Goal: Information Seeking & Learning: Learn about a topic

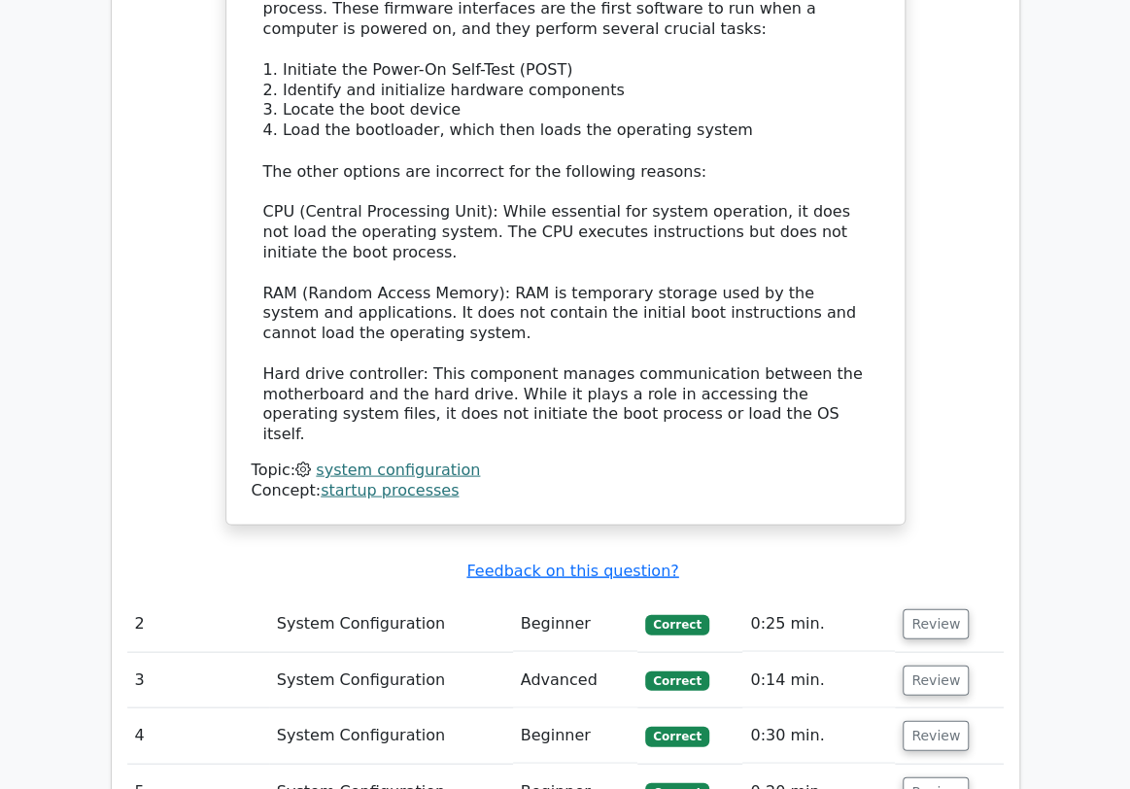
scroll to position [1969, 0]
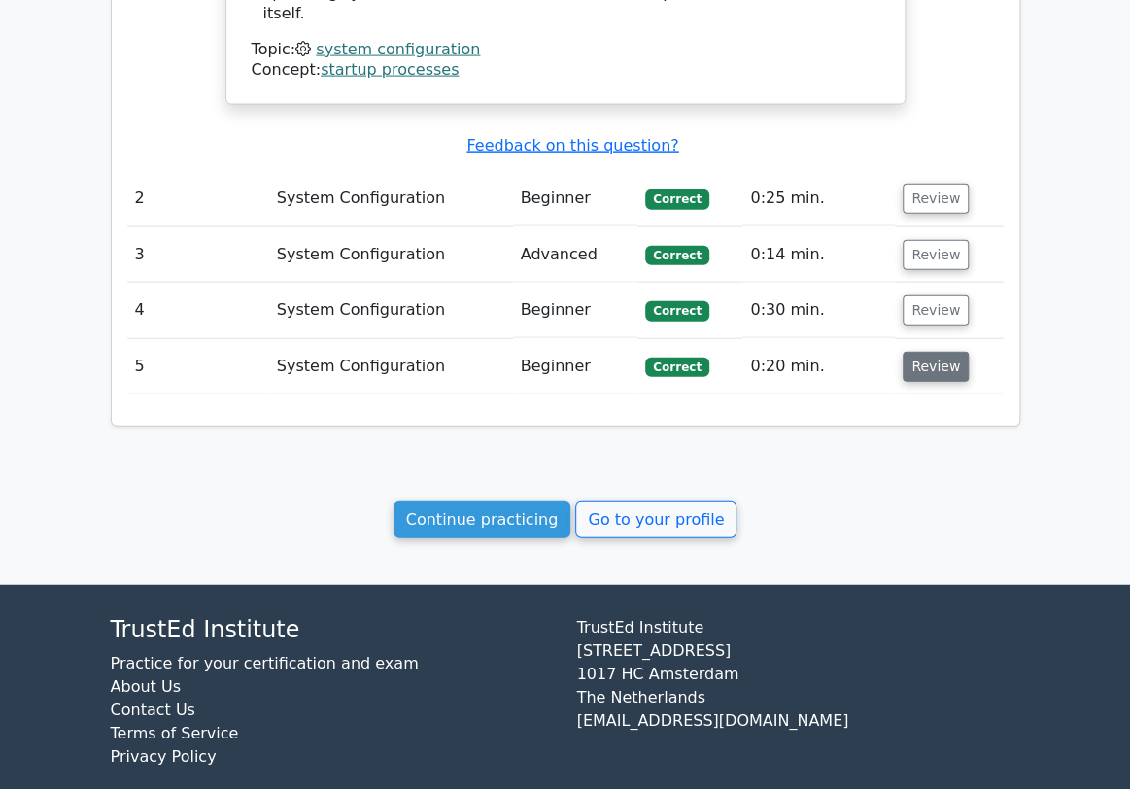
click at [913, 352] on button "Review" at bounding box center [936, 367] width 66 height 30
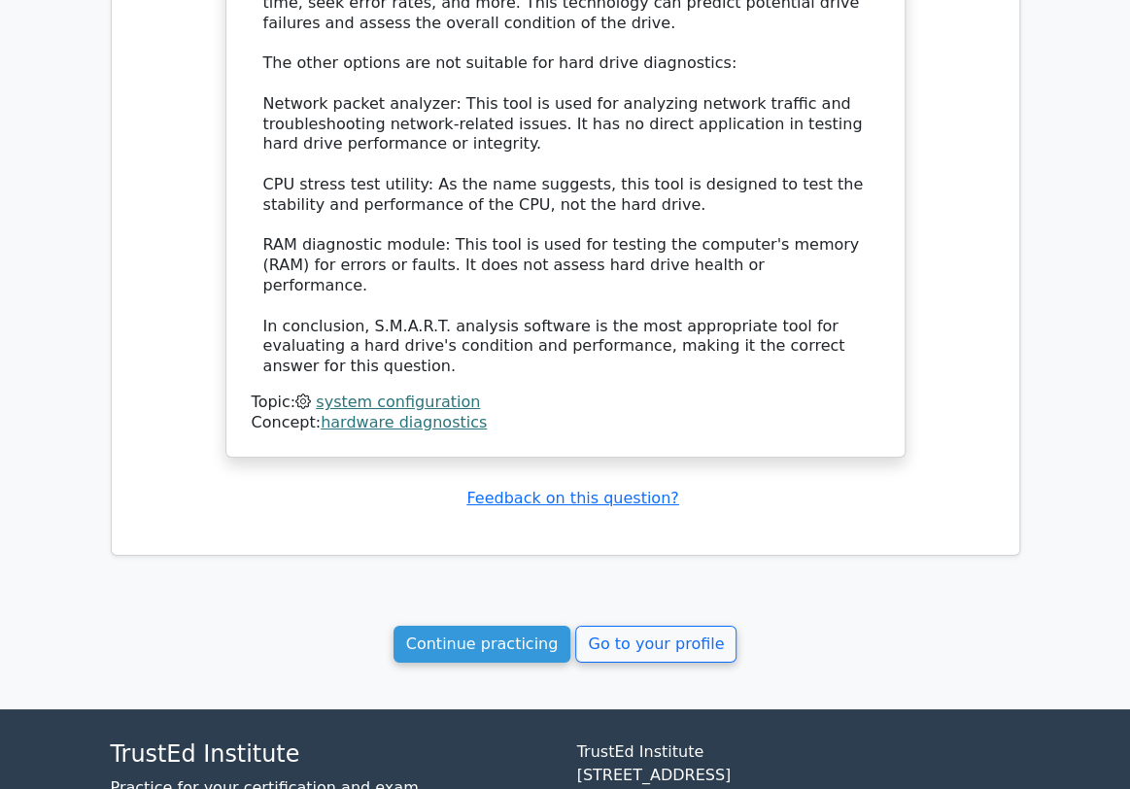
scroll to position [3001, 0]
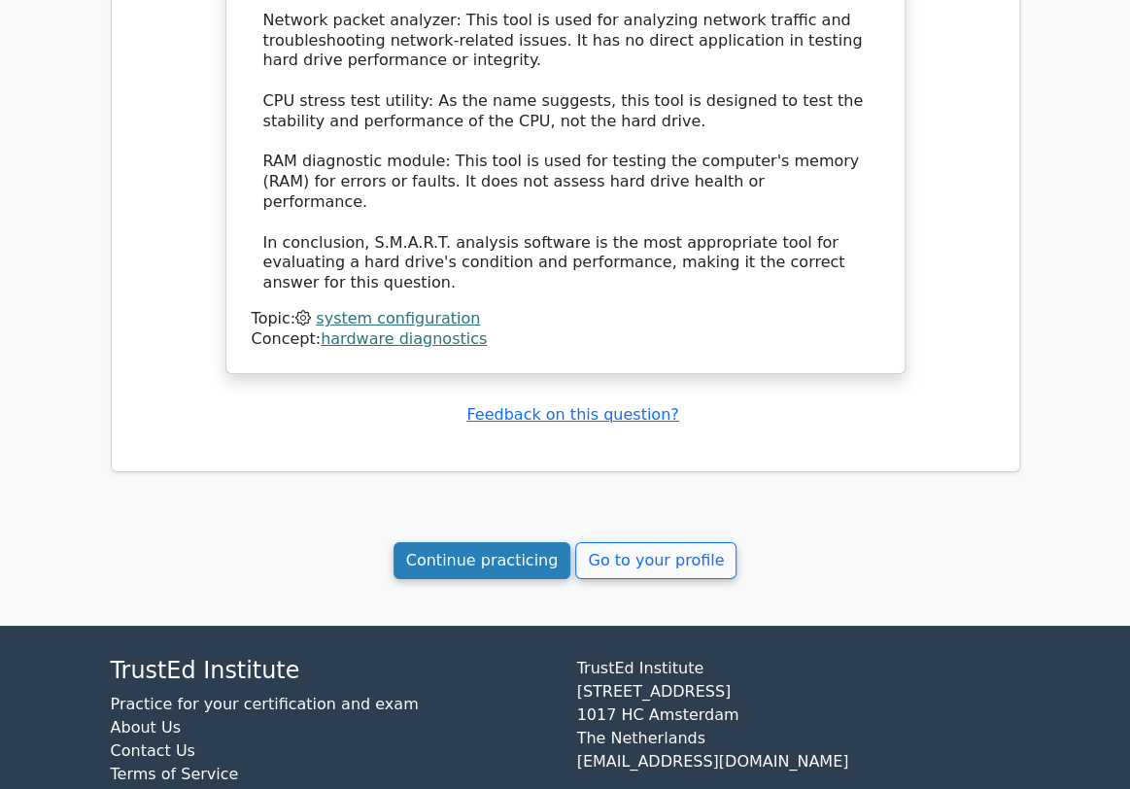
click at [540, 542] on link "Continue practicing" at bounding box center [483, 560] width 178 height 37
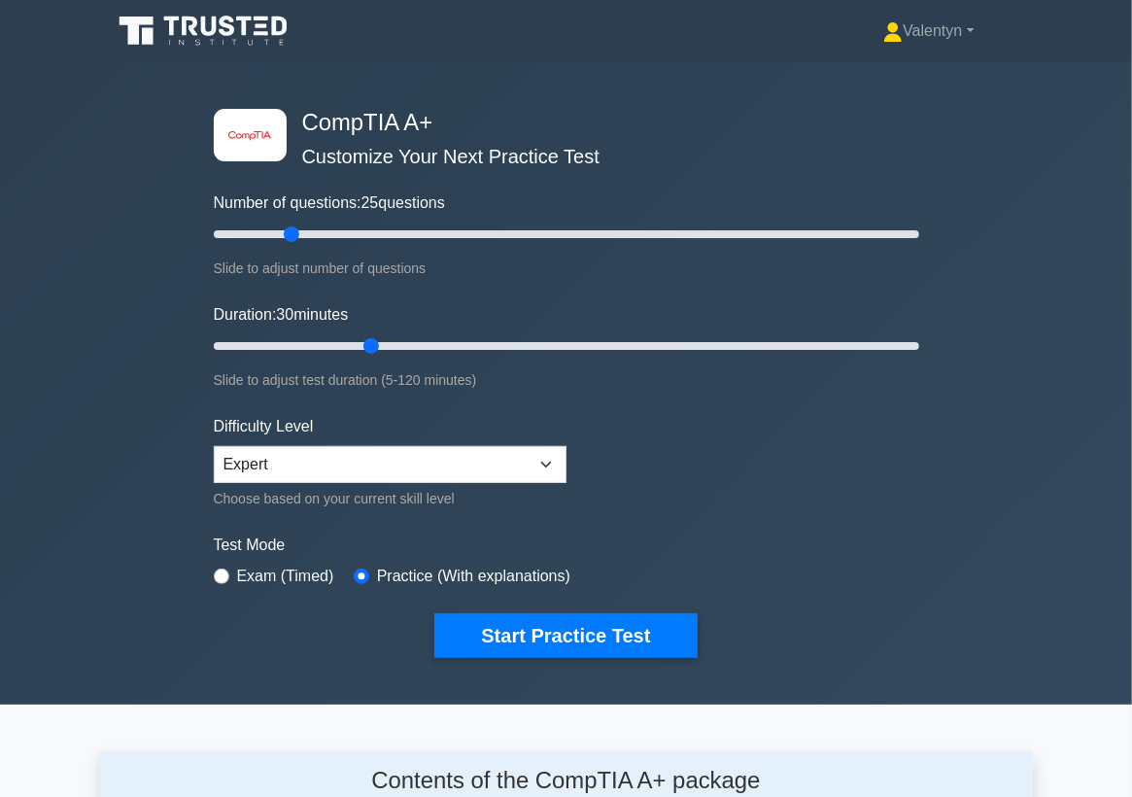
click at [107, 222] on div "image/svg+xml CompTIA A+ Customize Your Next Practice Test Number of questions:…" at bounding box center [566, 383] width 1132 height 642
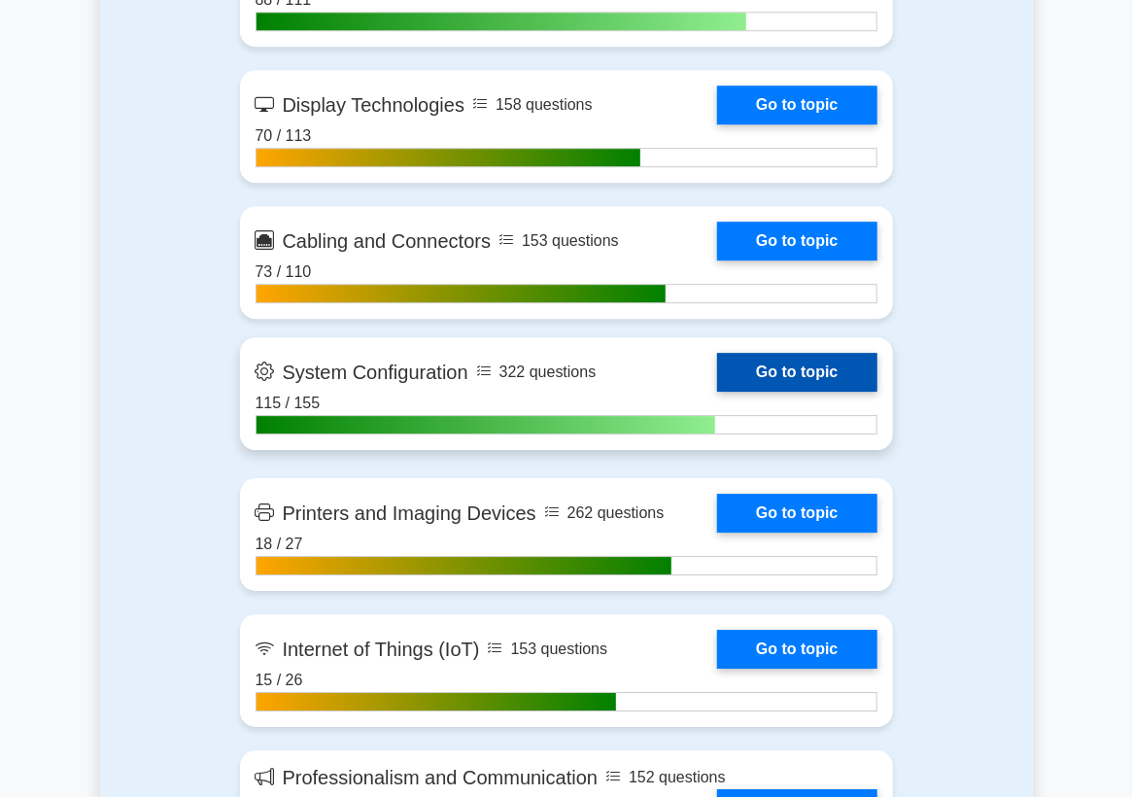
click at [764, 392] on link "Go to topic" at bounding box center [796, 372] width 159 height 39
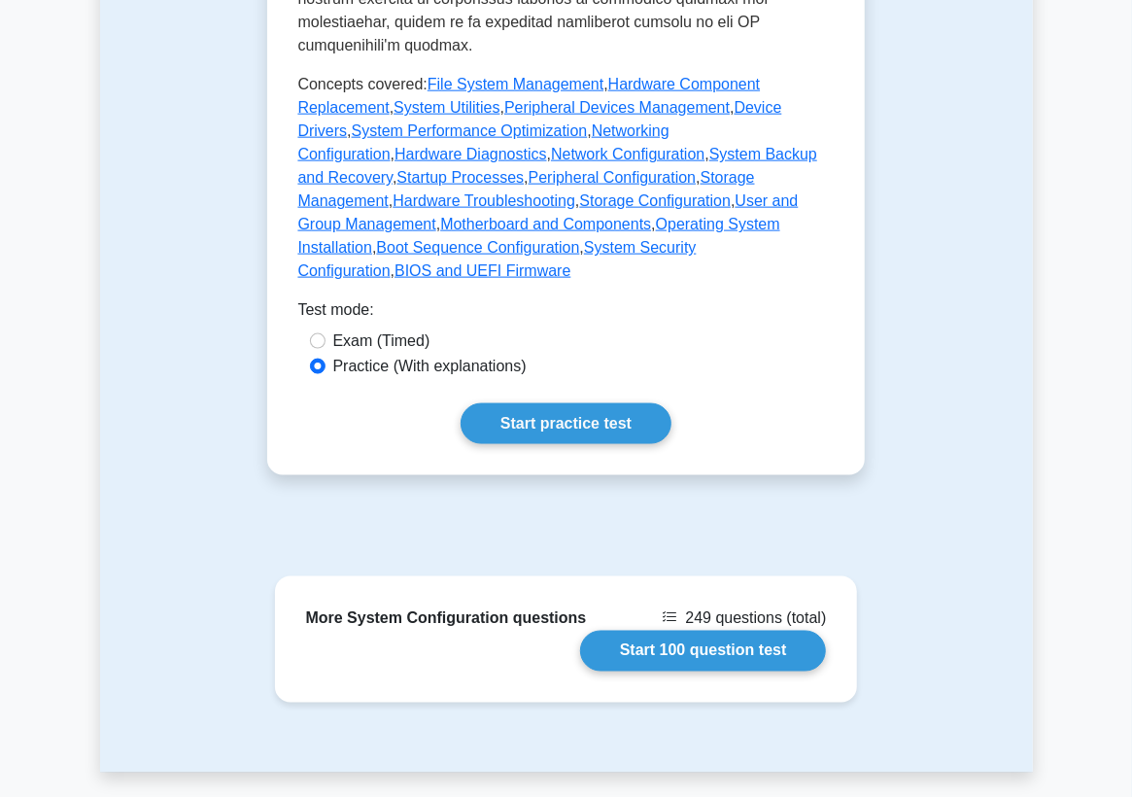
scroll to position [1080, 0]
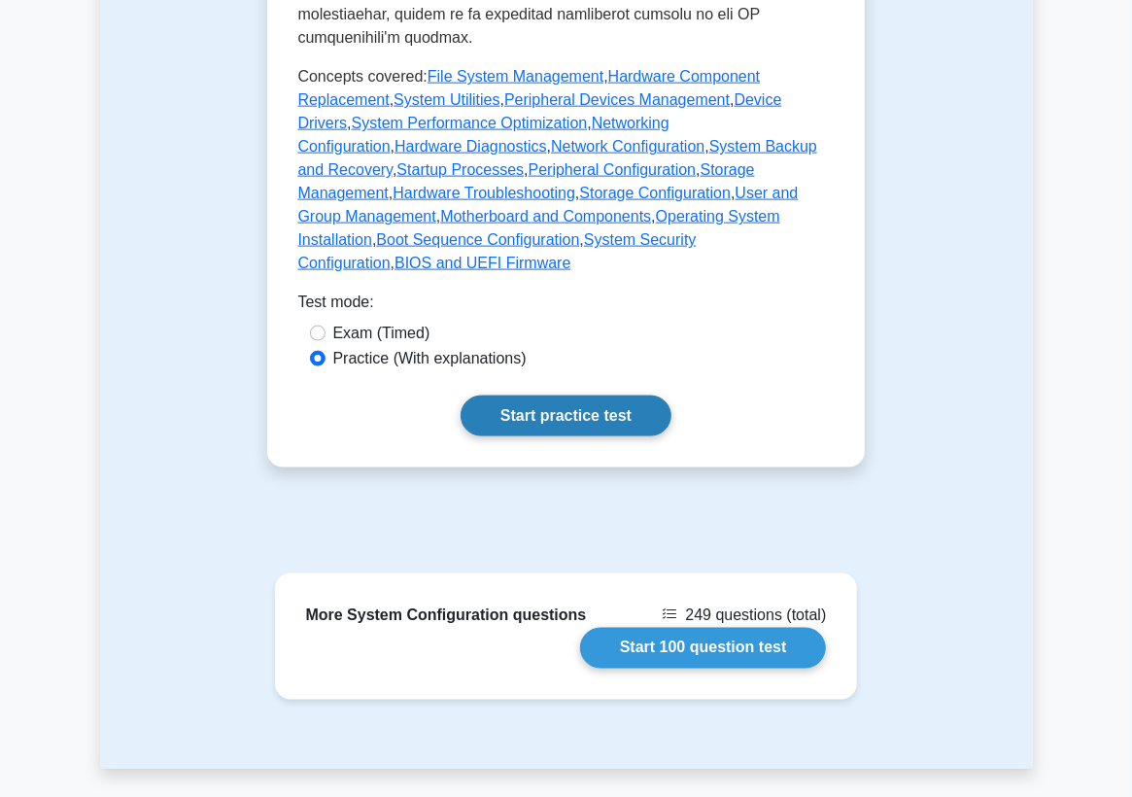
click at [579, 396] on link "Start practice test" at bounding box center [566, 416] width 211 height 41
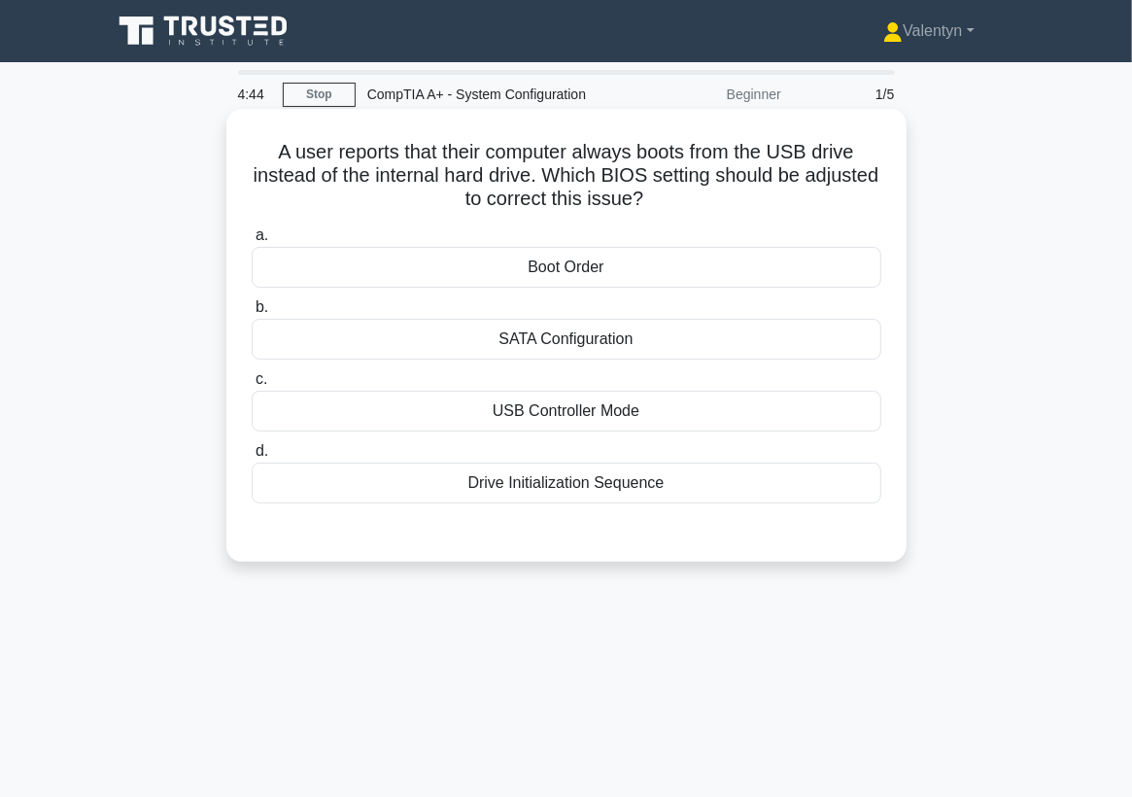
click at [608, 268] on div "Boot Order" at bounding box center [567, 267] width 630 height 41
click at [252, 242] on input "a. Boot Order" at bounding box center [252, 235] width 0 height 13
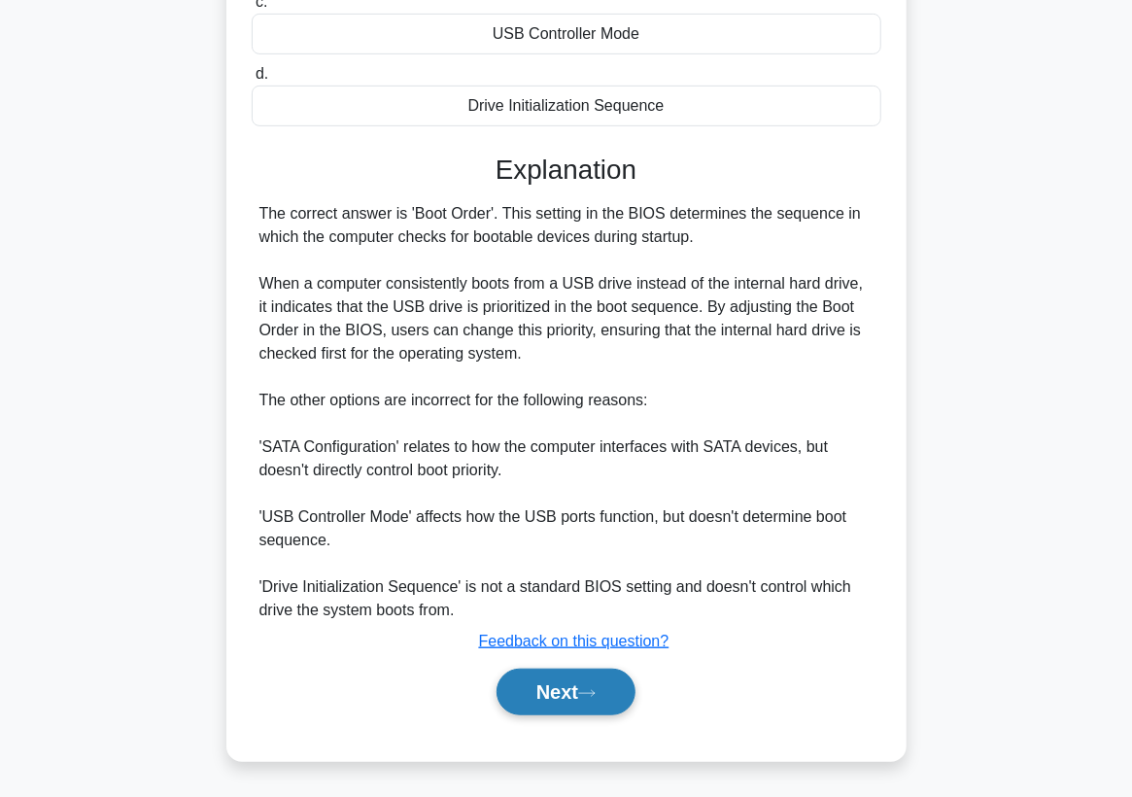
click at [579, 681] on button "Next" at bounding box center [566, 692] width 139 height 47
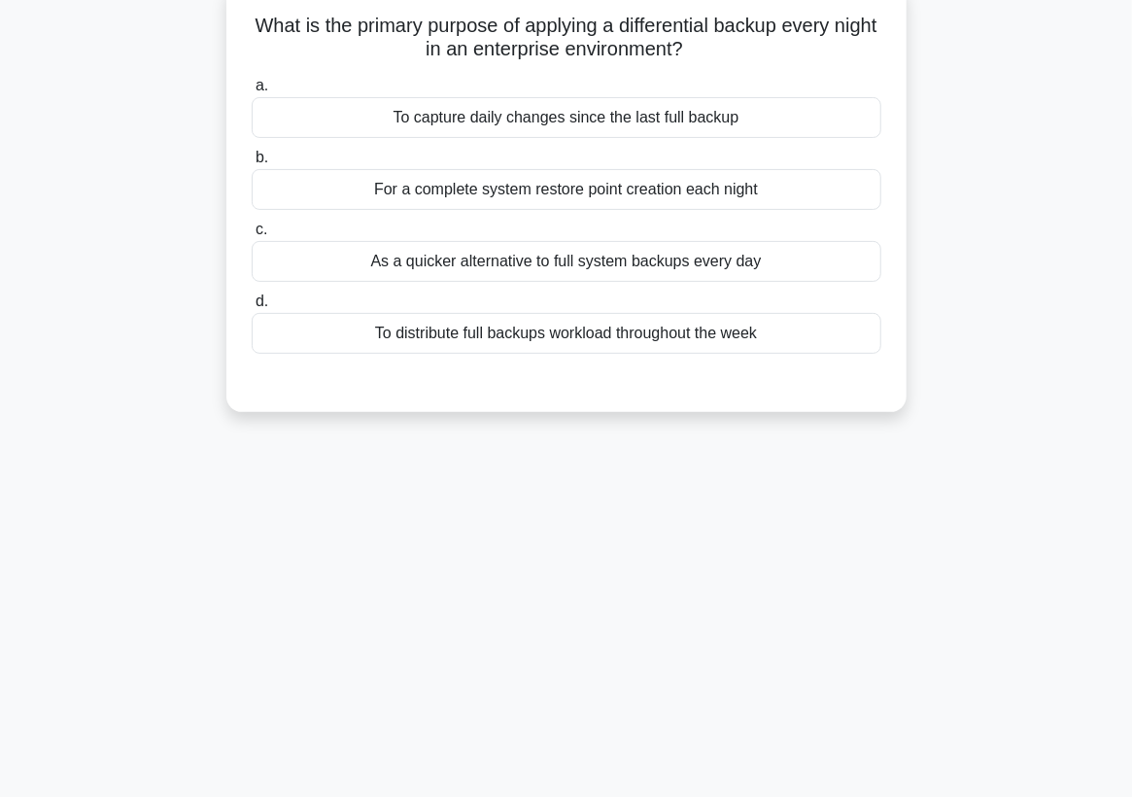
scroll to position [38, 0]
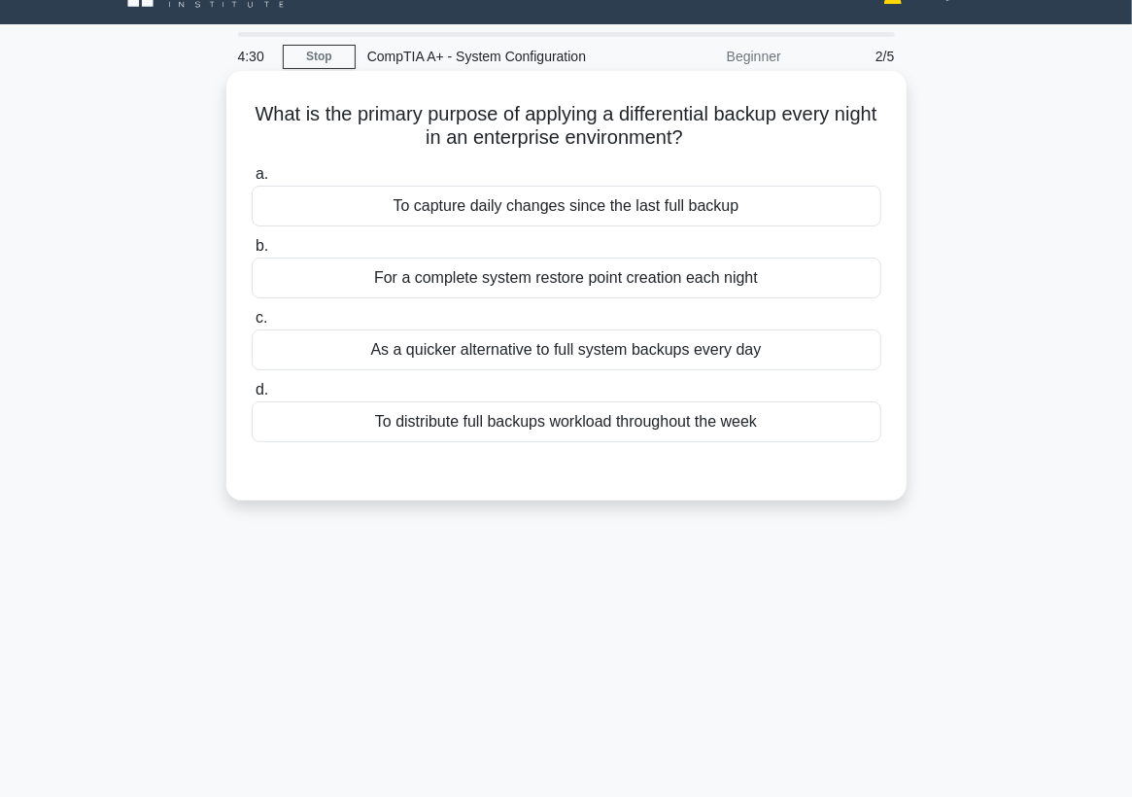
click at [698, 212] on div "To capture daily changes since the last full backup" at bounding box center [567, 206] width 630 height 41
click at [252, 181] on input "a. To capture daily changes since the last full backup" at bounding box center [252, 174] width 0 height 13
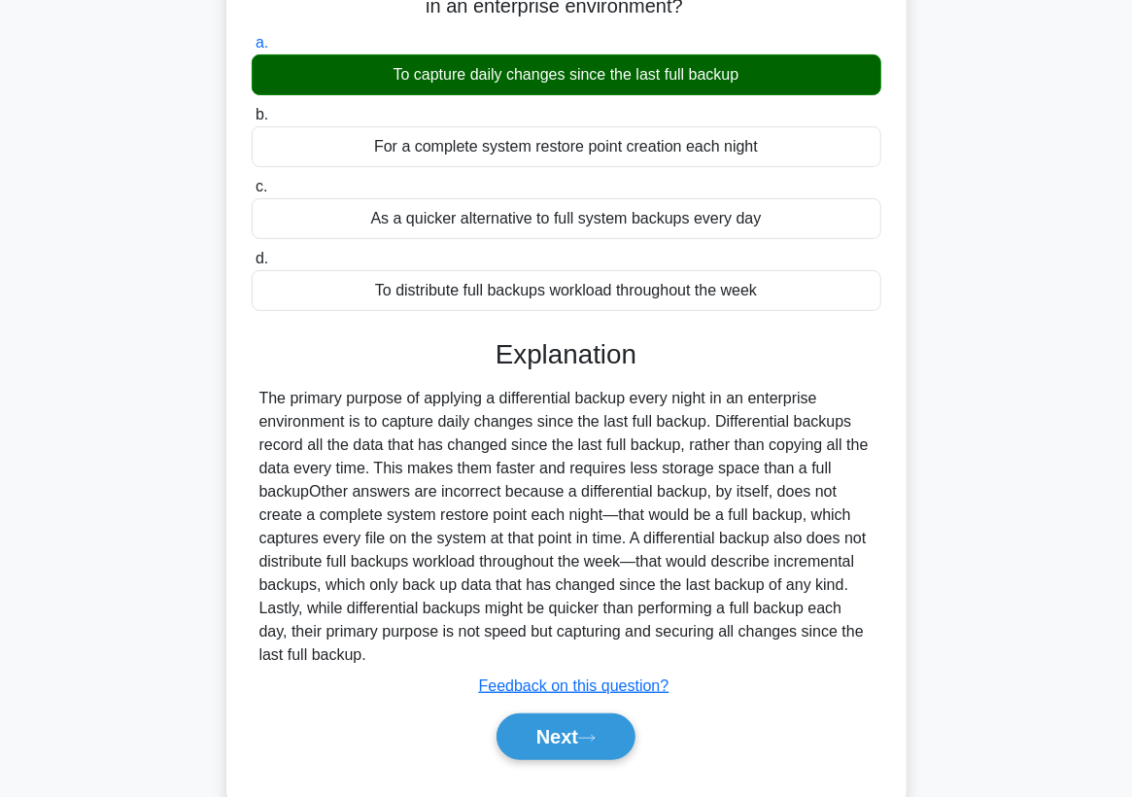
scroll to position [254, 0]
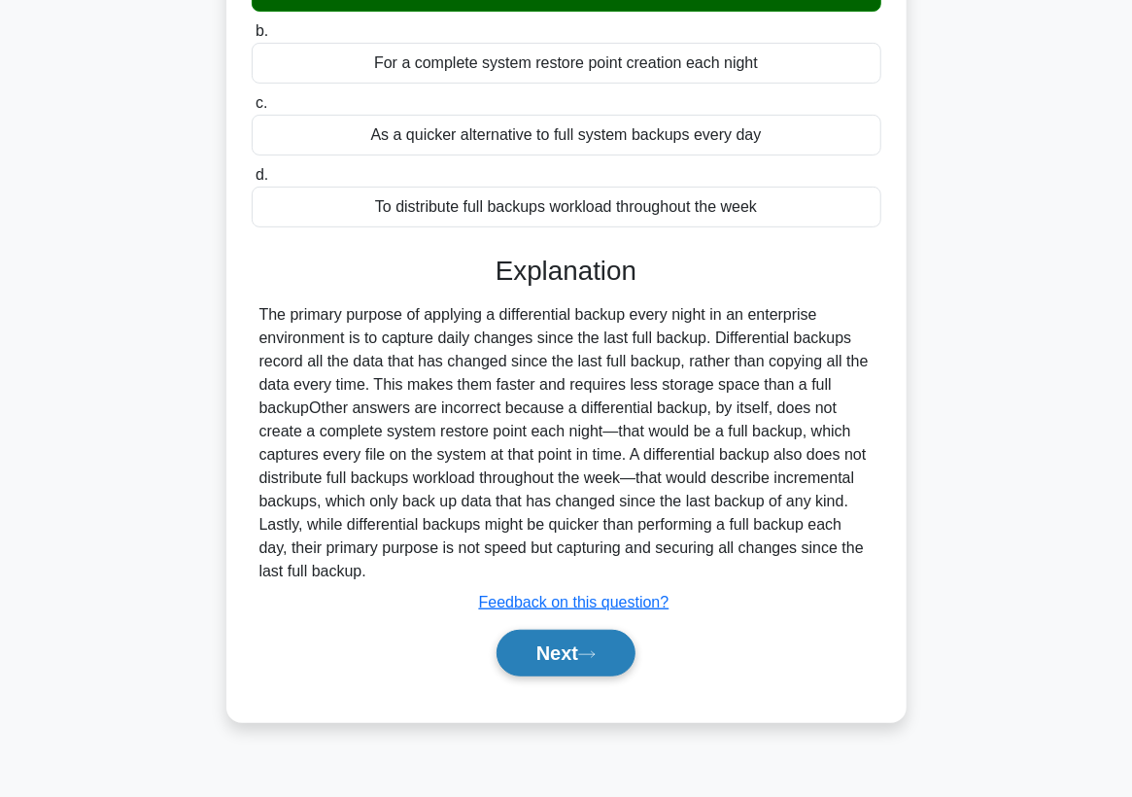
click at [552, 630] on button "Next" at bounding box center [566, 653] width 139 height 47
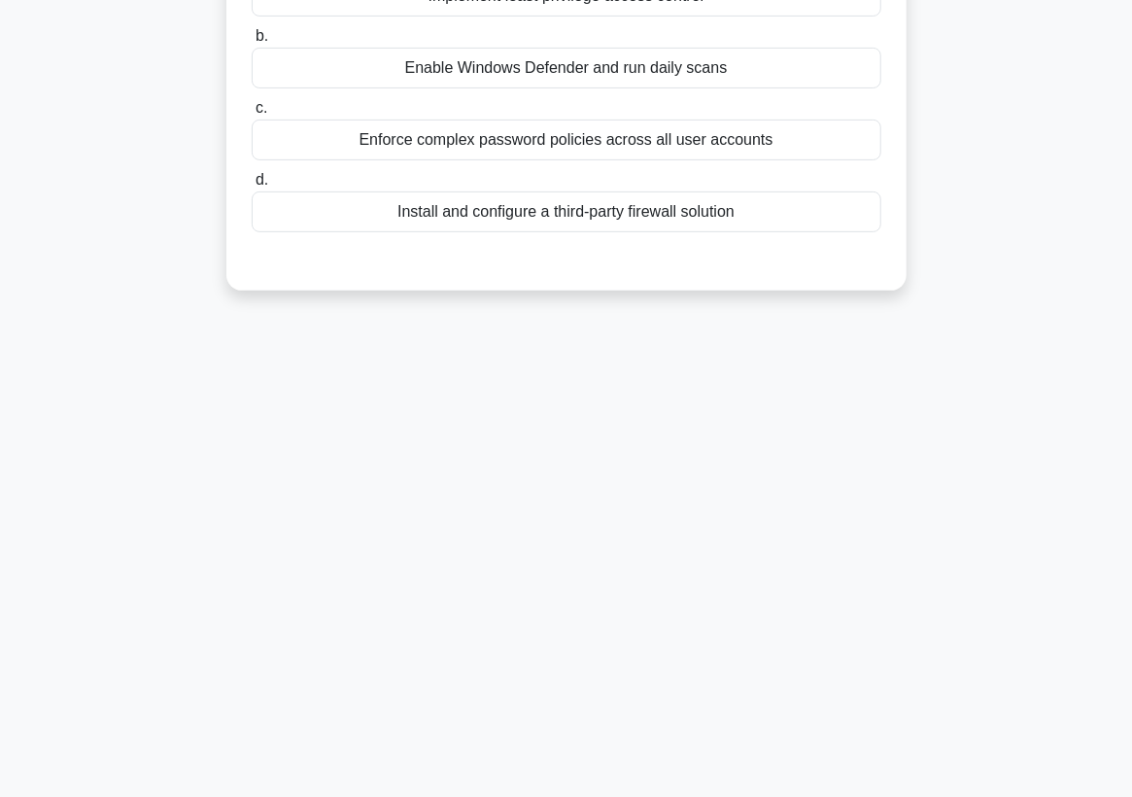
scroll to position [0, 0]
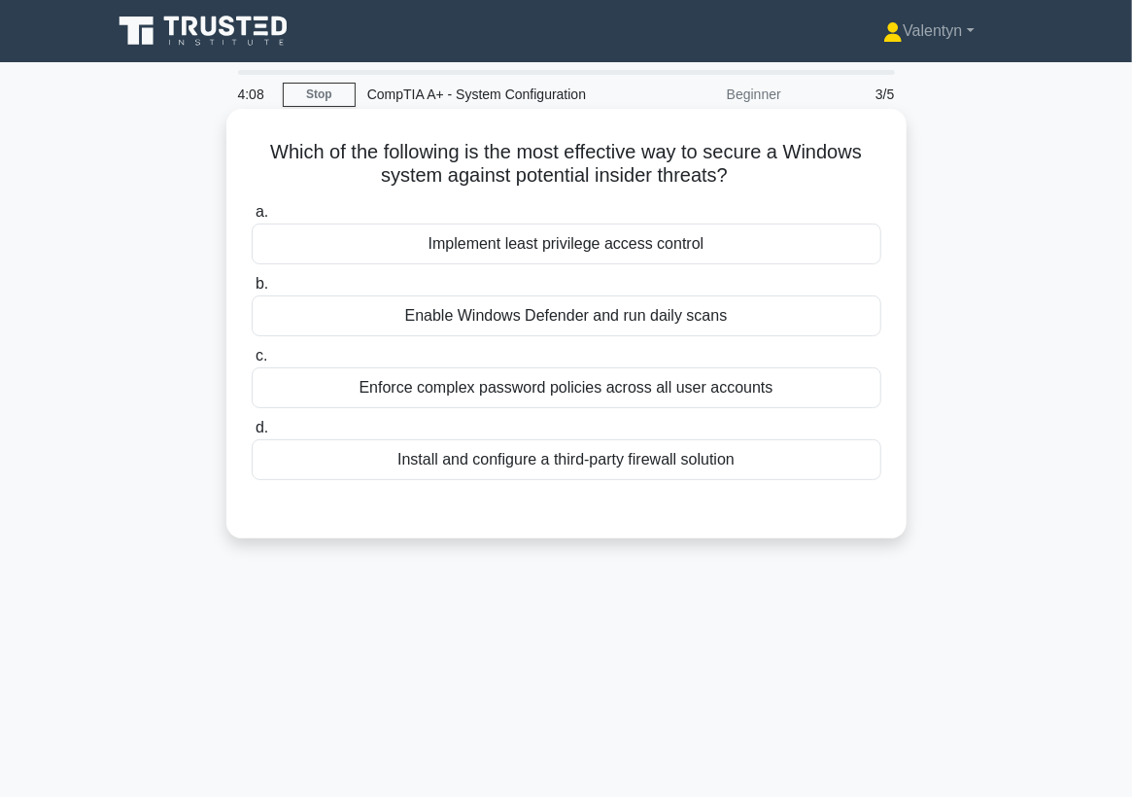
click at [645, 249] on div "Implement least privilege access control" at bounding box center [567, 244] width 630 height 41
click at [252, 219] on input "a. Implement least privilege access control" at bounding box center [252, 212] width 0 height 13
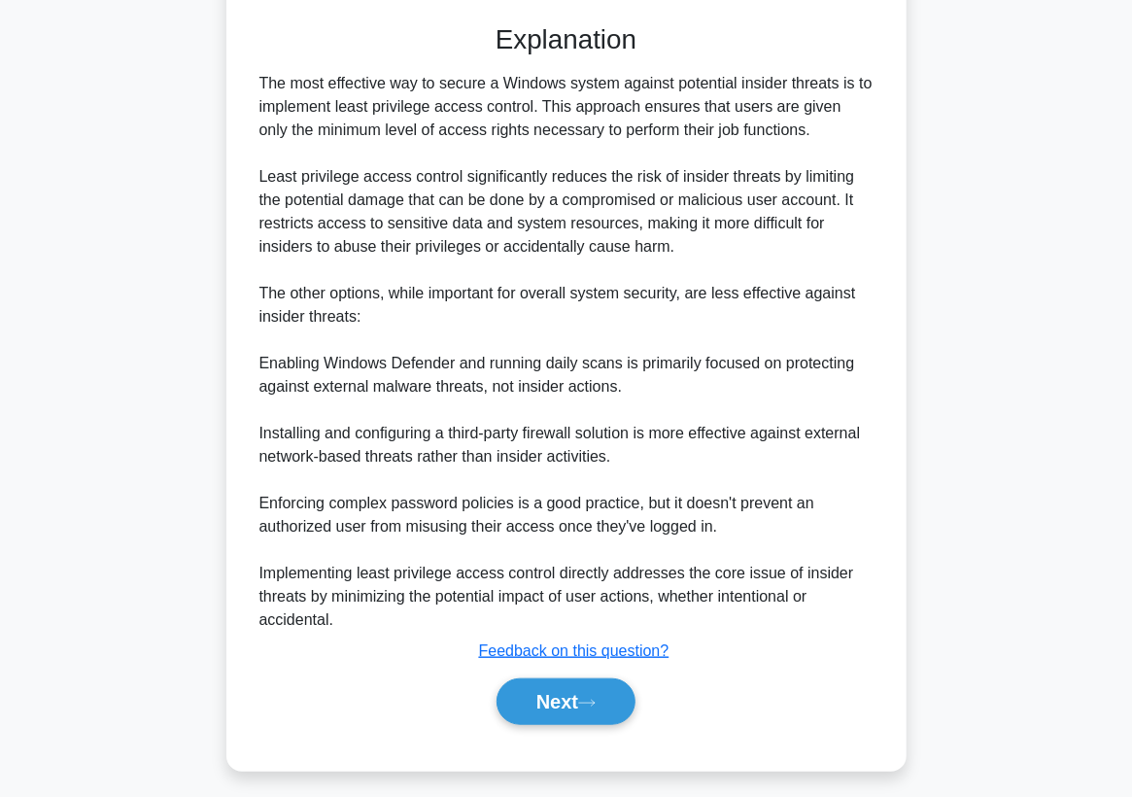
scroll to position [494, 0]
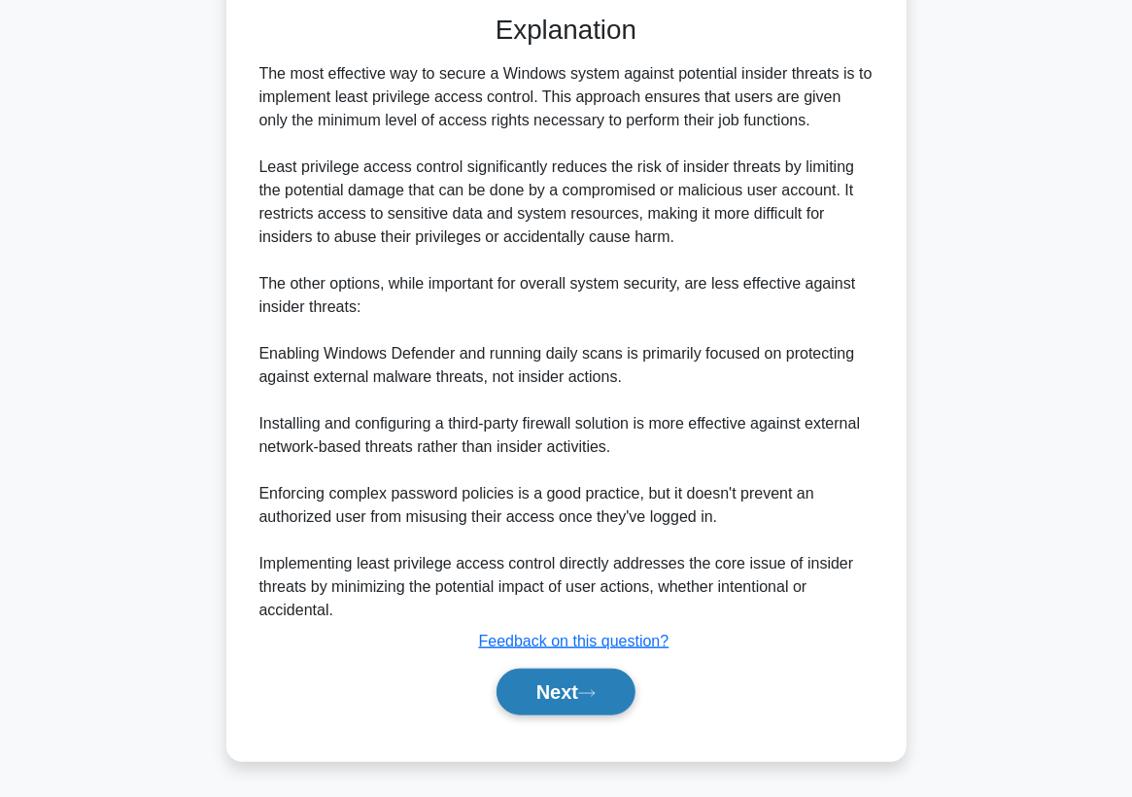
click at [531, 680] on button "Next" at bounding box center [566, 692] width 139 height 47
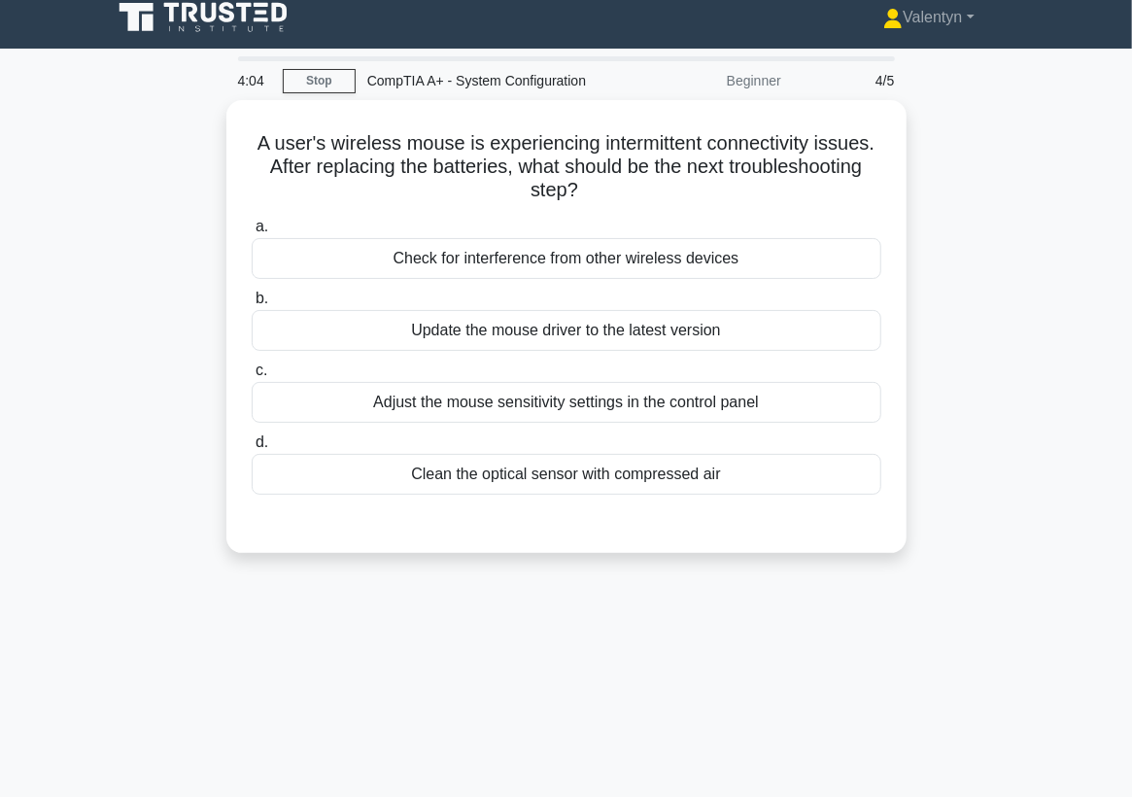
scroll to position [0, 0]
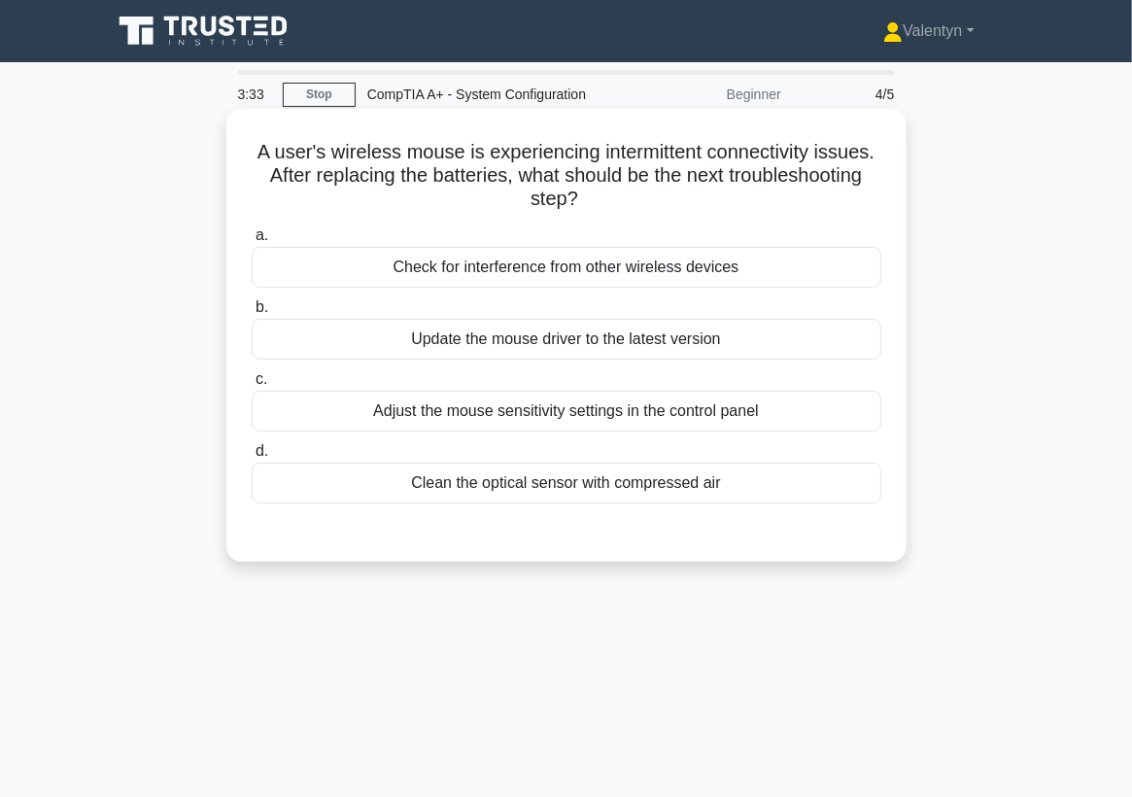
click at [599, 484] on div "Clean the optical sensor with compressed air" at bounding box center [567, 483] width 630 height 41
click at [252, 458] on input "d. Clean the optical sensor with compressed air" at bounding box center [252, 451] width 0 height 13
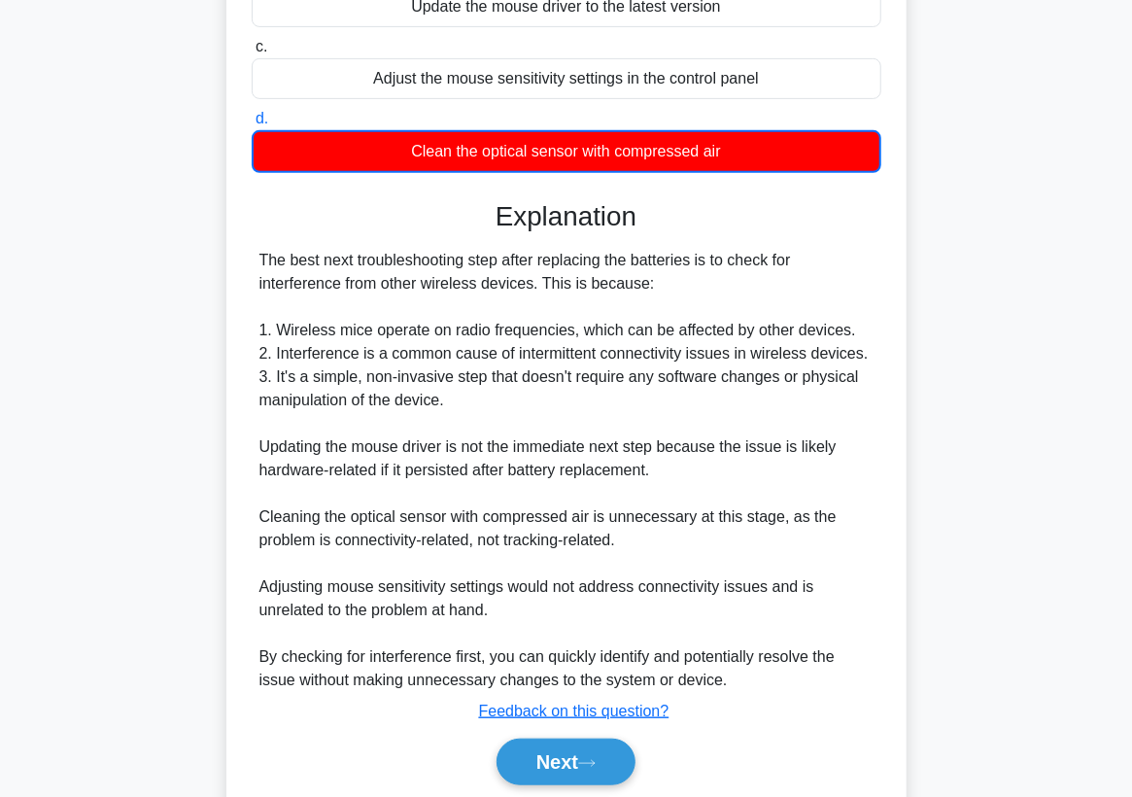
scroll to position [402, 0]
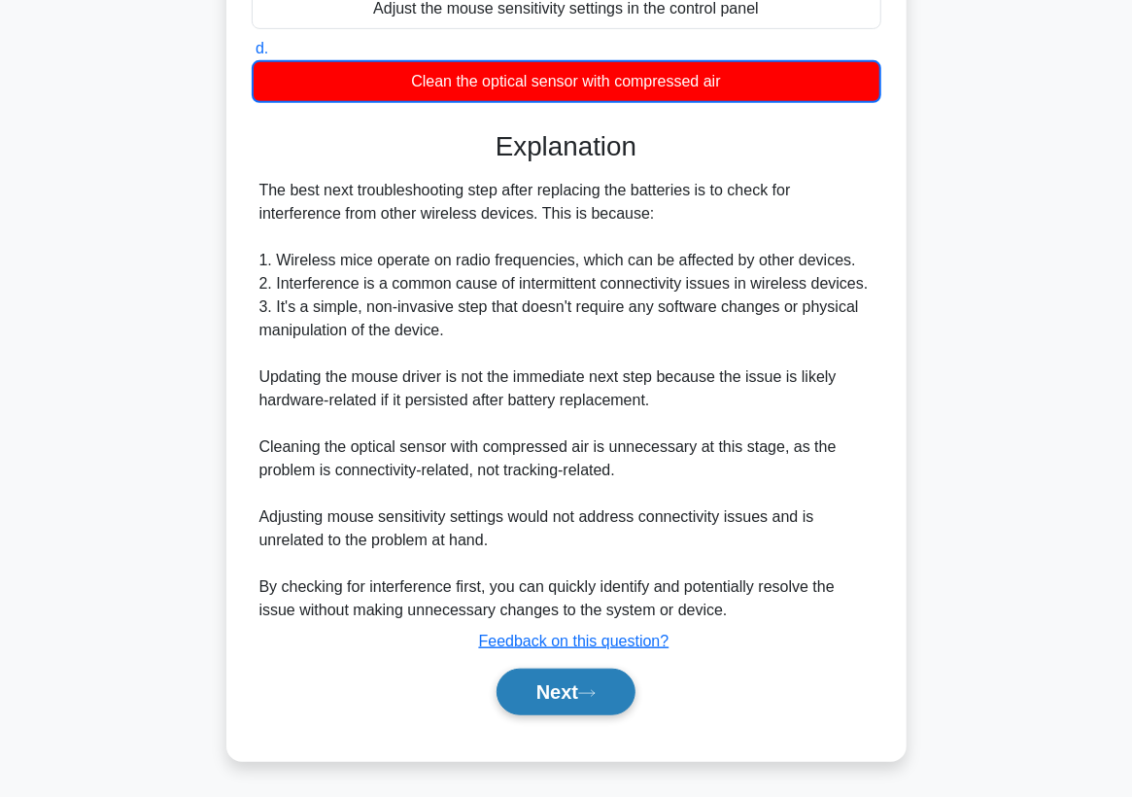
click at [591, 694] on icon at bounding box center [586, 693] width 17 height 11
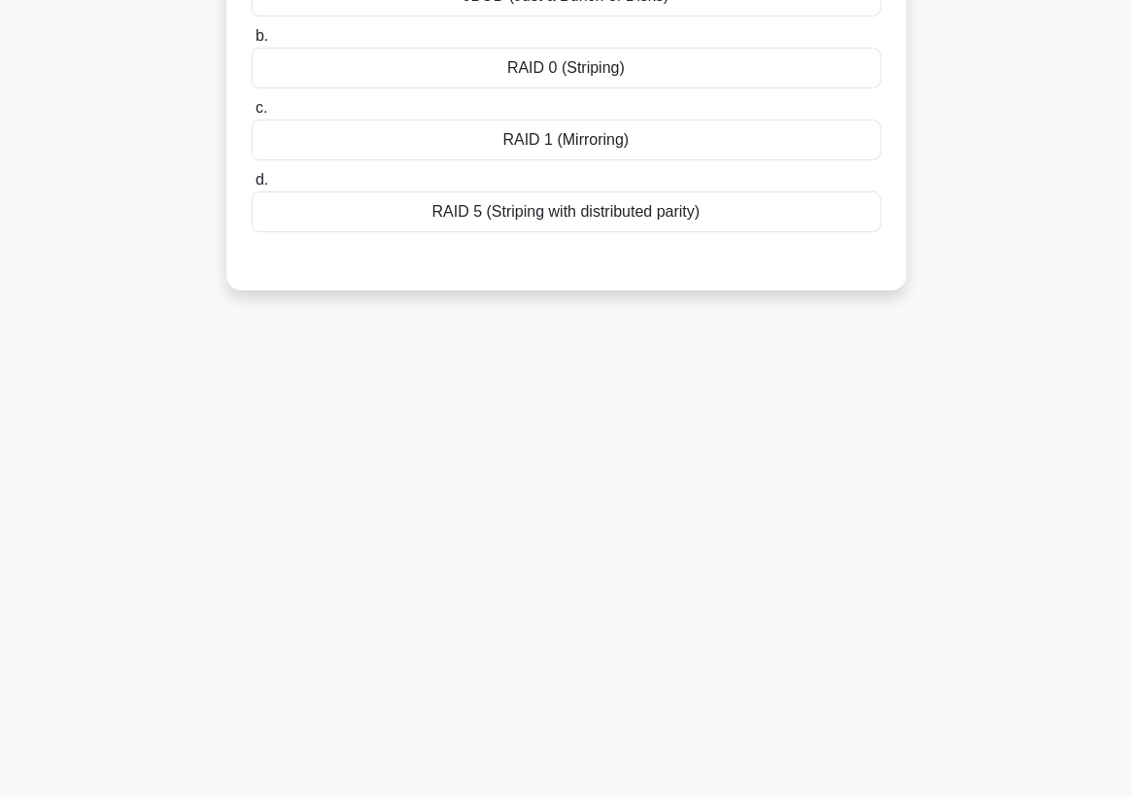
scroll to position [38, 0]
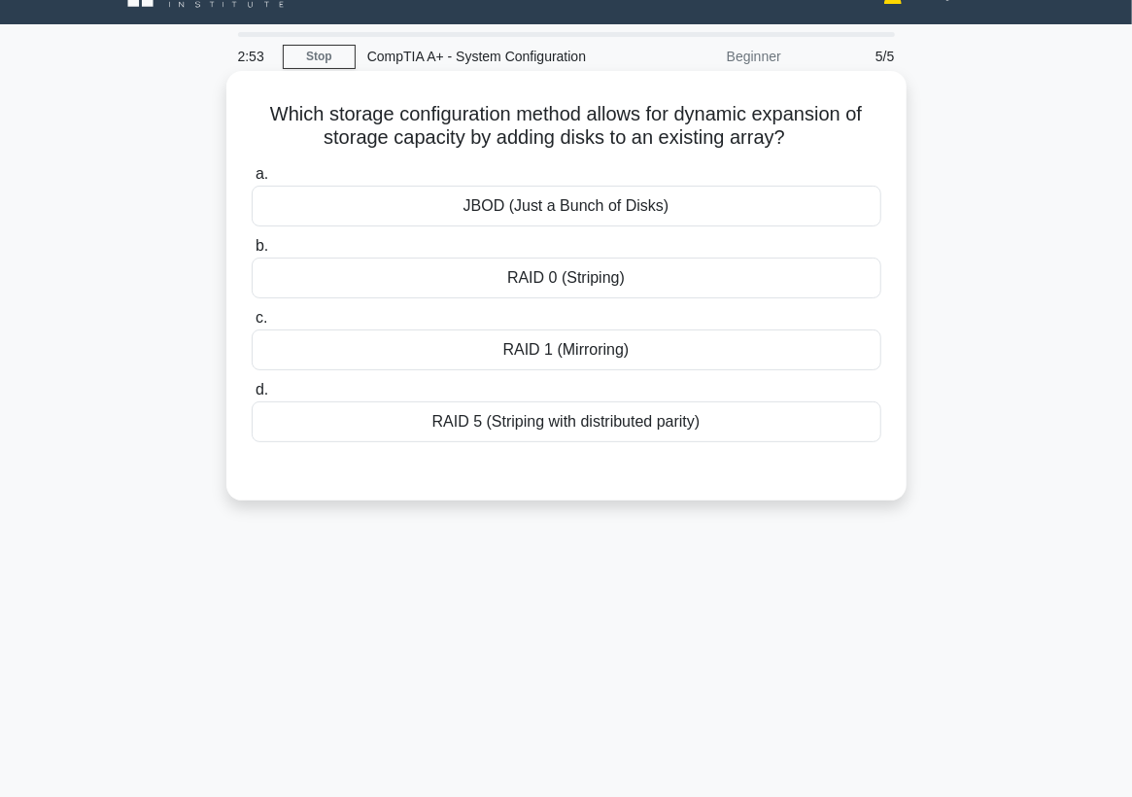
click at [544, 427] on div "RAID 5 (Striping with distributed parity)" at bounding box center [567, 421] width 630 height 41
click at [252, 397] on input "d. RAID 5 (Striping with distributed parity)" at bounding box center [252, 390] width 0 height 13
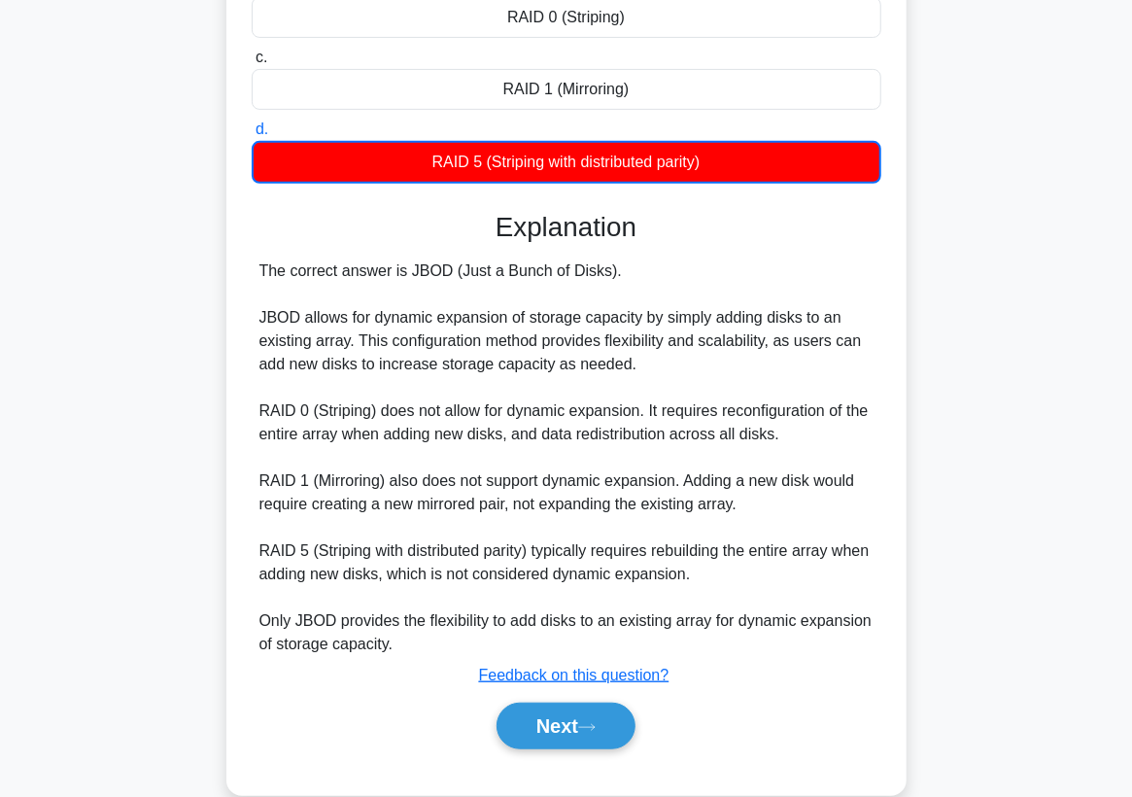
scroll to position [332, 0]
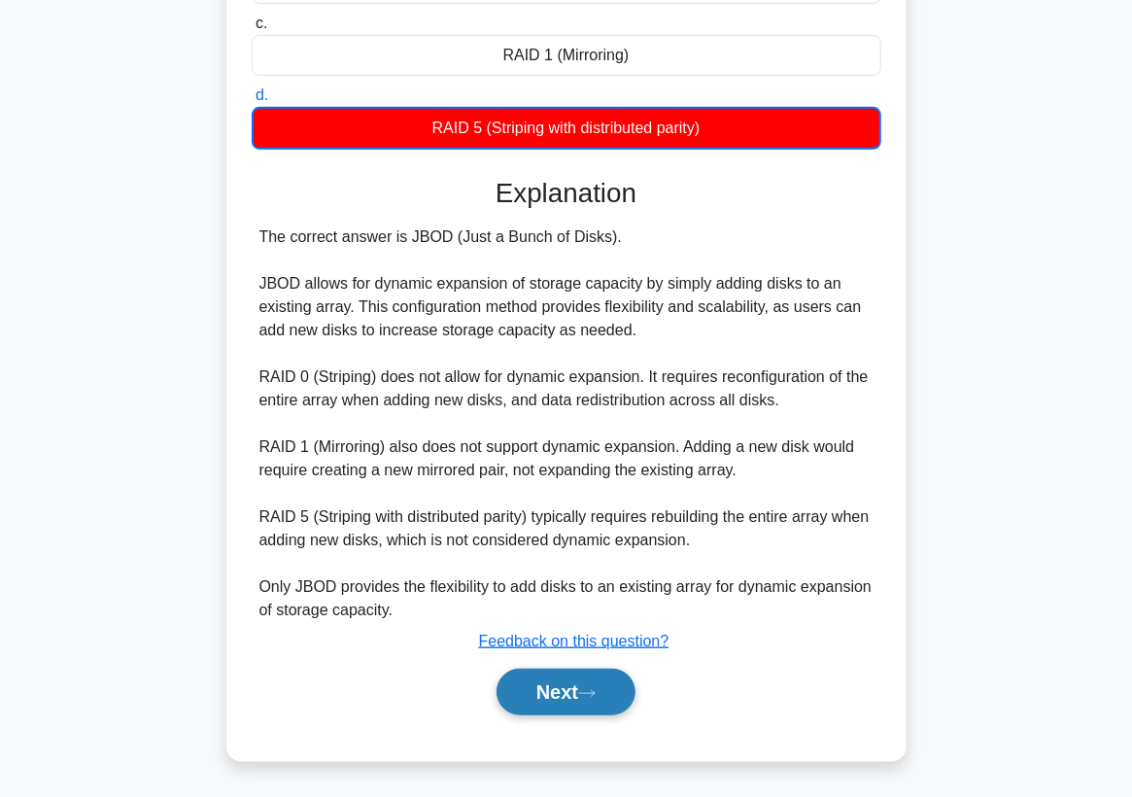
click at [537, 686] on button "Next" at bounding box center [566, 692] width 139 height 47
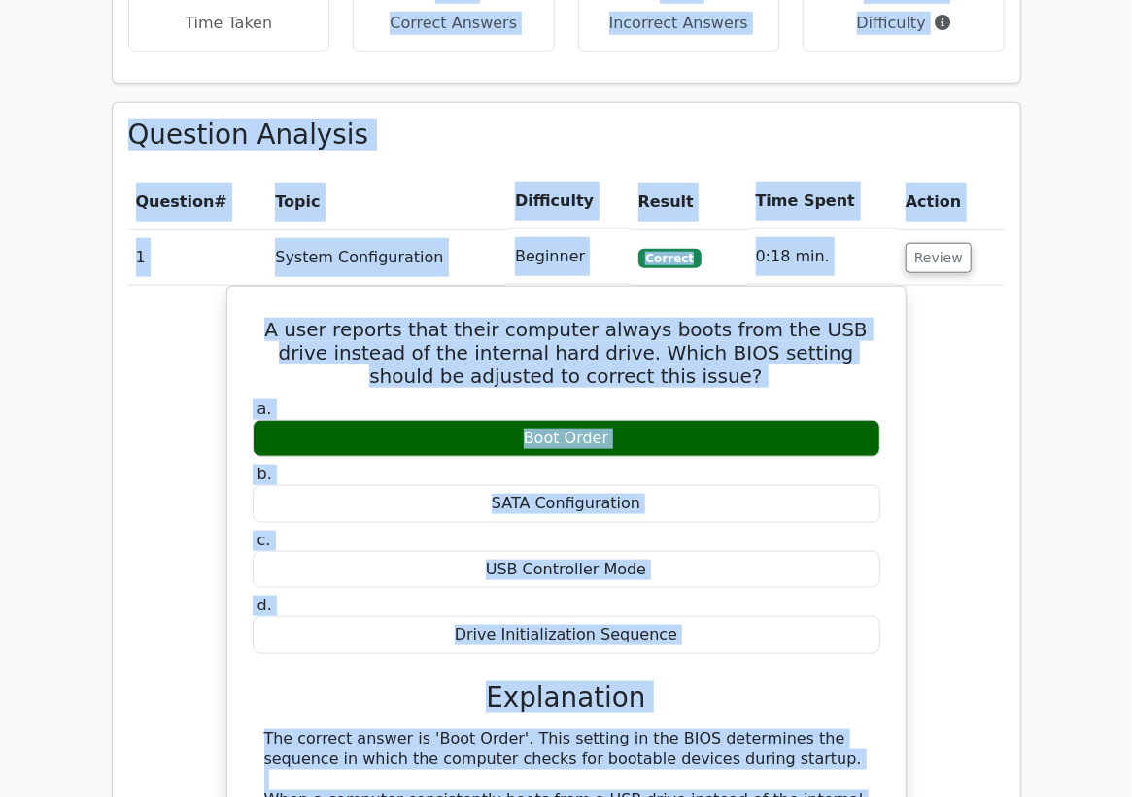
scroll to position [743, 0]
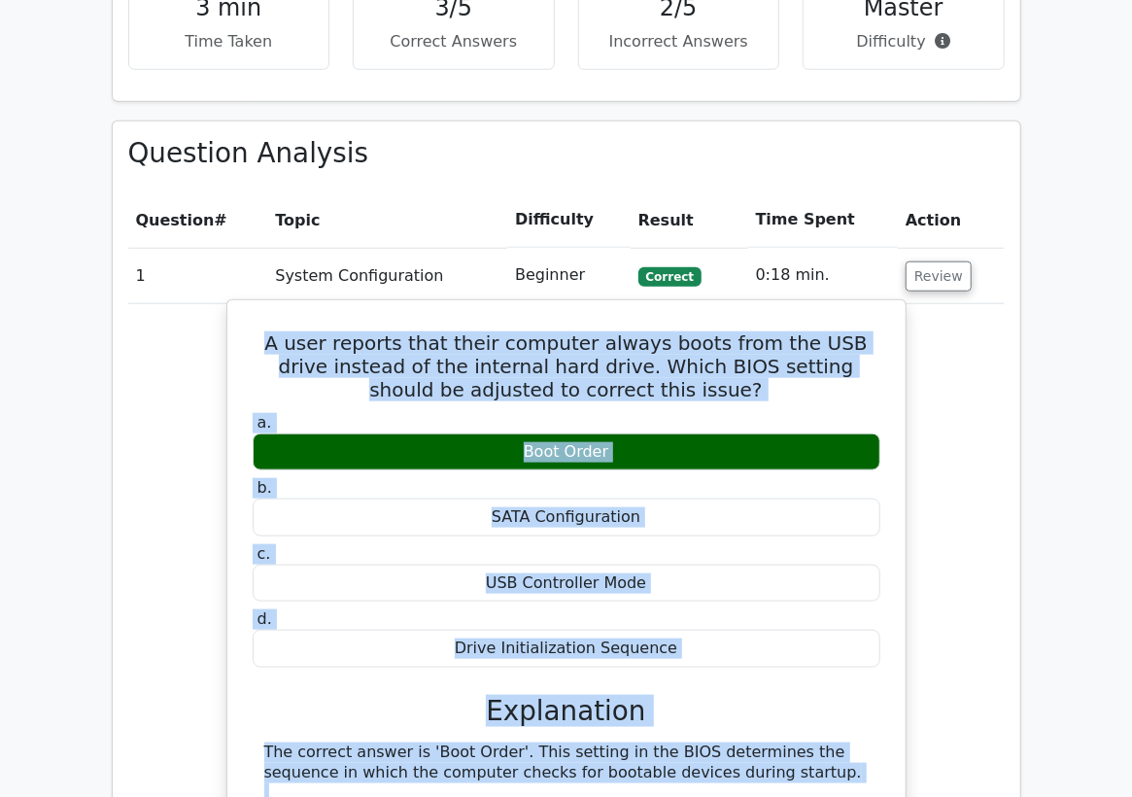
drag, startPoint x: 471, startPoint y: 425, endPoint x: 229, endPoint y: 342, distance: 255.7
click at [229, 342] on div "A user reports that their computer always boots from the USB drive instead of t…" at bounding box center [566, 753] width 680 height 908
copy div "A user reports that their computer always boots from the USB drive instead of t…"
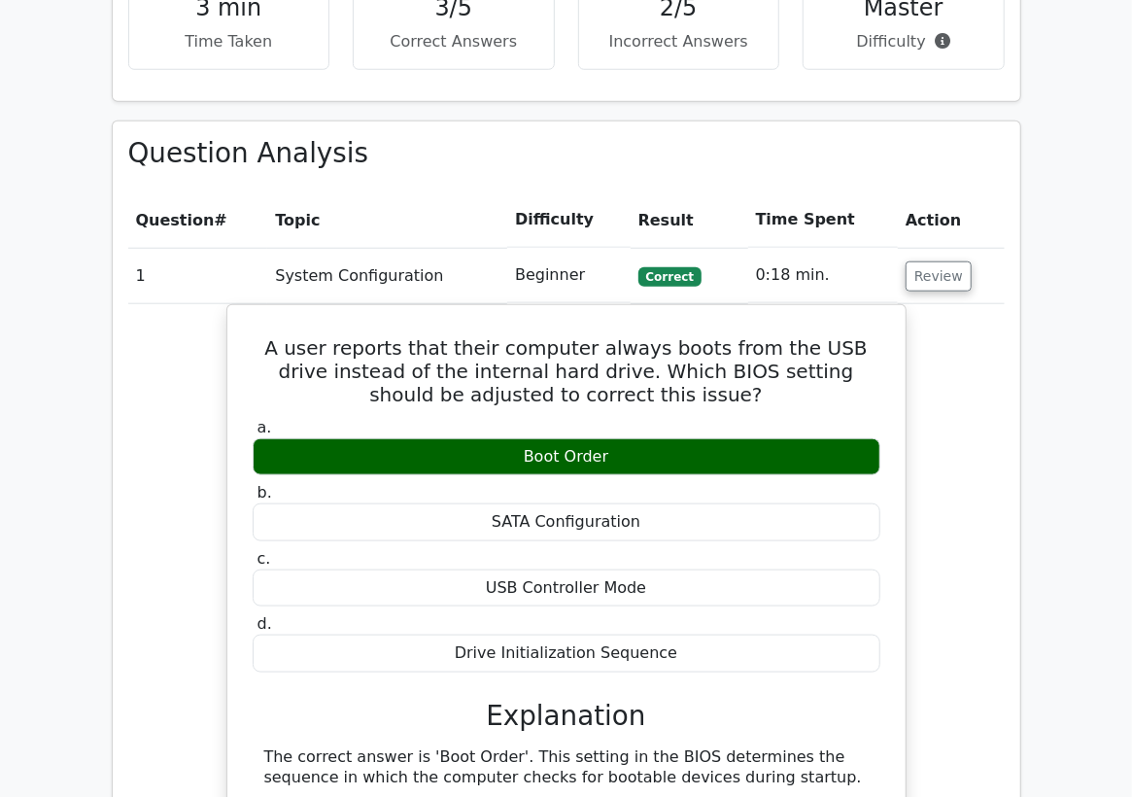
click at [520, 262] on td "Beginner" at bounding box center [568, 275] width 123 height 55
drag, startPoint x: 915, startPoint y: 277, endPoint x: 911, endPoint y: 290, distance: 13.2
click at [916, 277] on button "Review" at bounding box center [939, 276] width 66 height 30
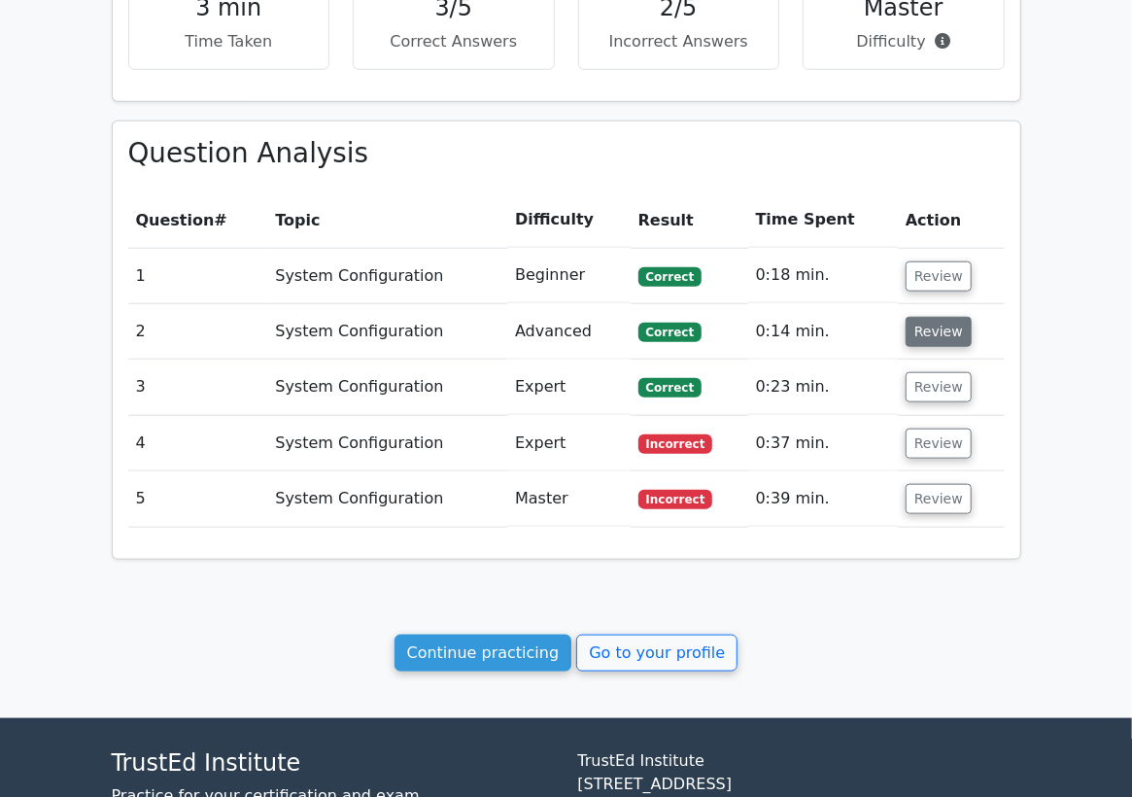
click at [916, 336] on button "Review" at bounding box center [939, 332] width 66 height 30
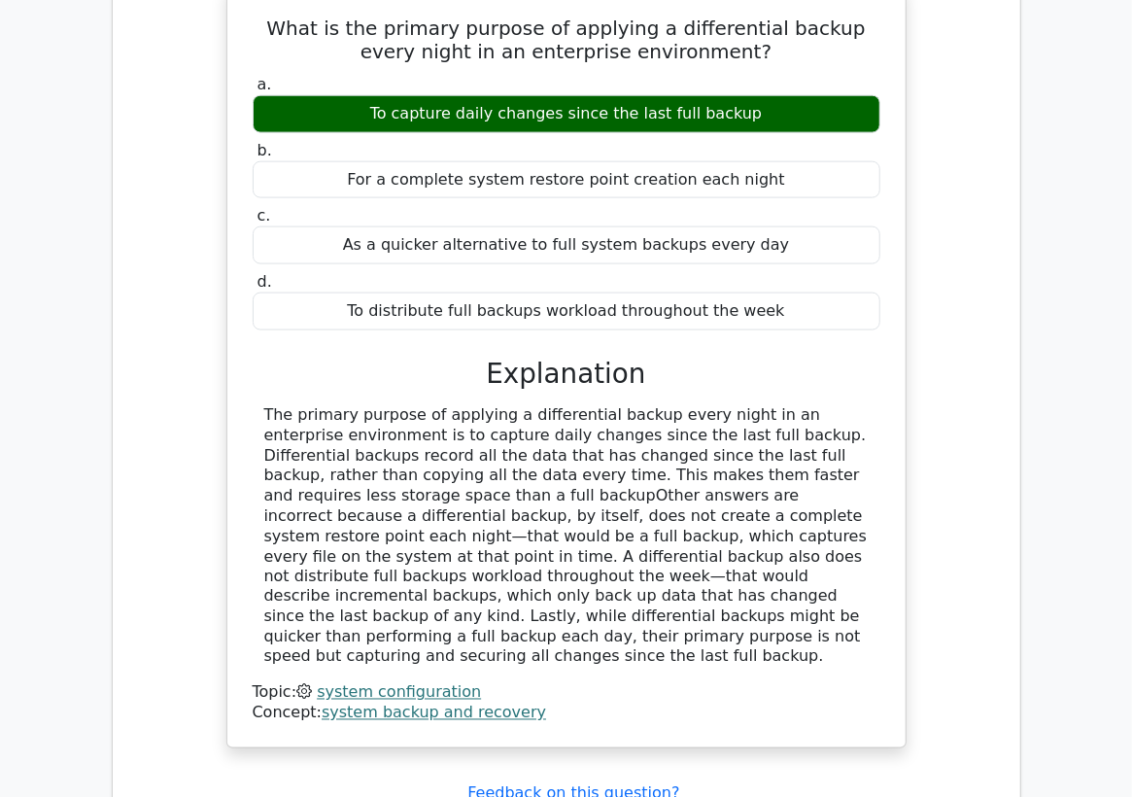
scroll to position [1067, 0]
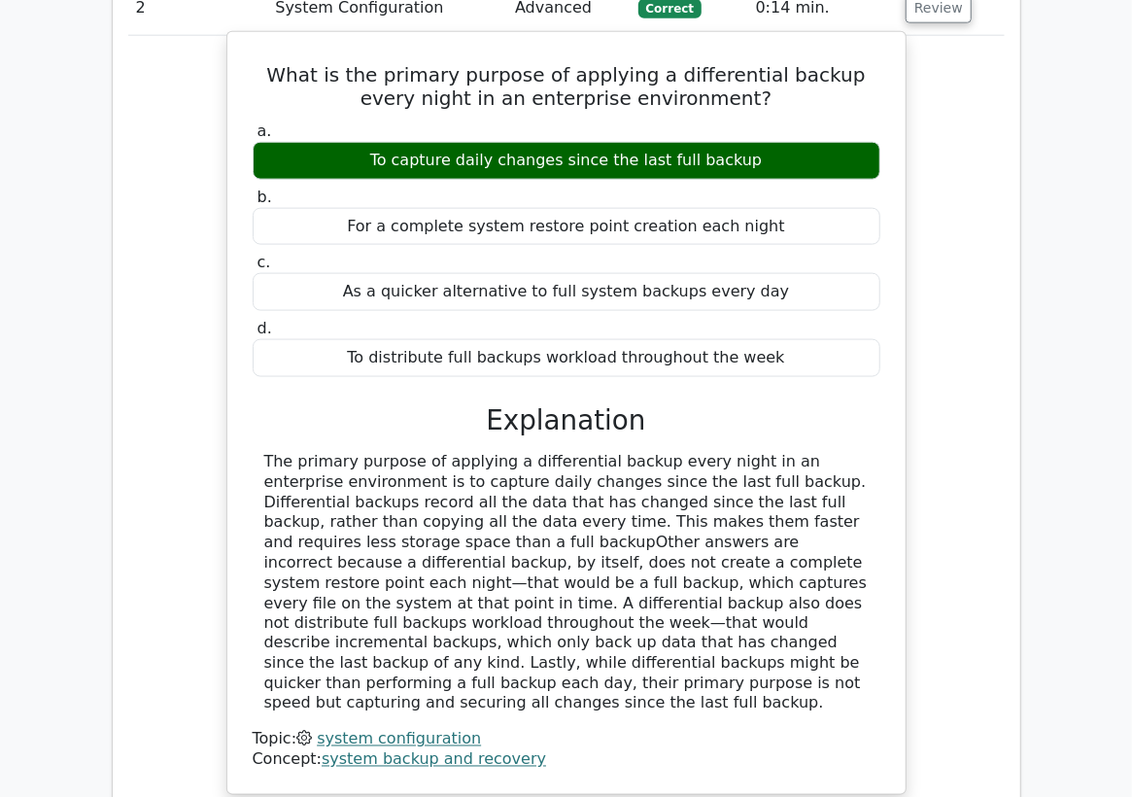
drag, startPoint x: 516, startPoint y: 667, endPoint x: 242, endPoint y: 82, distance: 646.1
click at [242, 82] on div "What is the primary purpose of applying a differential backup every night in an…" at bounding box center [566, 413] width 663 height 746
copy div "What is the primary purpose of applying a differential backup every night in an…"
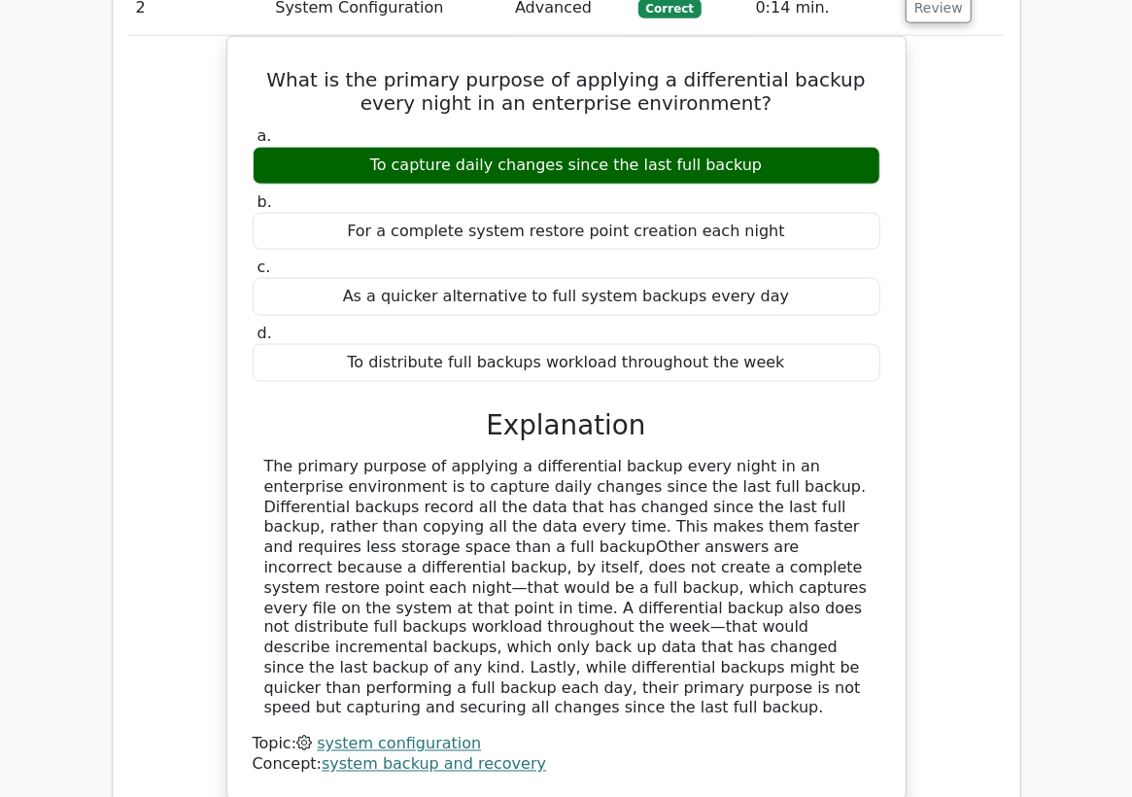
click at [157, 94] on div "What is the primary purpose of applying a differential backup every night in an…" at bounding box center [566, 429] width 877 height 787
click at [914, 17] on button "Review" at bounding box center [939, 8] width 66 height 30
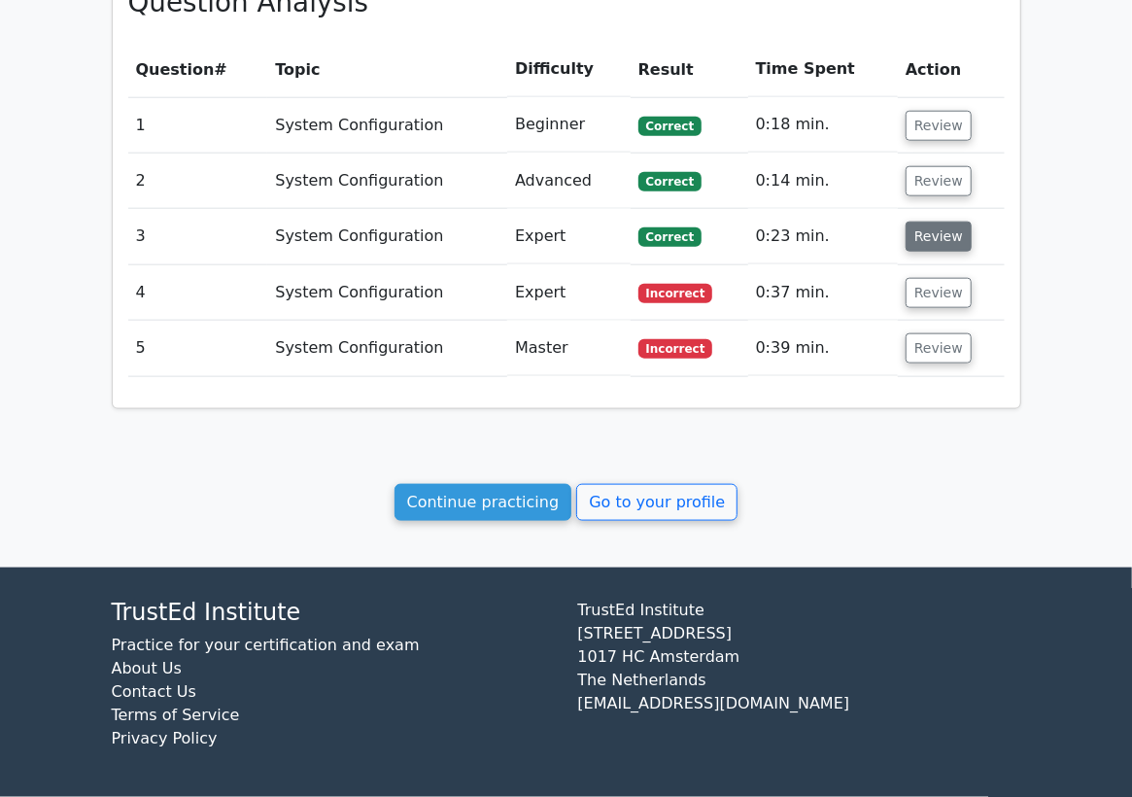
click at [936, 246] on button "Review" at bounding box center [939, 237] width 66 height 30
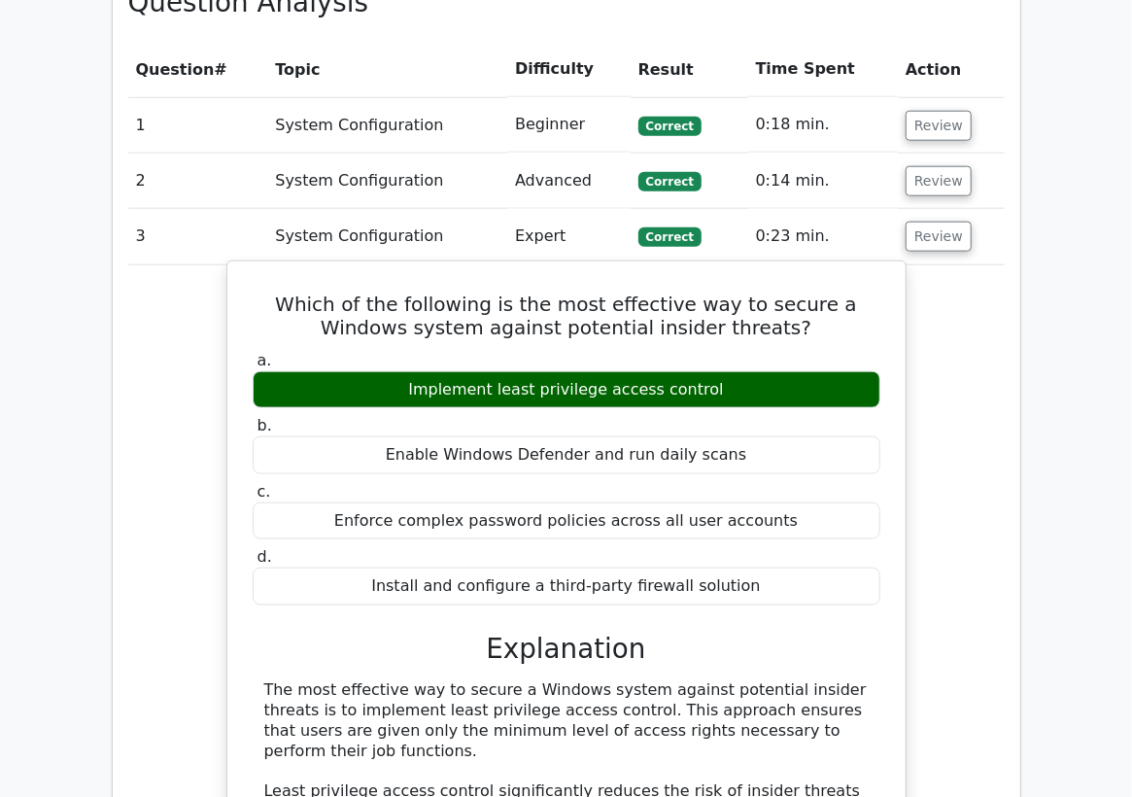
drag, startPoint x: 715, startPoint y: 385, endPoint x: 419, endPoint y: 384, distance: 296.4
click at [419, 384] on div "Implement least privilege access control" at bounding box center [567, 390] width 628 height 38
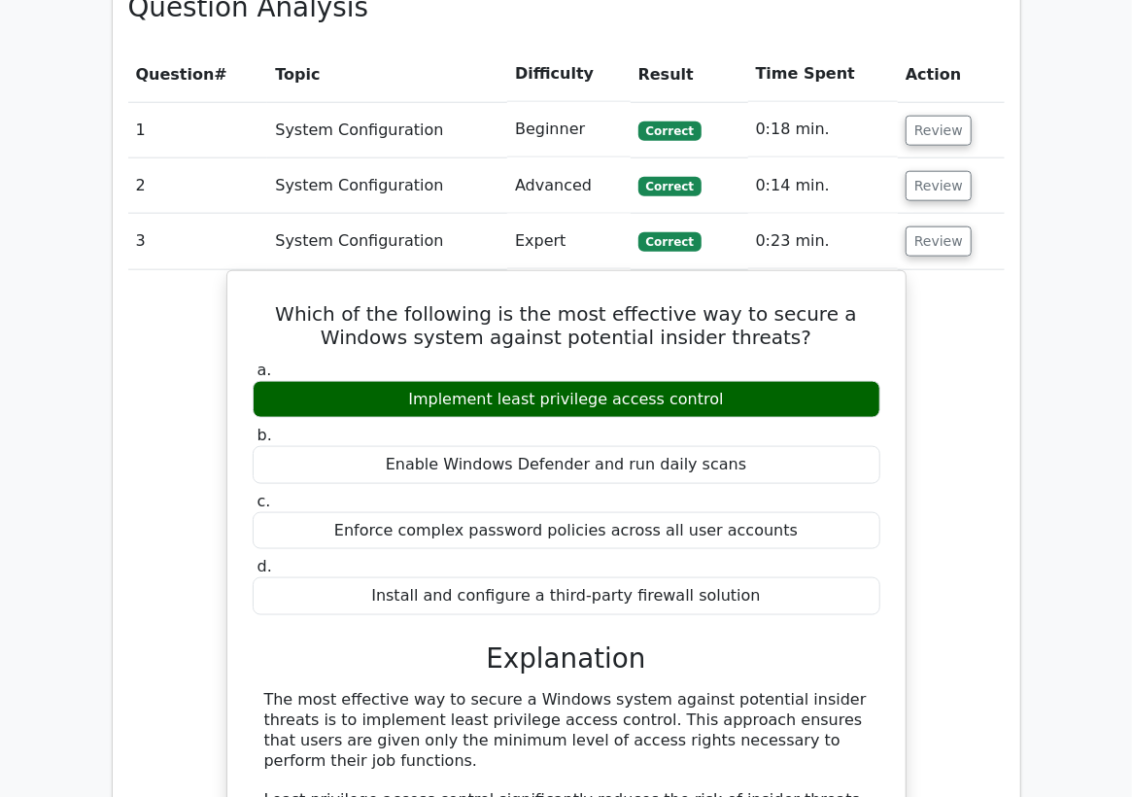
click at [406, 351] on div at bounding box center [406, 351] width 0 height 0
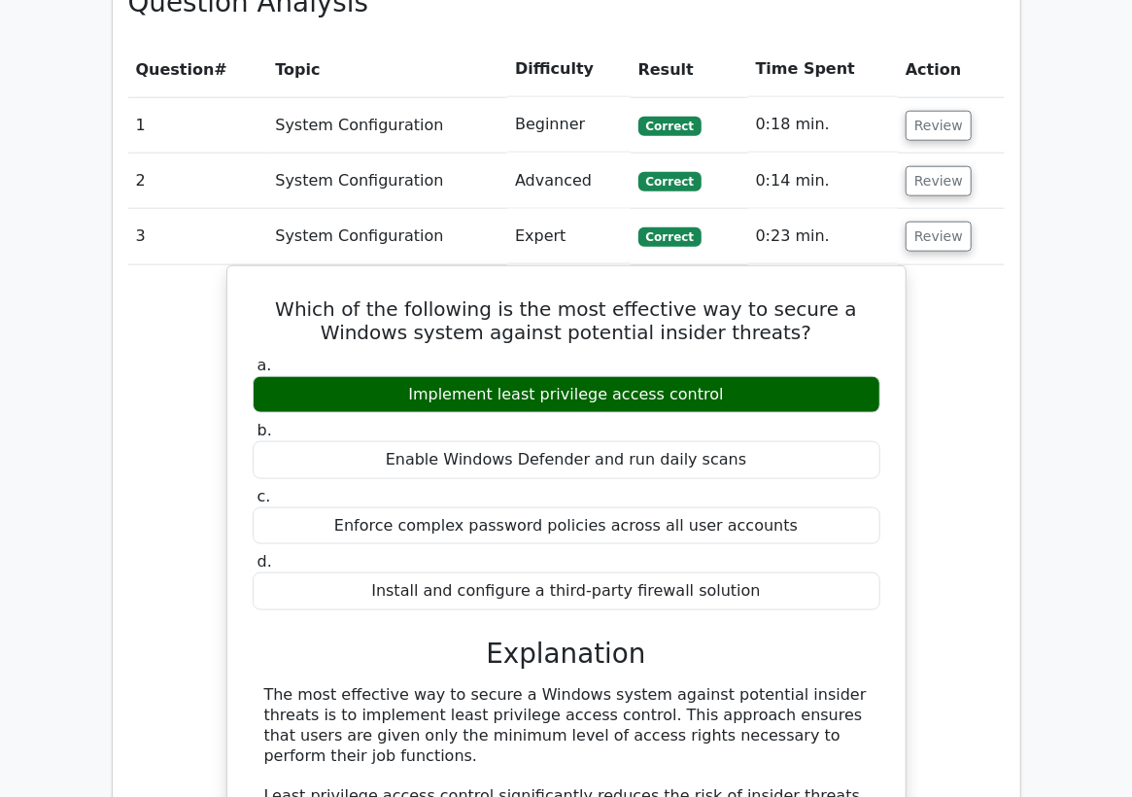
click at [964, 422] on div "Which of the following is the most effective way to secure a Windows system aga…" at bounding box center [566, 800] width 877 height 1070
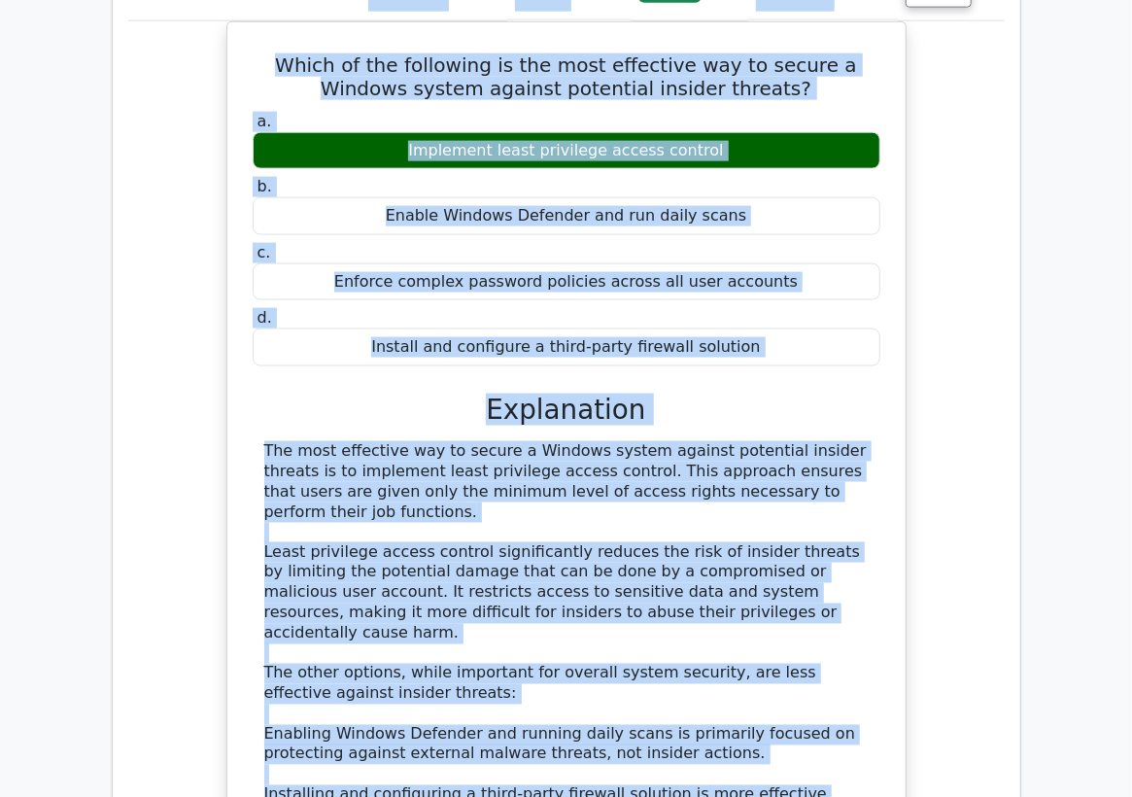
scroll to position [1089, 0]
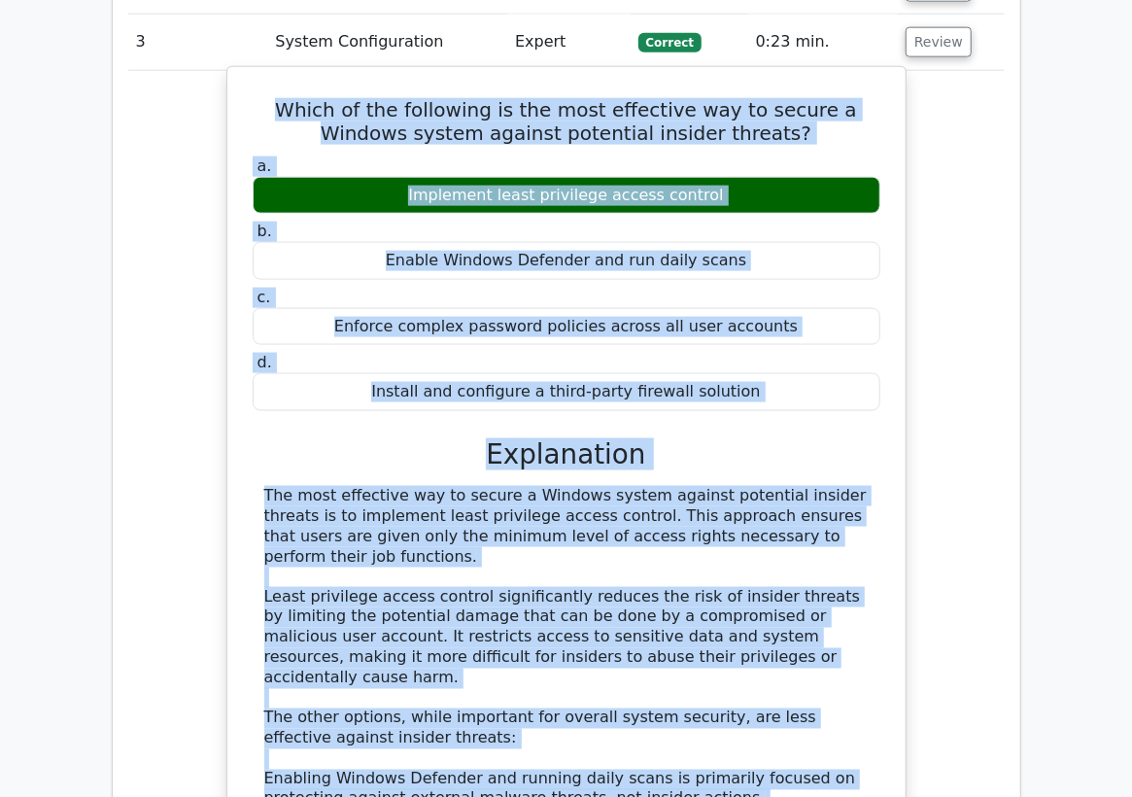
drag, startPoint x: 341, startPoint y: 719, endPoint x: 231, endPoint y: 89, distance: 639.3
click at [231, 89] on div "Which of the following is the most effective way to secure a Windows system aga…" at bounding box center [566, 589] width 680 height 1047
copy div "Which of the following is the most effective way to secure a Windows system aga…"
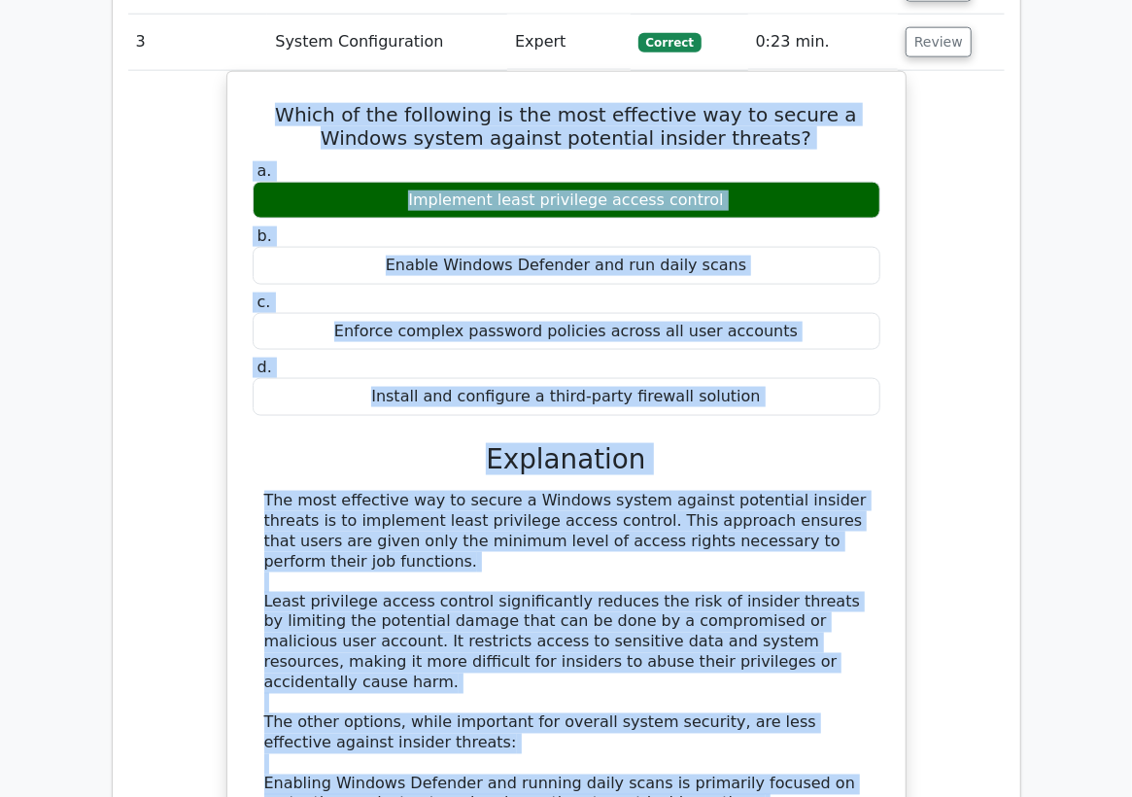
click at [206, 167] on div "Which of the following is the most effective way to secure a Windows system aga…" at bounding box center [566, 606] width 877 height 1070
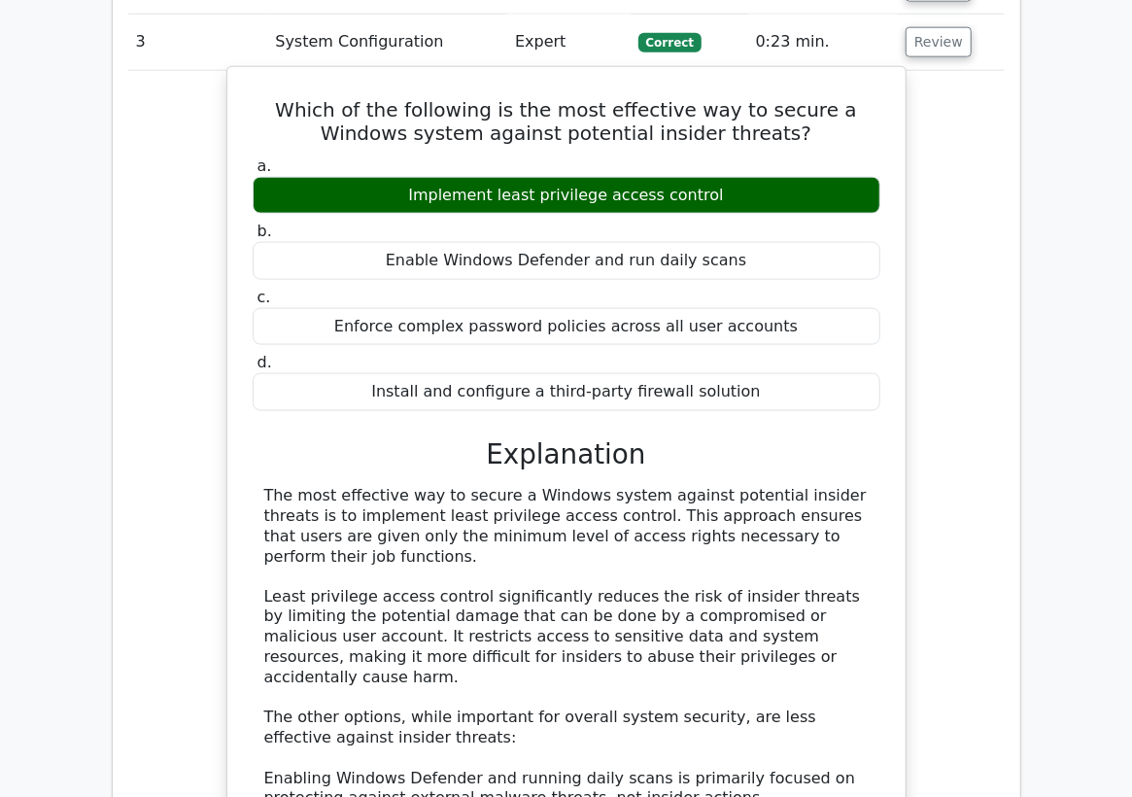
drag, startPoint x: 709, startPoint y: 190, endPoint x: 504, endPoint y: 192, distance: 205.1
click at [504, 192] on div "Implement least privilege access control" at bounding box center [567, 196] width 628 height 38
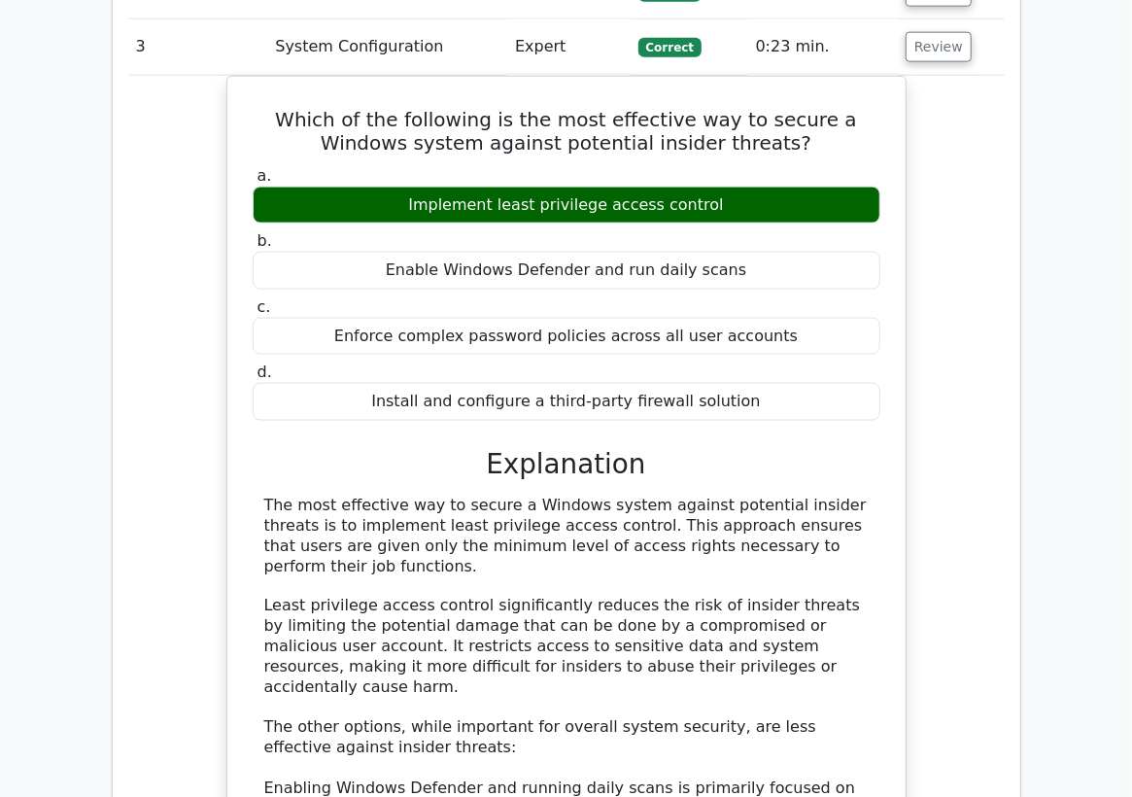
click at [492, 156] on div at bounding box center [492, 156] width 0 height 0
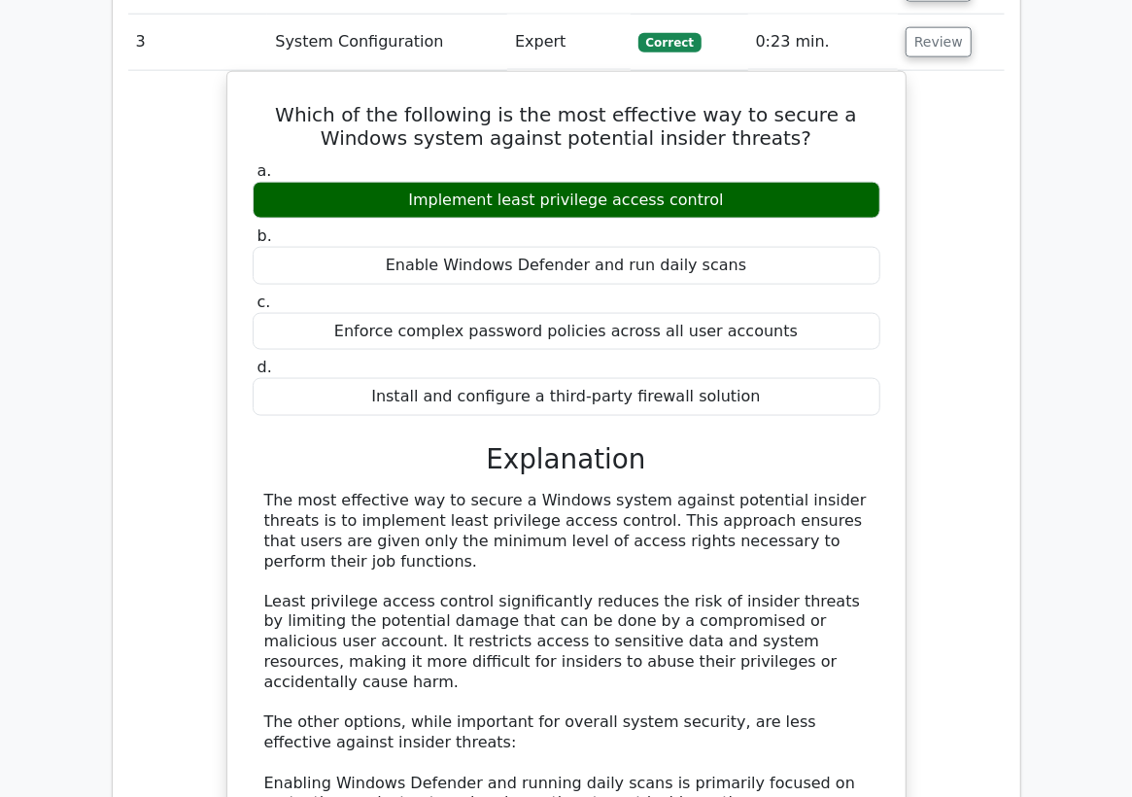
drag, startPoint x: 987, startPoint y: 331, endPoint x: 975, endPoint y: 307, distance: 27.4
click at [987, 331] on div "Which of the following is the most effective way to secure a Windows system aga…" at bounding box center [566, 606] width 877 height 1070
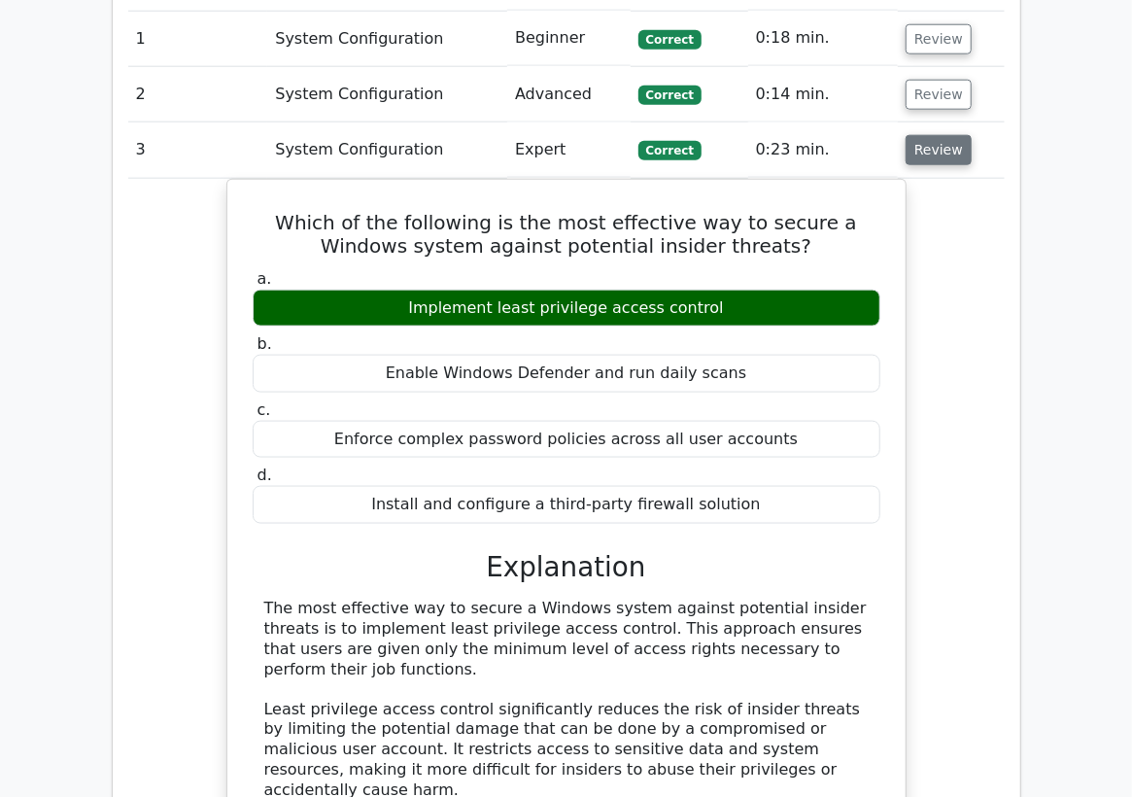
click at [949, 156] on button "Review" at bounding box center [939, 150] width 66 height 30
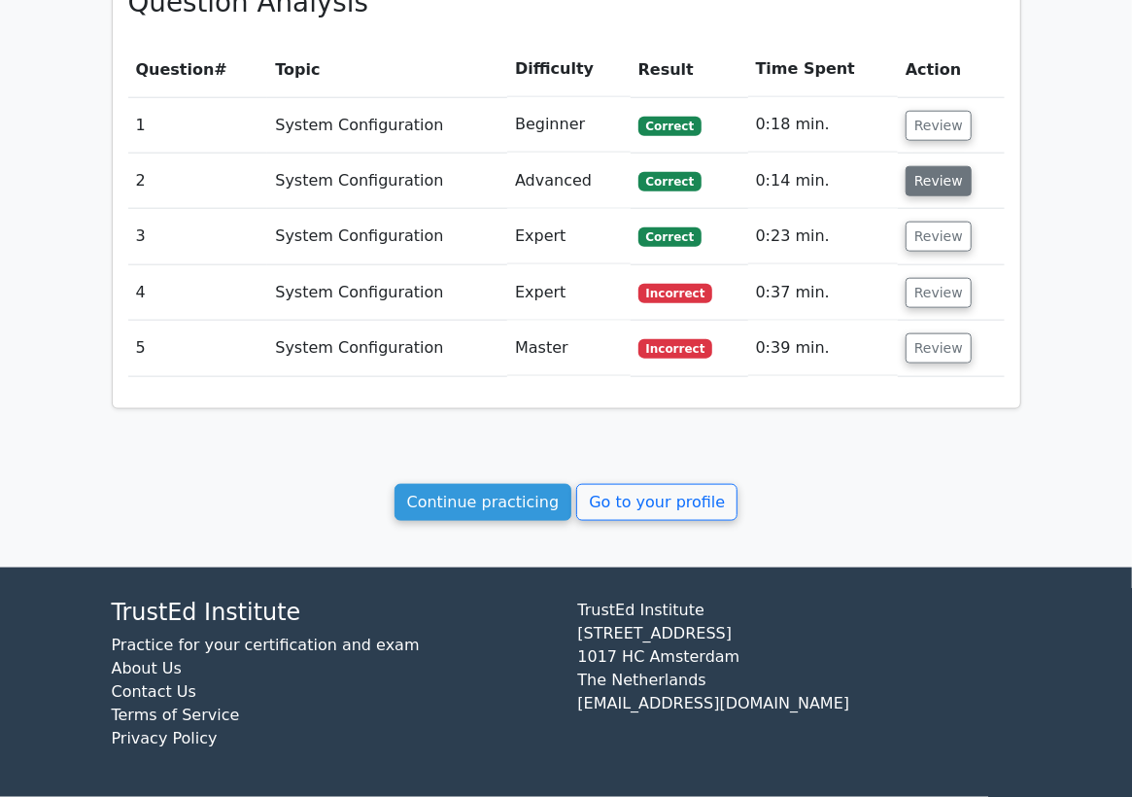
scroll to position [894, 0]
click at [933, 294] on button "Review" at bounding box center [939, 293] width 66 height 30
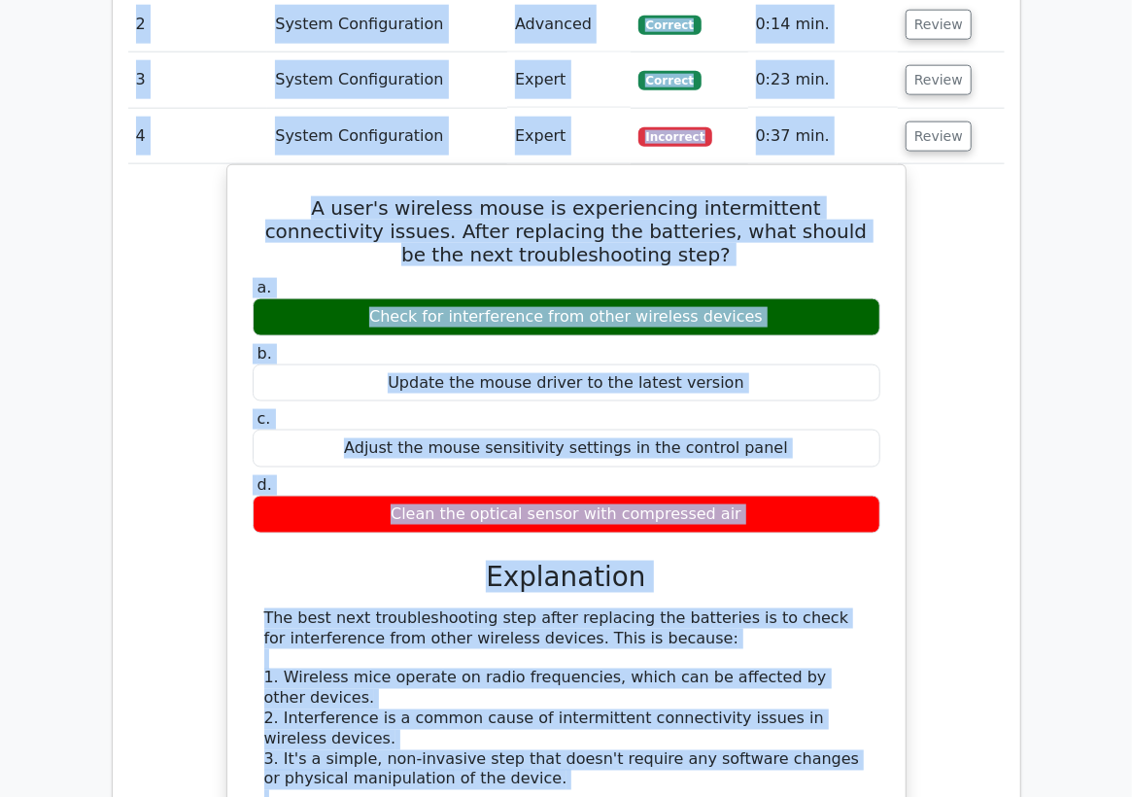
scroll to position [987, 0]
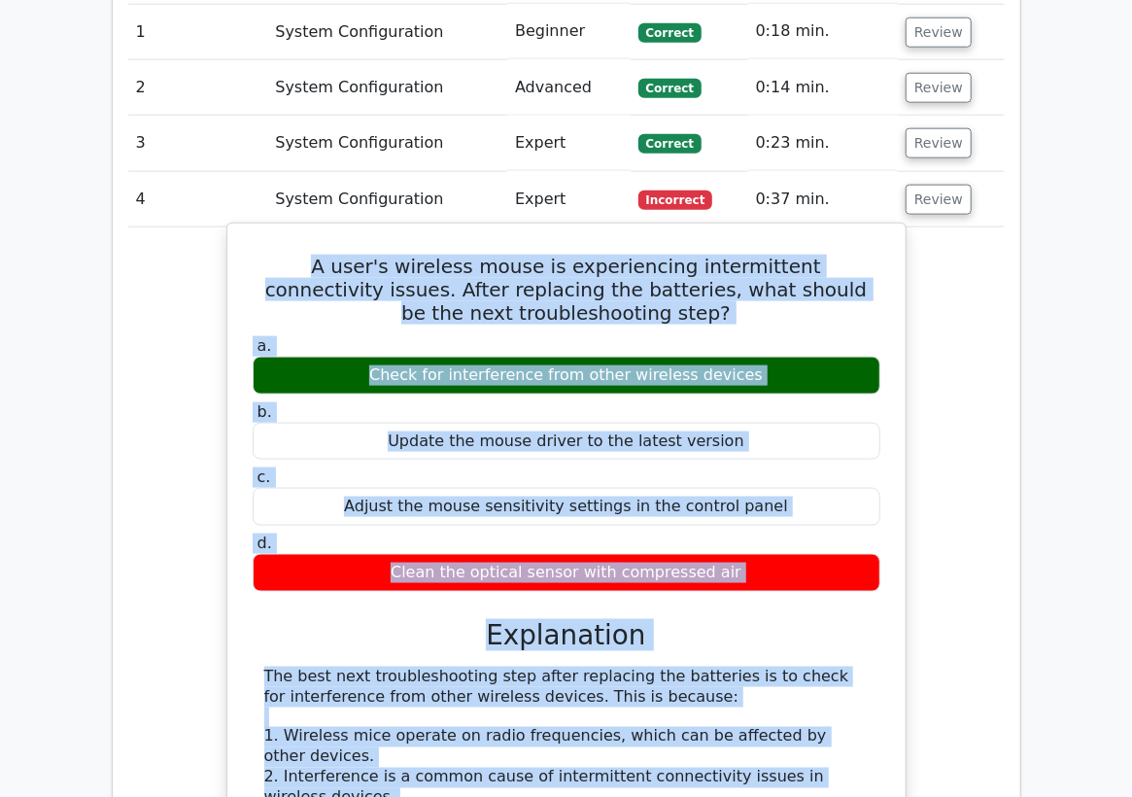
drag, startPoint x: 746, startPoint y: 699, endPoint x: 233, endPoint y: 253, distance: 679.9
click at [233, 253] on div "A user's wireless mouse is experiencing intermittent connectivity issues. After…" at bounding box center [566, 707] width 680 height 969
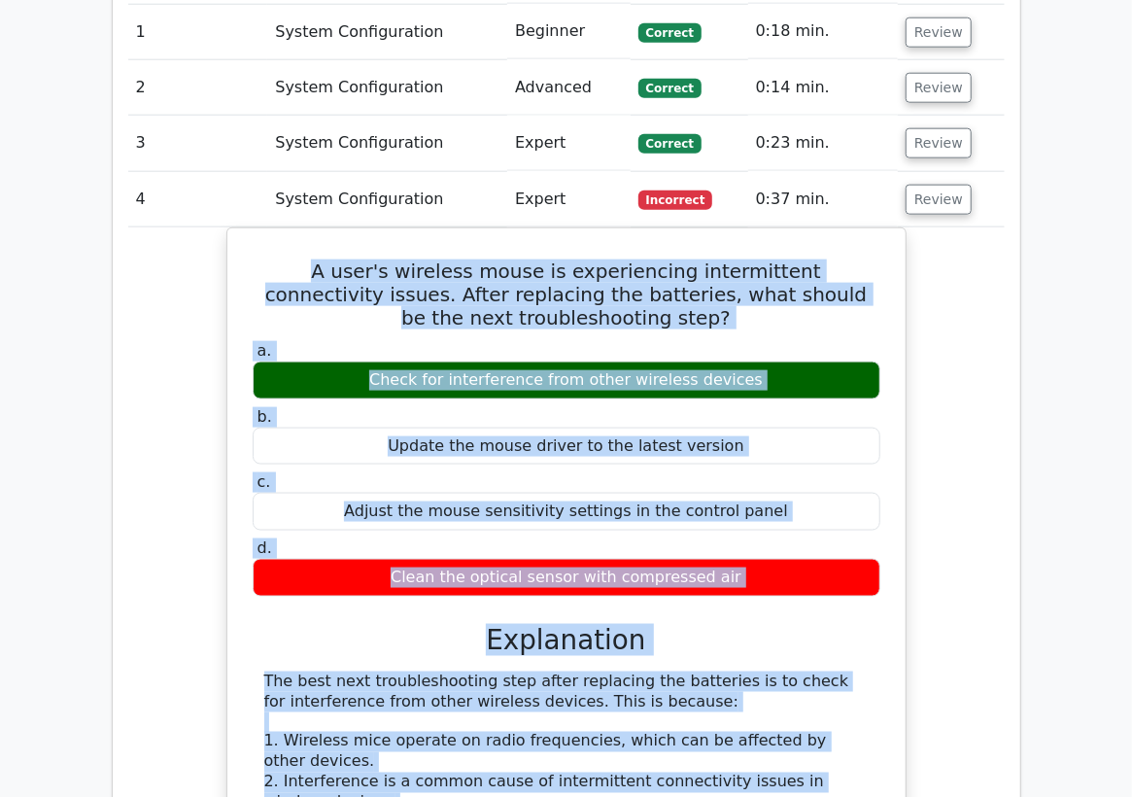
copy div "A user's wireless mouse is experiencing intermittent connectivity issues. After…"
click at [165, 239] on div "A user's wireless mouse is experiencing intermittent connectivity issues. After…" at bounding box center [566, 723] width 877 height 992
click at [931, 197] on button "Review" at bounding box center [939, 200] width 66 height 30
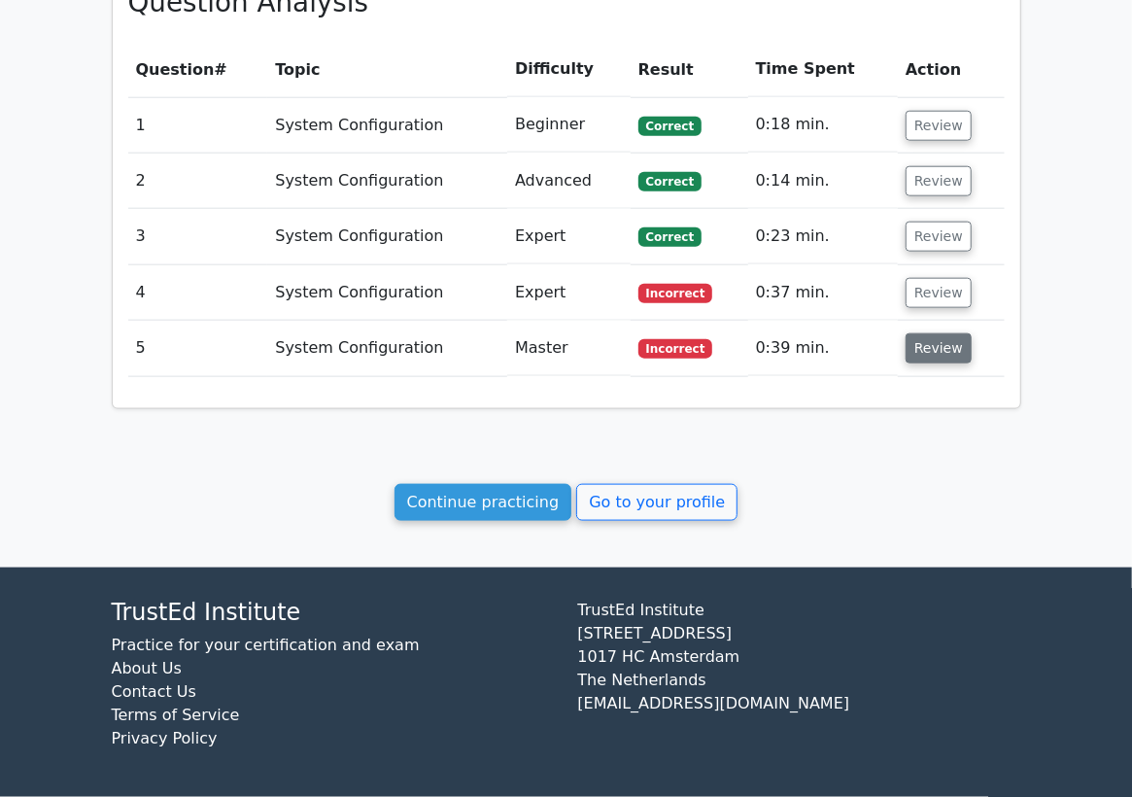
click at [933, 359] on button "Review" at bounding box center [939, 348] width 66 height 30
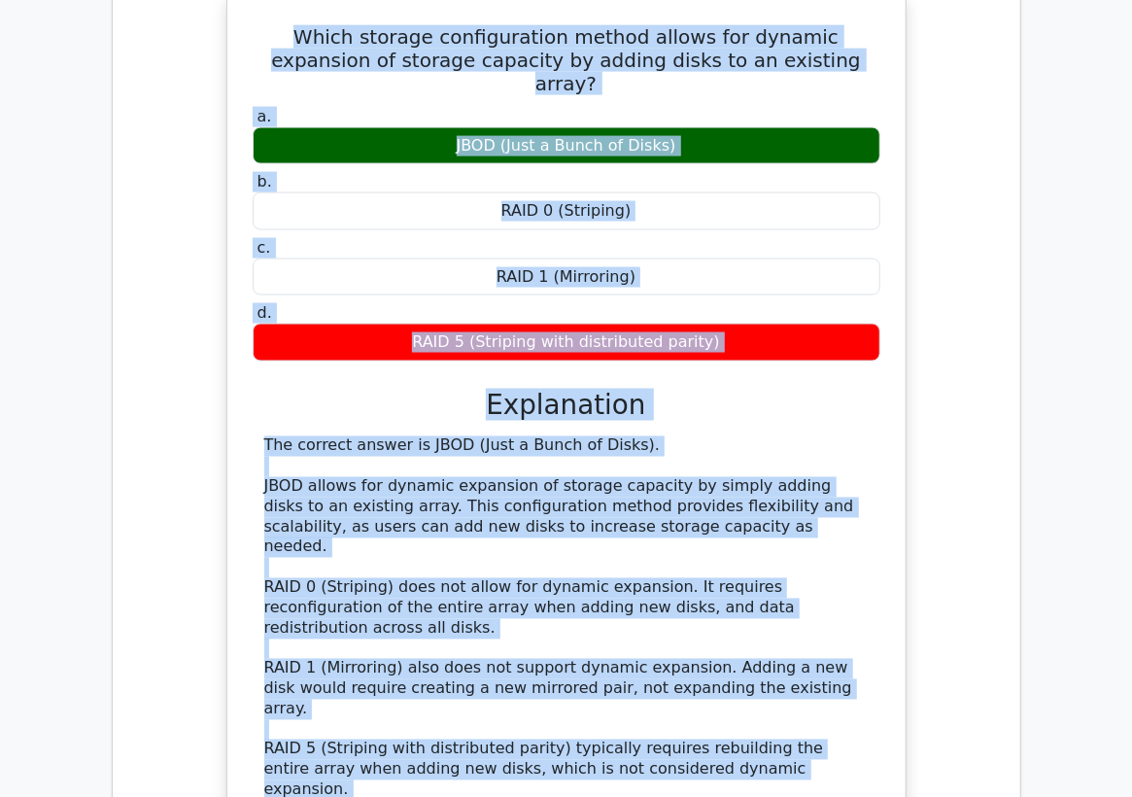
scroll to position [1133, 0]
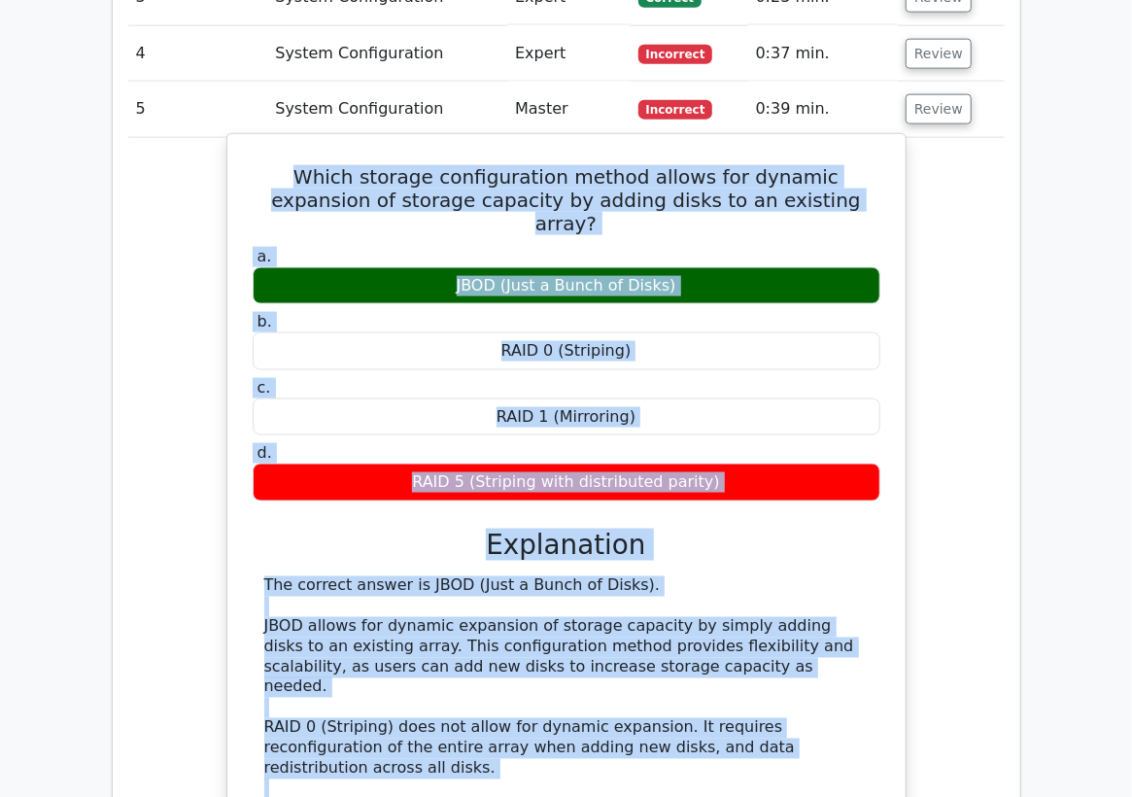
drag, startPoint x: 494, startPoint y: 688, endPoint x: 249, endPoint y: 174, distance: 569.5
click at [249, 174] on div "Which storage configuration method allows for dynamic expansion of storage capa…" at bounding box center [566, 607] width 663 height 931
copy div "Which storage configuration method allows for dynamic expansion of storage capa…"
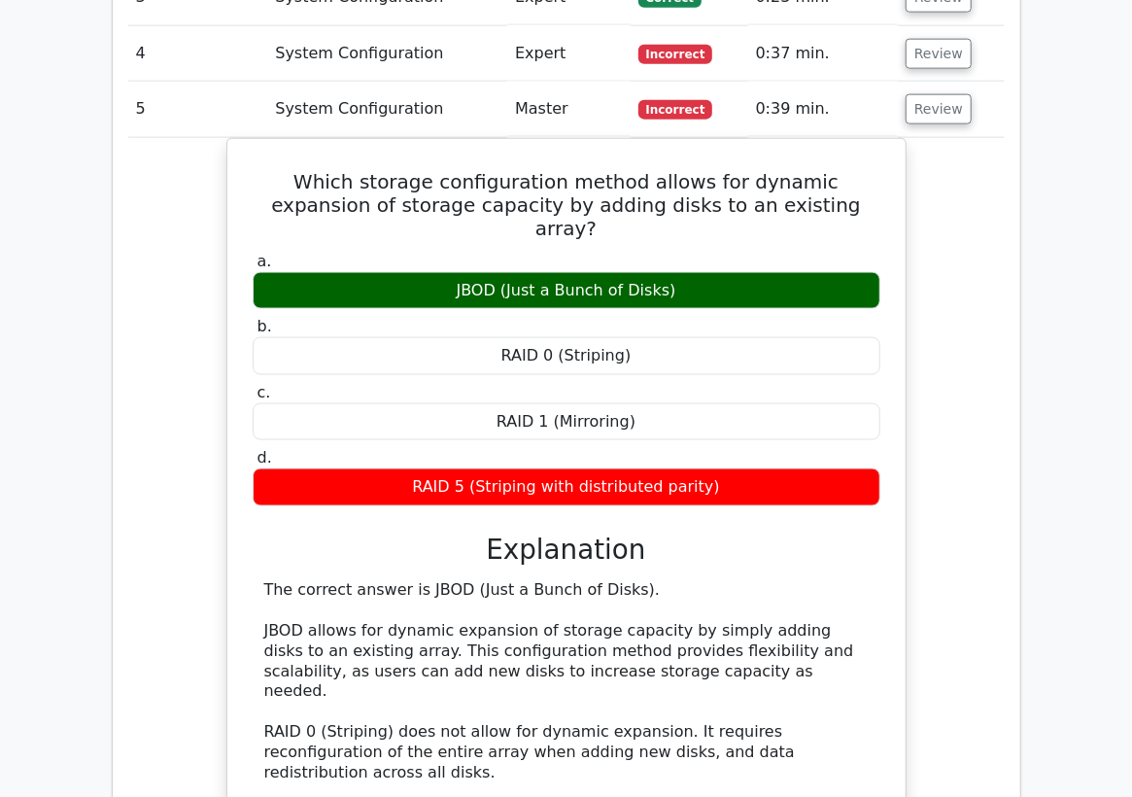
click at [338, 99] on td "System Configuration" at bounding box center [387, 109] width 240 height 55
click at [932, 105] on button "Review" at bounding box center [939, 109] width 66 height 30
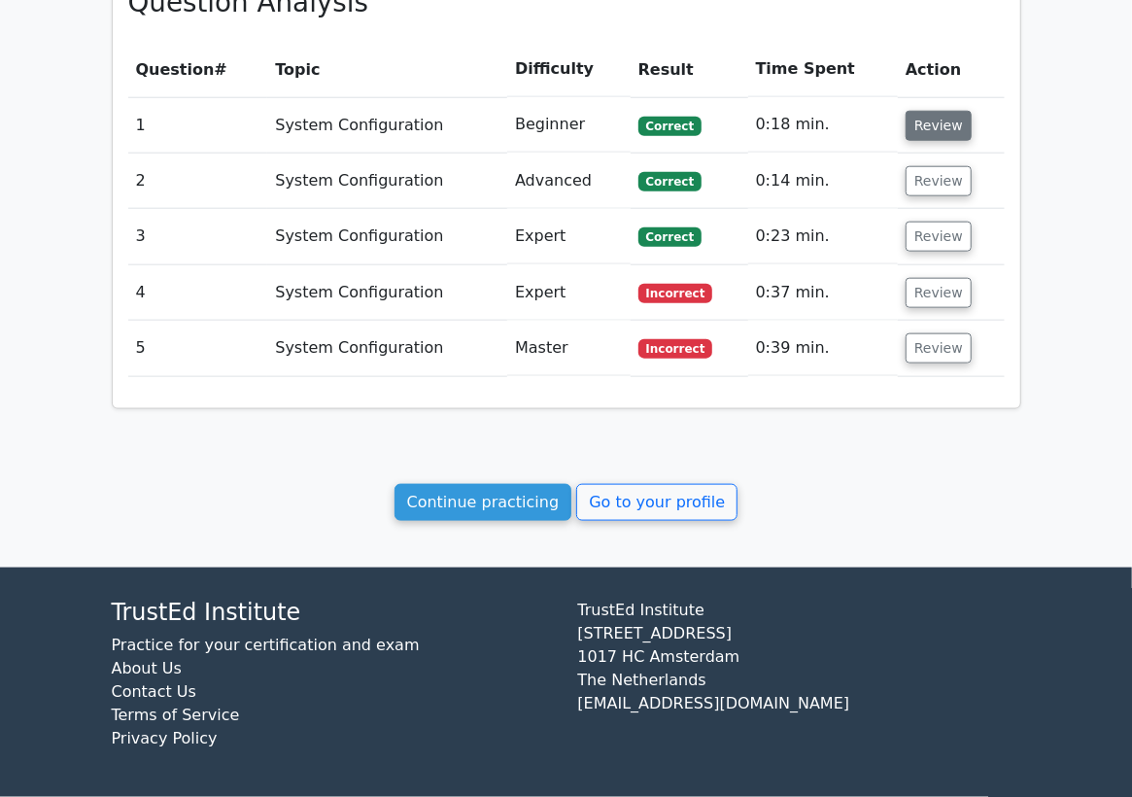
scroll to position [894, 0]
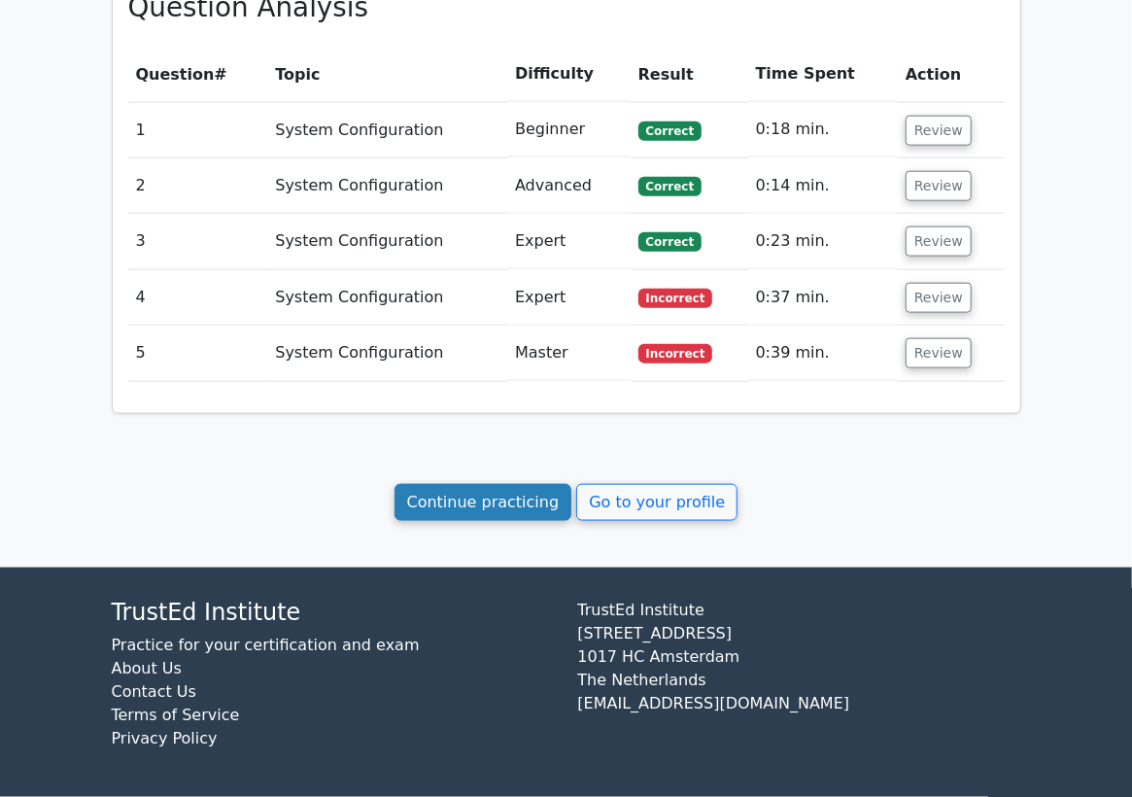
click at [510, 500] on link "Continue practicing" at bounding box center [484, 502] width 178 height 37
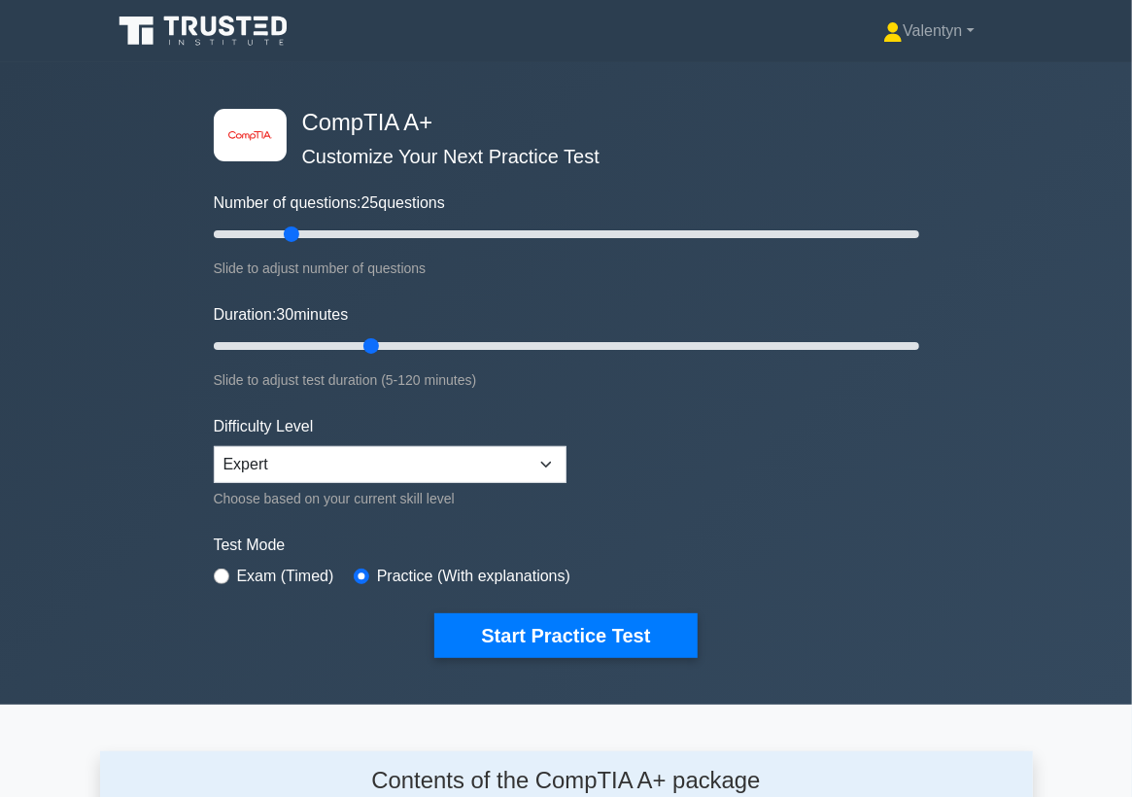
scroll to position [2595, 0]
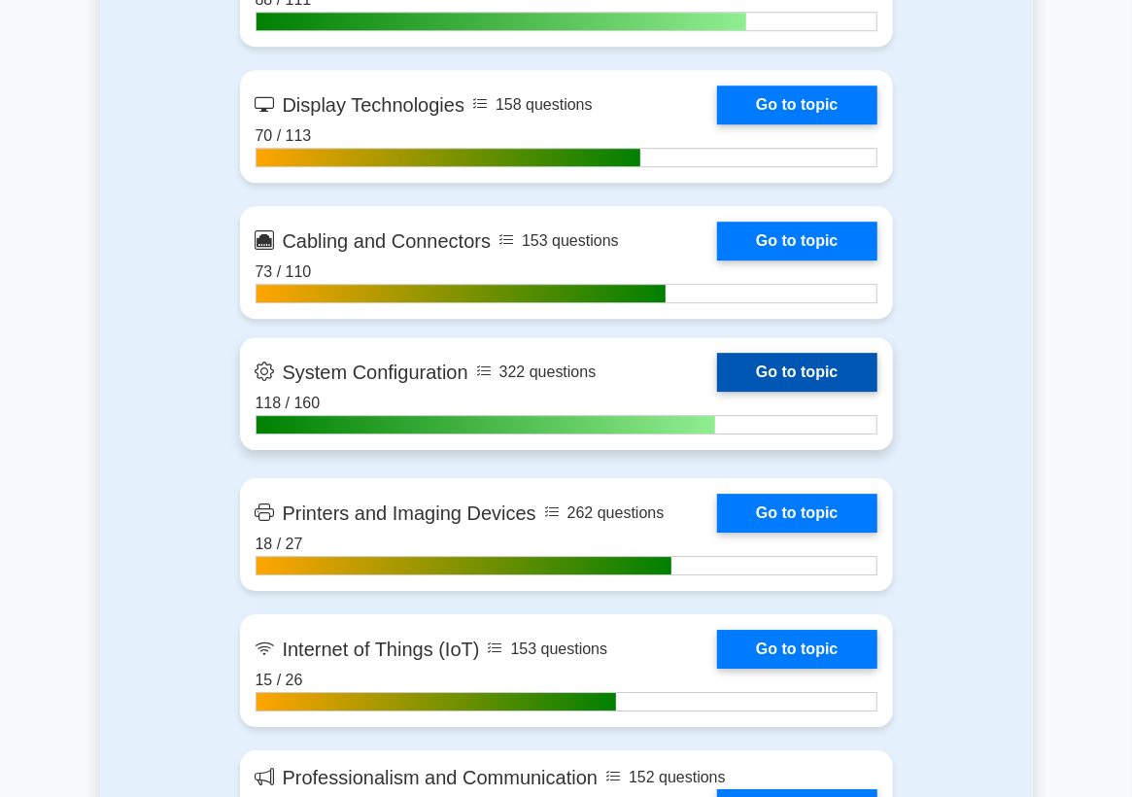
click at [773, 392] on link "Go to topic" at bounding box center [796, 372] width 159 height 39
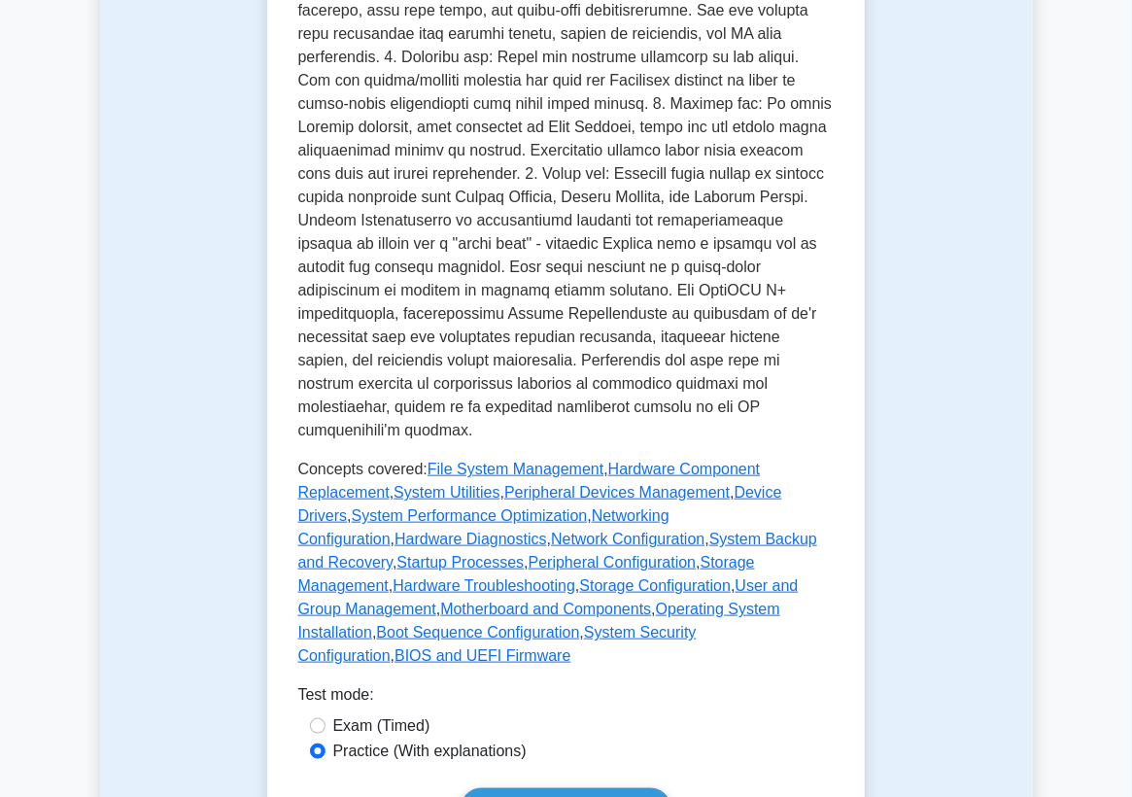
scroll to position [863, 0]
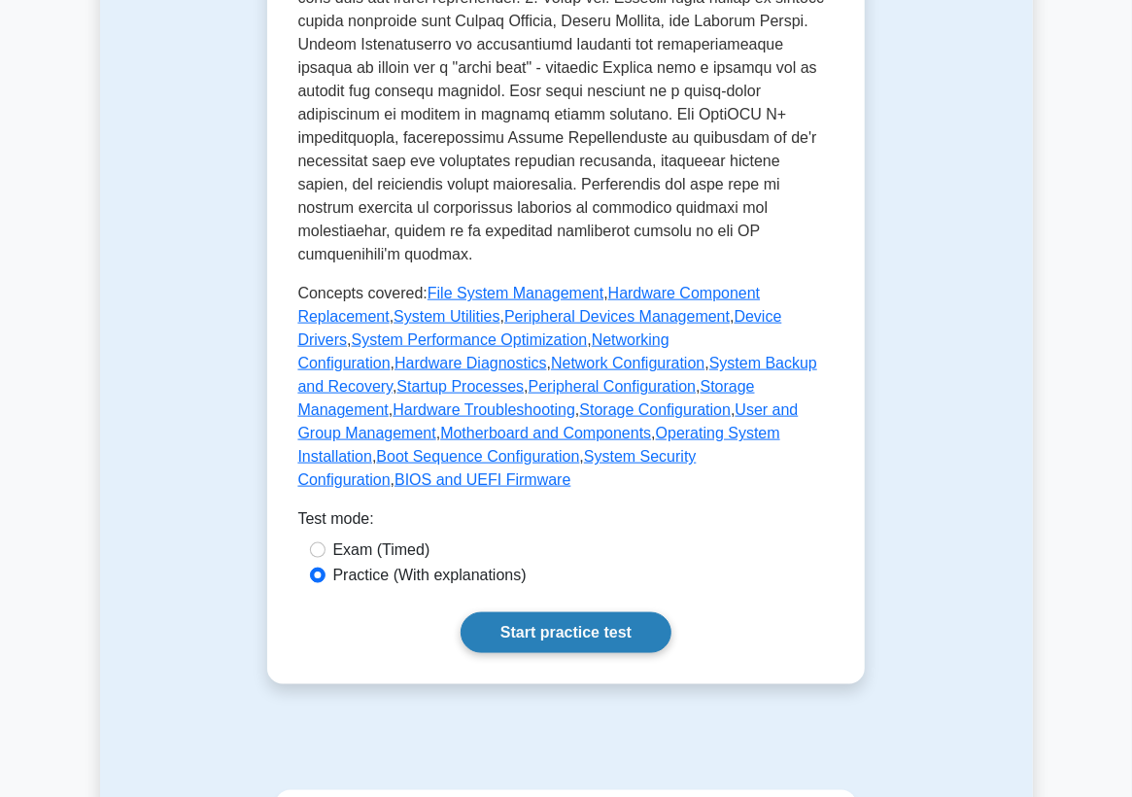
click at [518, 612] on link "Start practice test" at bounding box center [566, 632] width 211 height 41
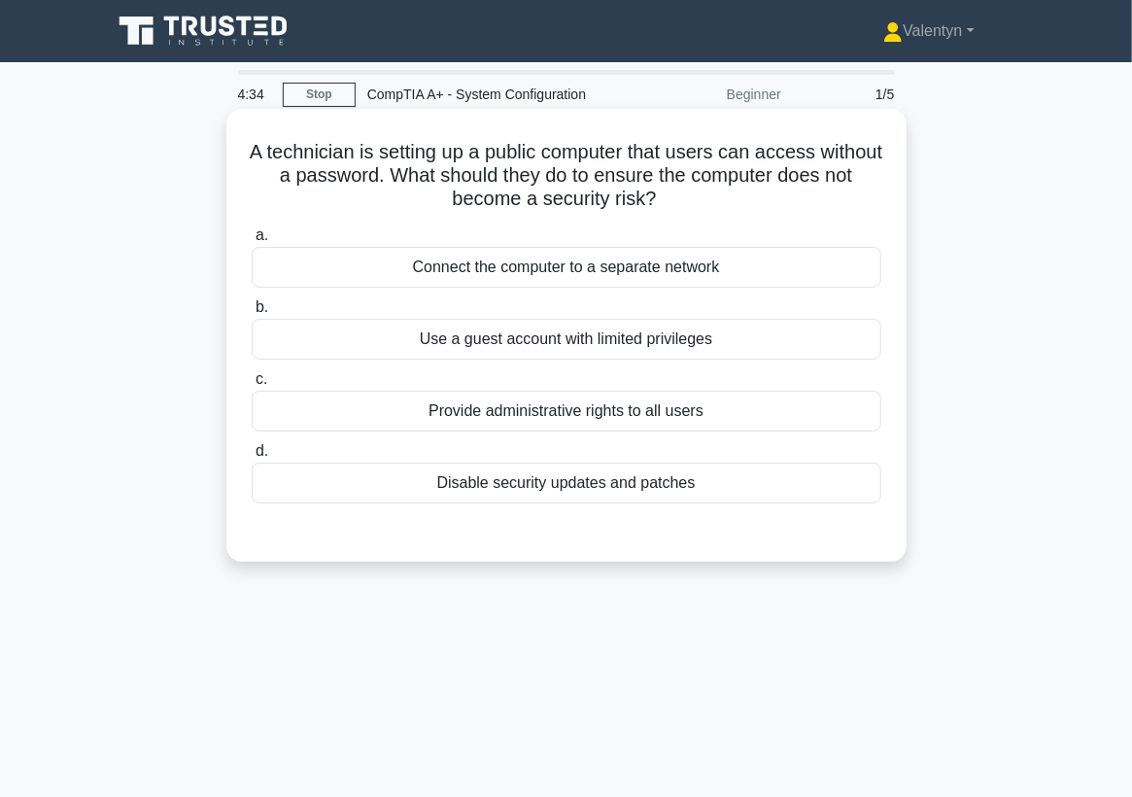
click at [650, 345] on div "Use a guest account with limited privileges" at bounding box center [567, 339] width 630 height 41
click at [252, 314] on input "b. Use a guest account with limited privileges" at bounding box center [252, 307] width 0 height 13
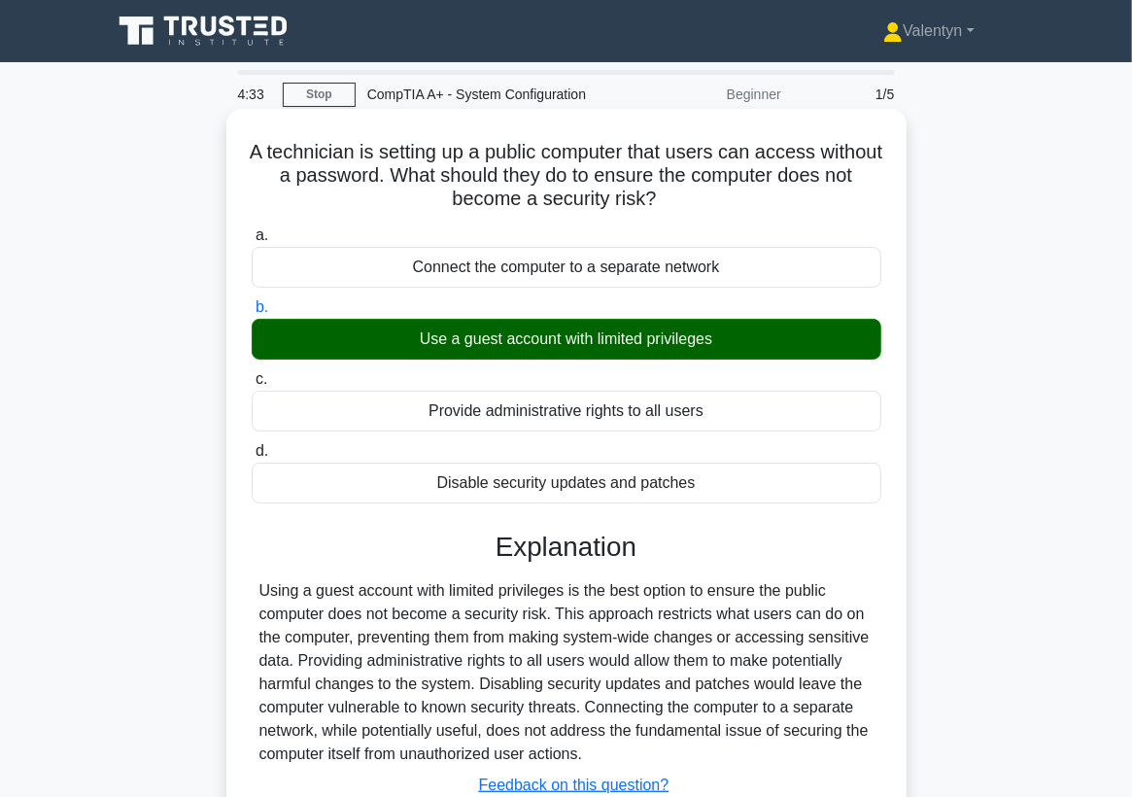
scroll to position [254, 0]
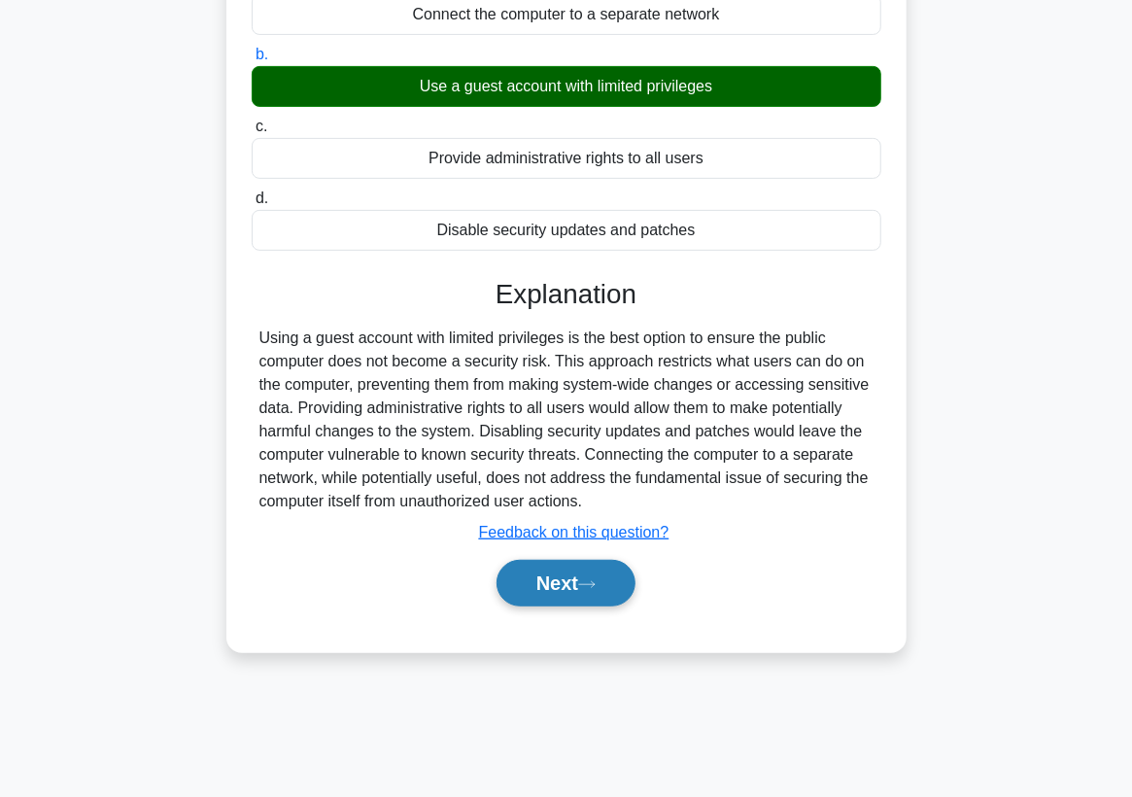
click at [533, 575] on button "Next" at bounding box center [566, 583] width 139 height 47
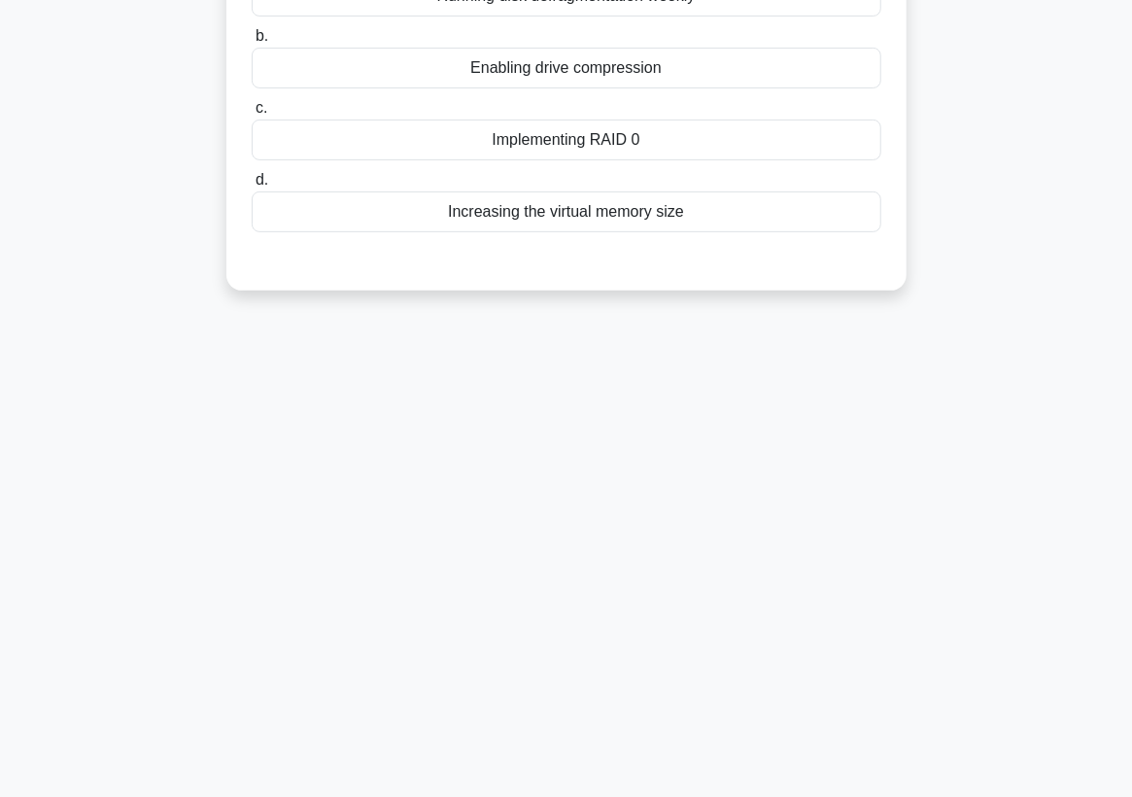
scroll to position [0, 0]
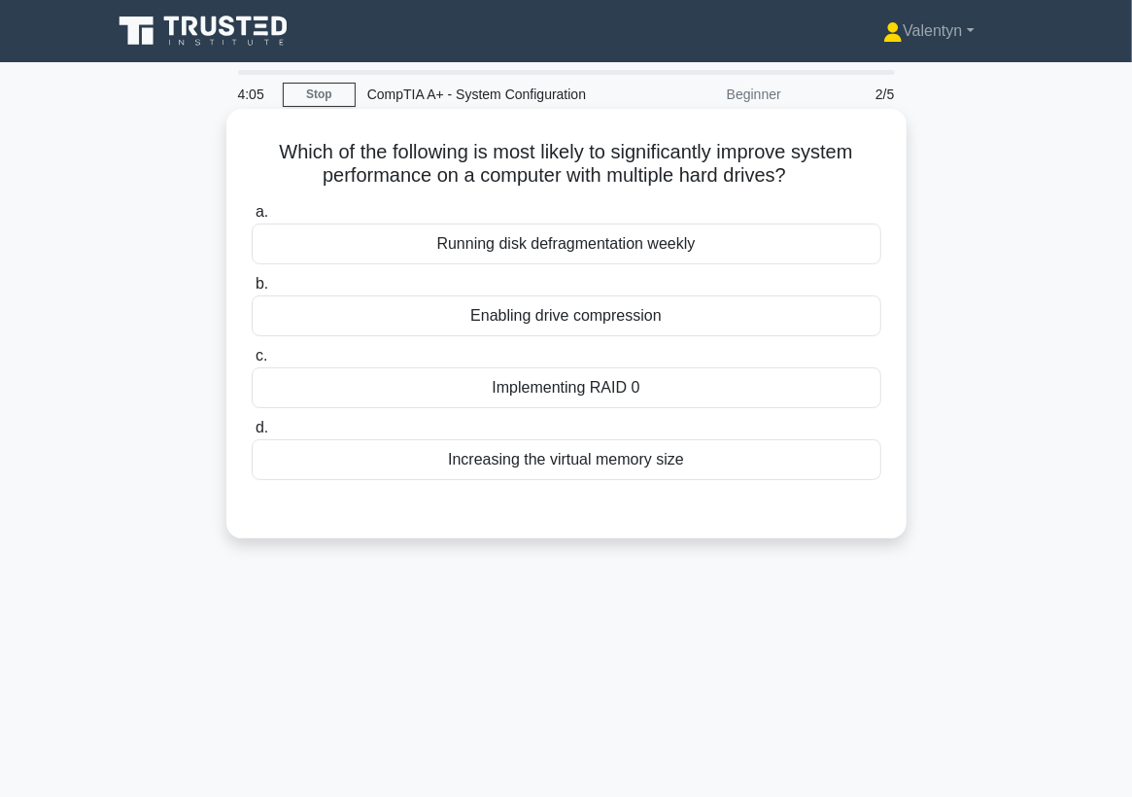
click at [613, 396] on div "Implementing RAID 0" at bounding box center [567, 387] width 630 height 41
click at [252, 363] on input "c. Implementing RAID 0" at bounding box center [252, 356] width 0 height 13
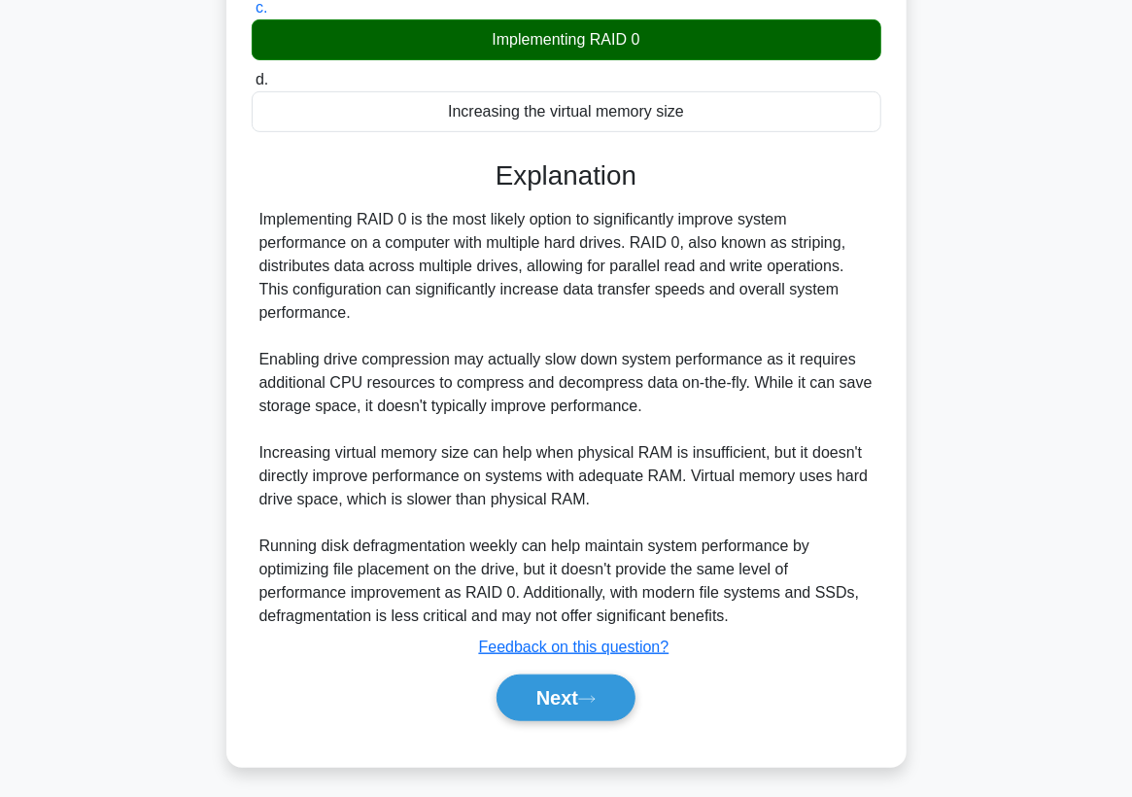
scroll to position [354, 0]
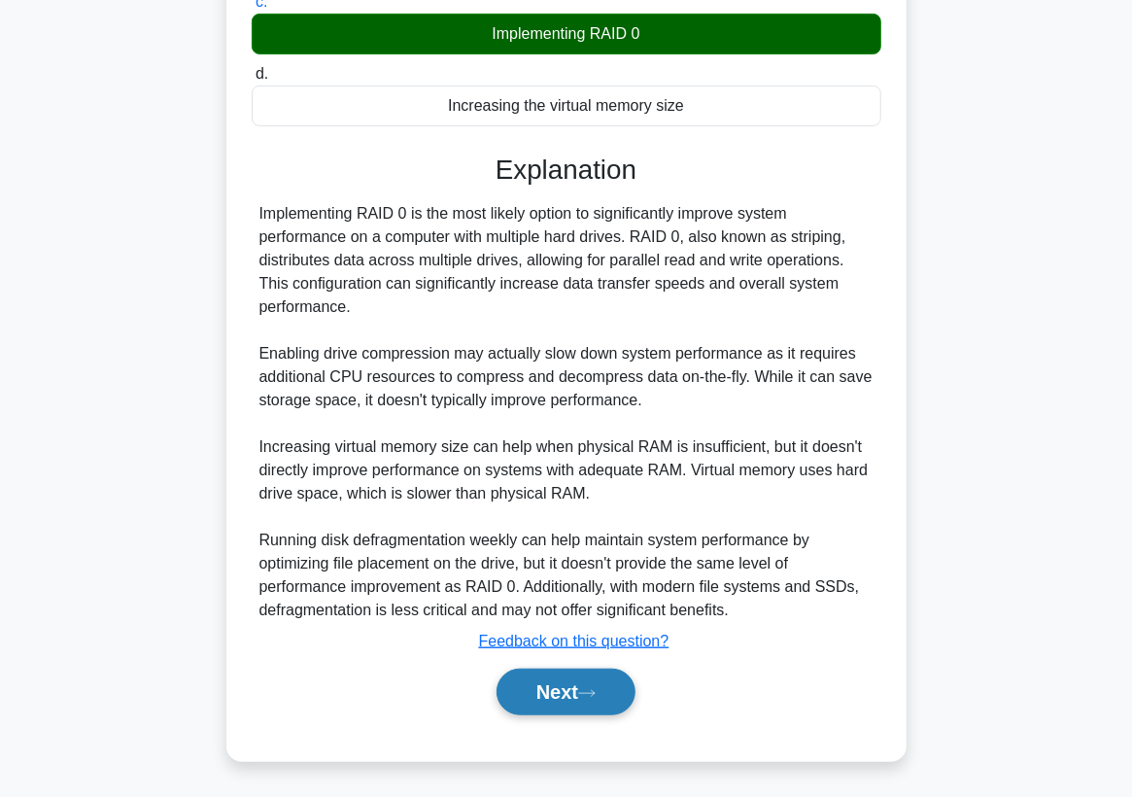
click at [575, 702] on button "Next" at bounding box center [566, 692] width 139 height 47
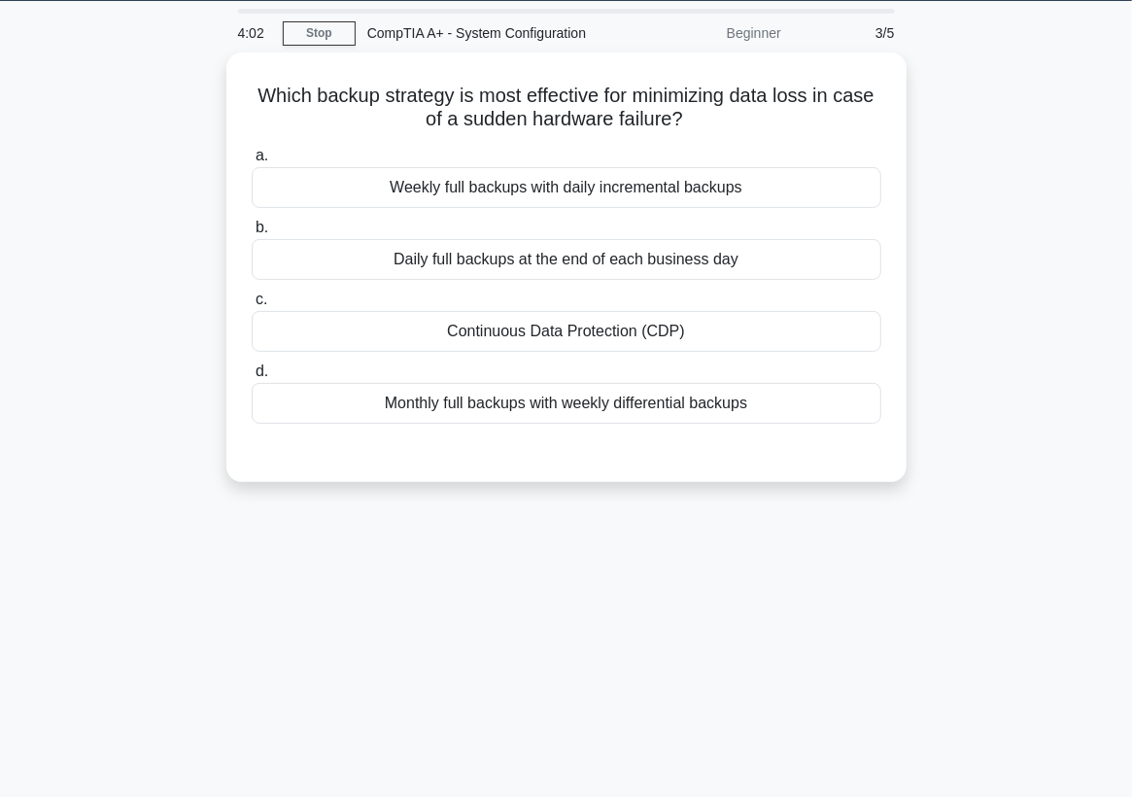
scroll to position [38, 0]
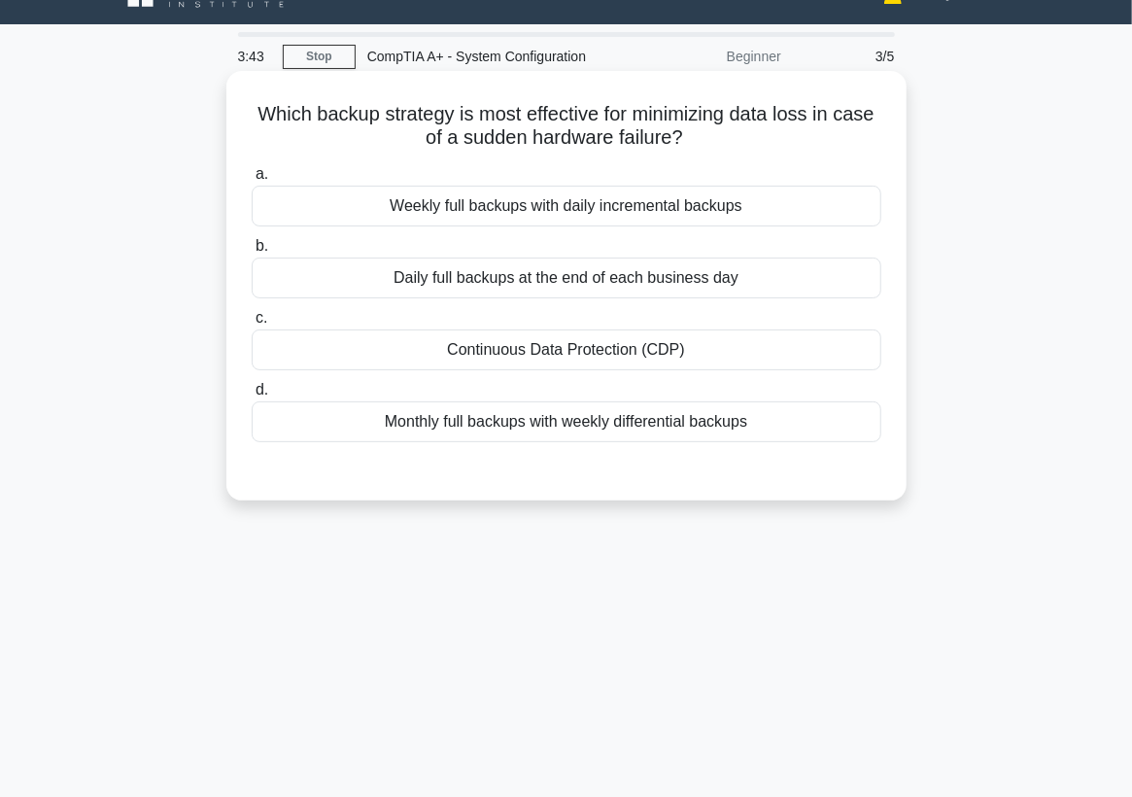
click at [577, 355] on div "Continuous Data Protection (CDP)" at bounding box center [567, 349] width 630 height 41
click at [252, 325] on input "c. Continuous Data Protection (CDP)" at bounding box center [252, 318] width 0 height 13
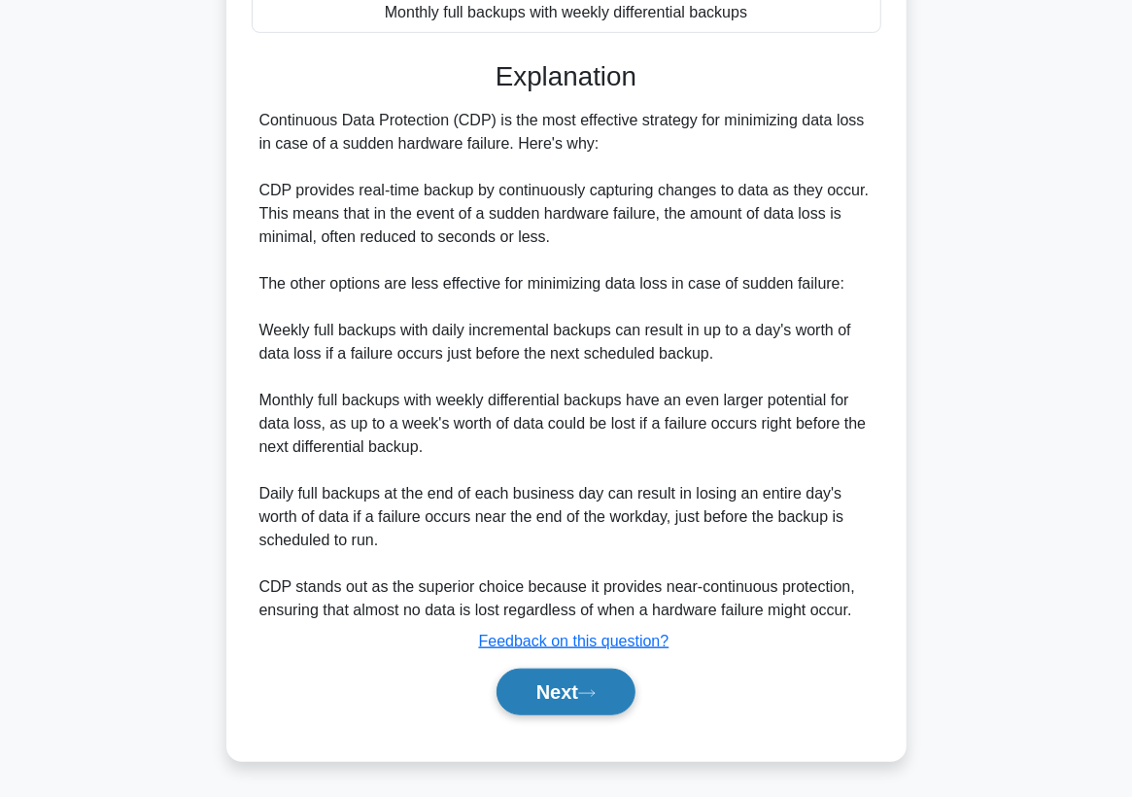
click at [535, 685] on button "Next" at bounding box center [566, 692] width 139 height 47
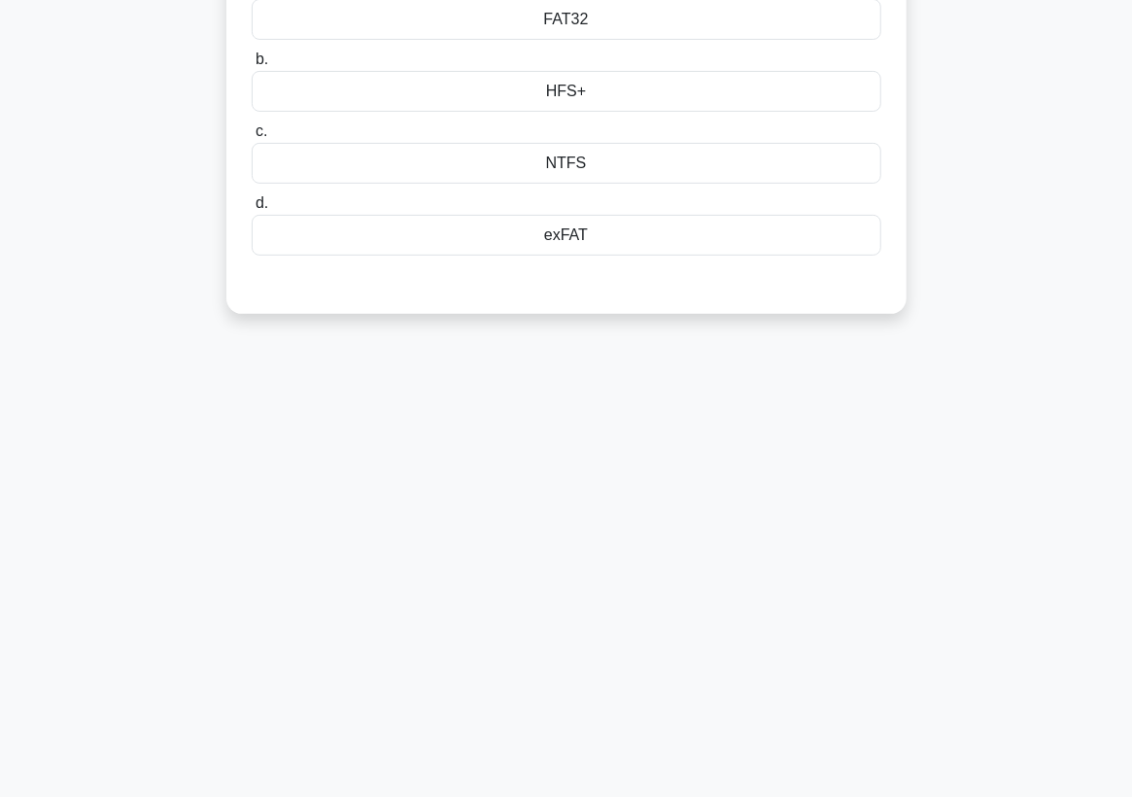
scroll to position [0, 0]
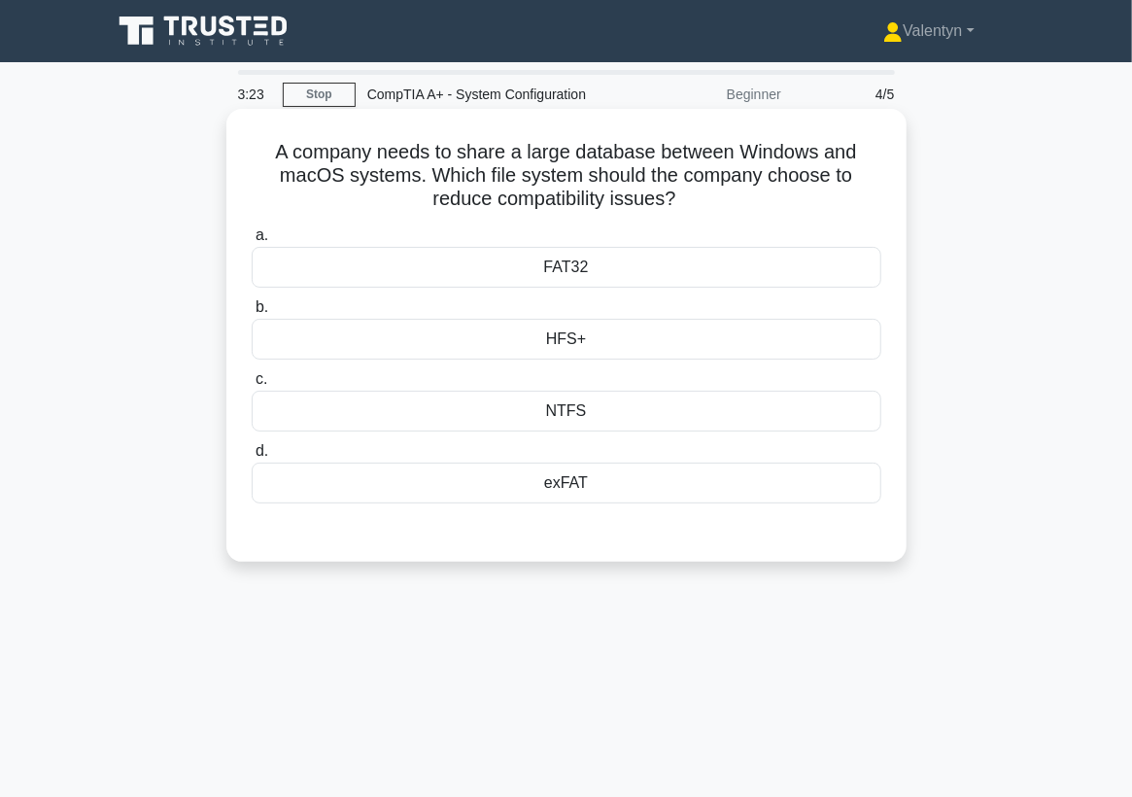
click at [599, 403] on div "NTFS" at bounding box center [567, 411] width 630 height 41
click at [252, 386] on input "c. NTFS" at bounding box center [252, 379] width 0 height 13
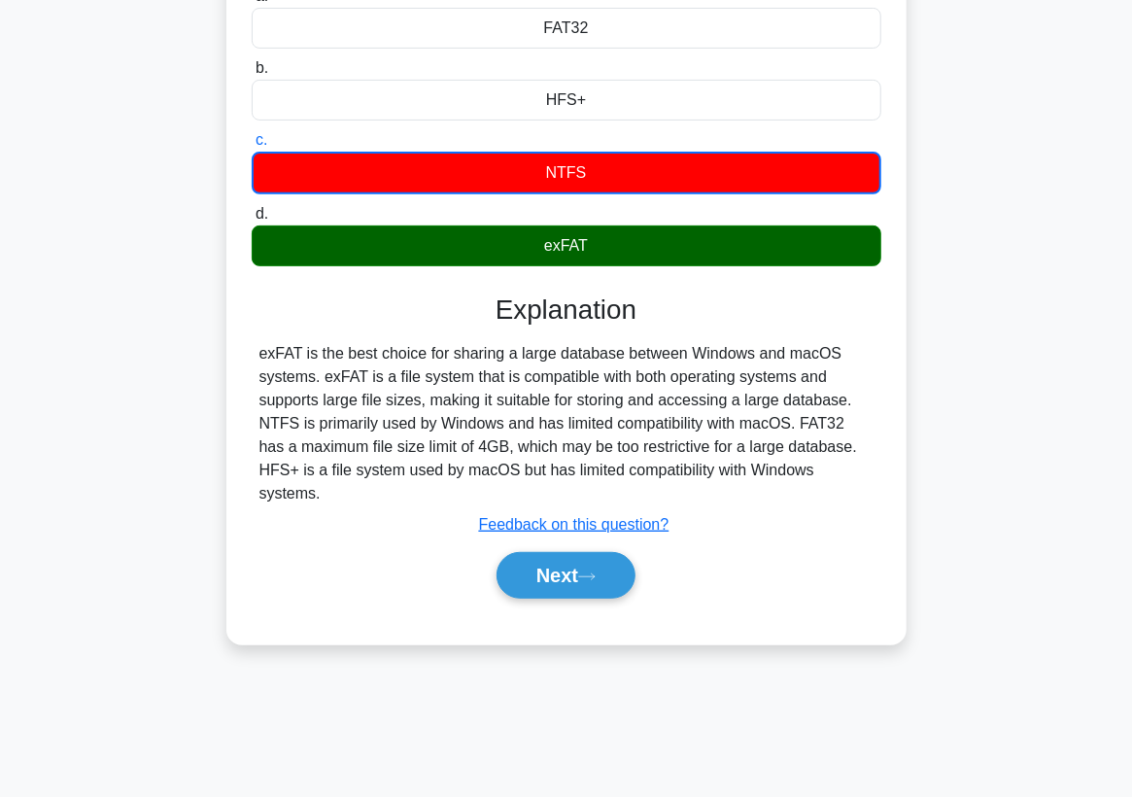
scroll to position [254, 0]
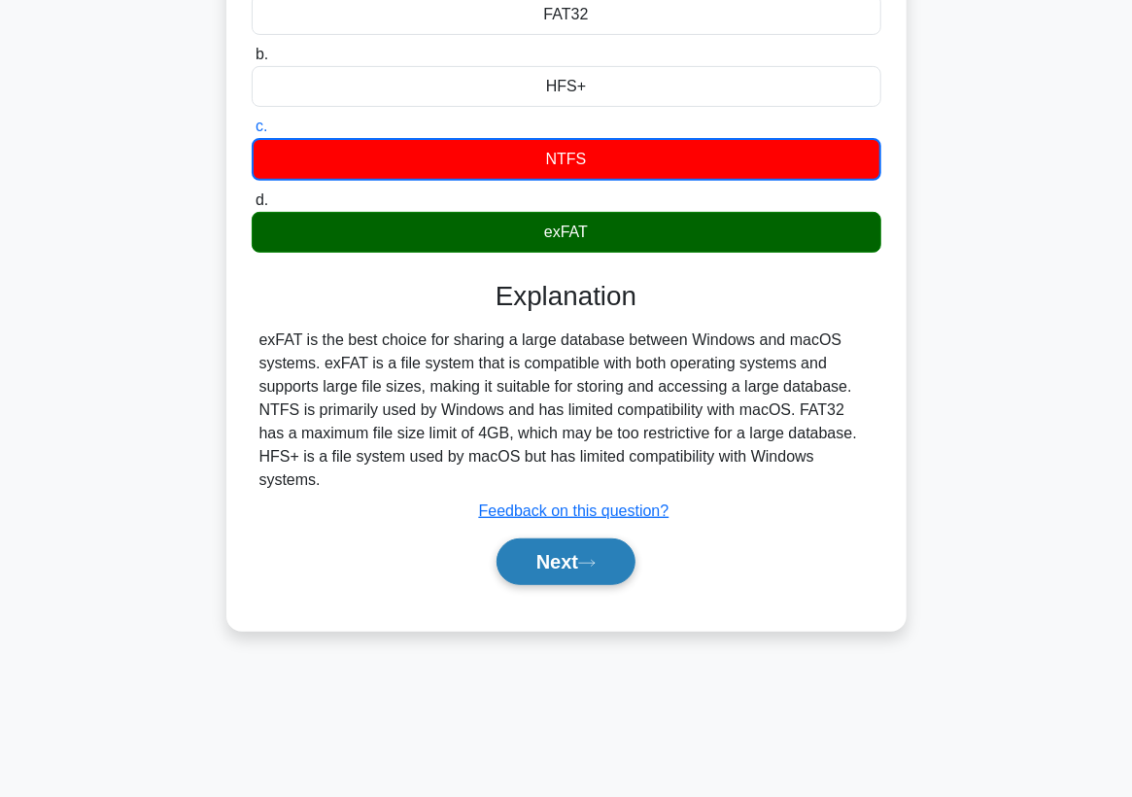
click at [581, 538] on button "Next" at bounding box center [566, 561] width 139 height 47
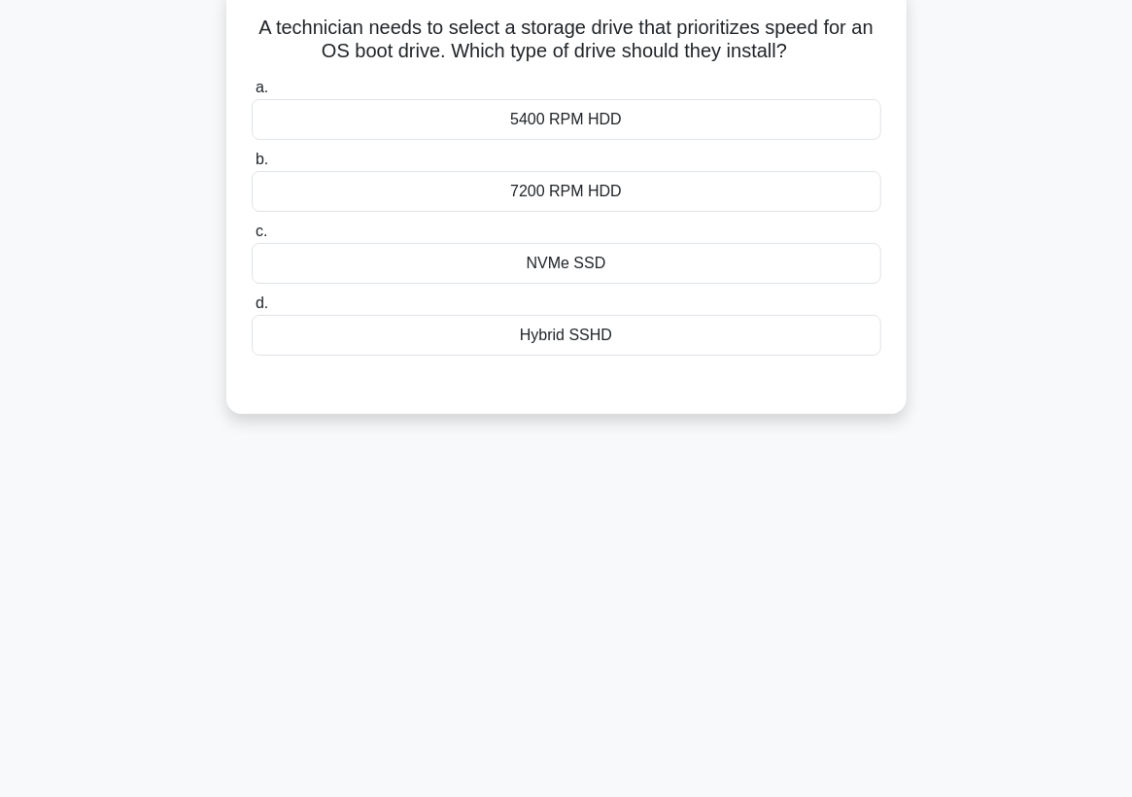
scroll to position [0, 0]
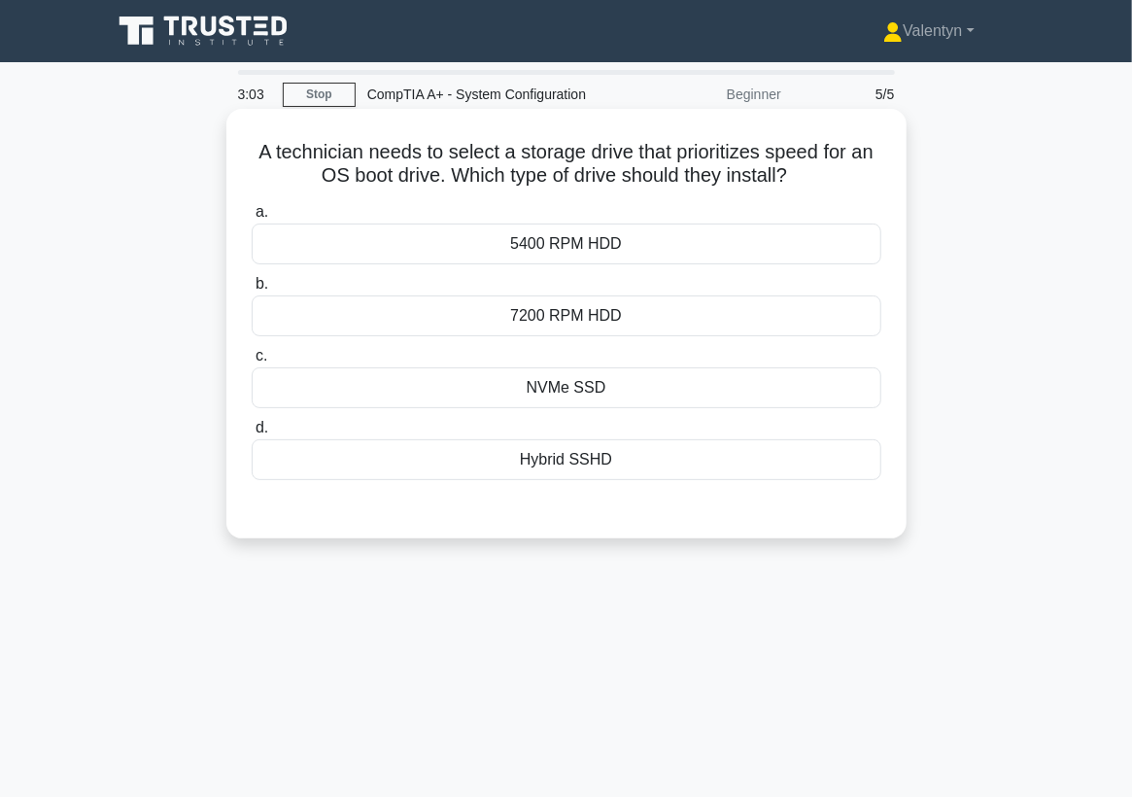
click at [605, 386] on div "NVMe SSD" at bounding box center [567, 387] width 630 height 41
click at [252, 363] on input "c. NVMe SSD" at bounding box center [252, 356] width 0 height 13
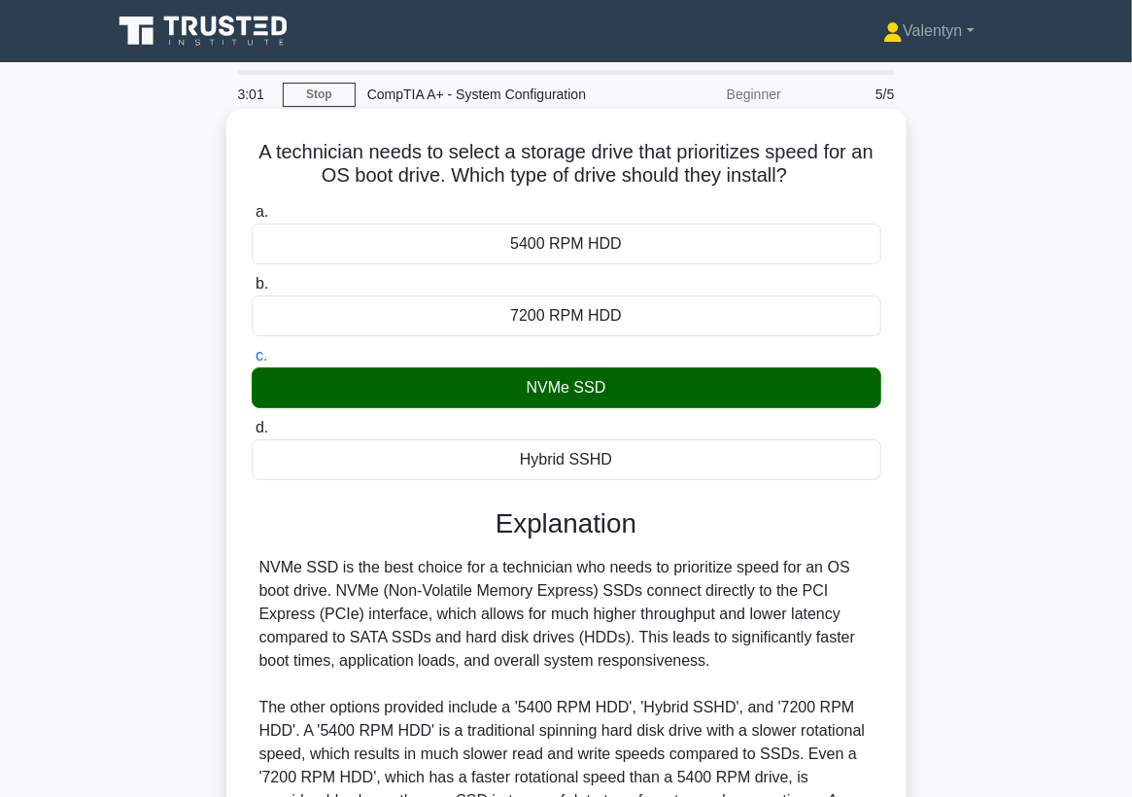
scroll to position [307, 0]
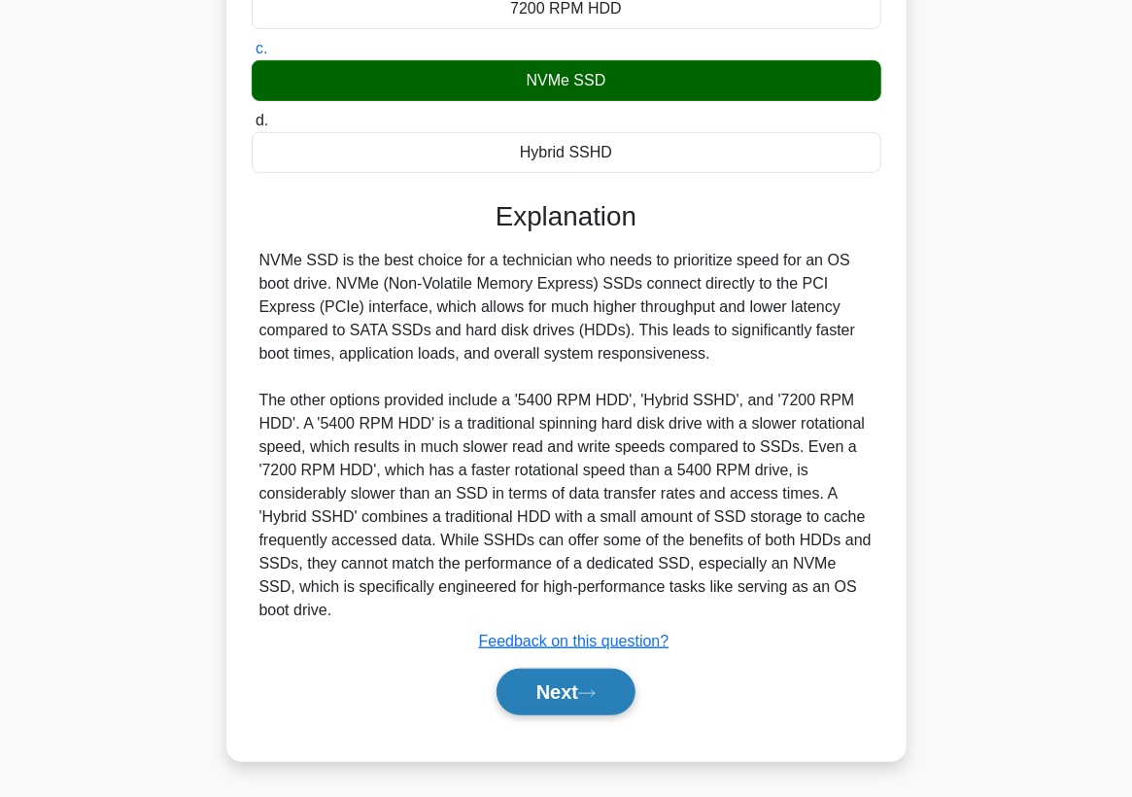
click at [552, 688] on button "Next" at bounding box center [566, 692] width 139 height 47
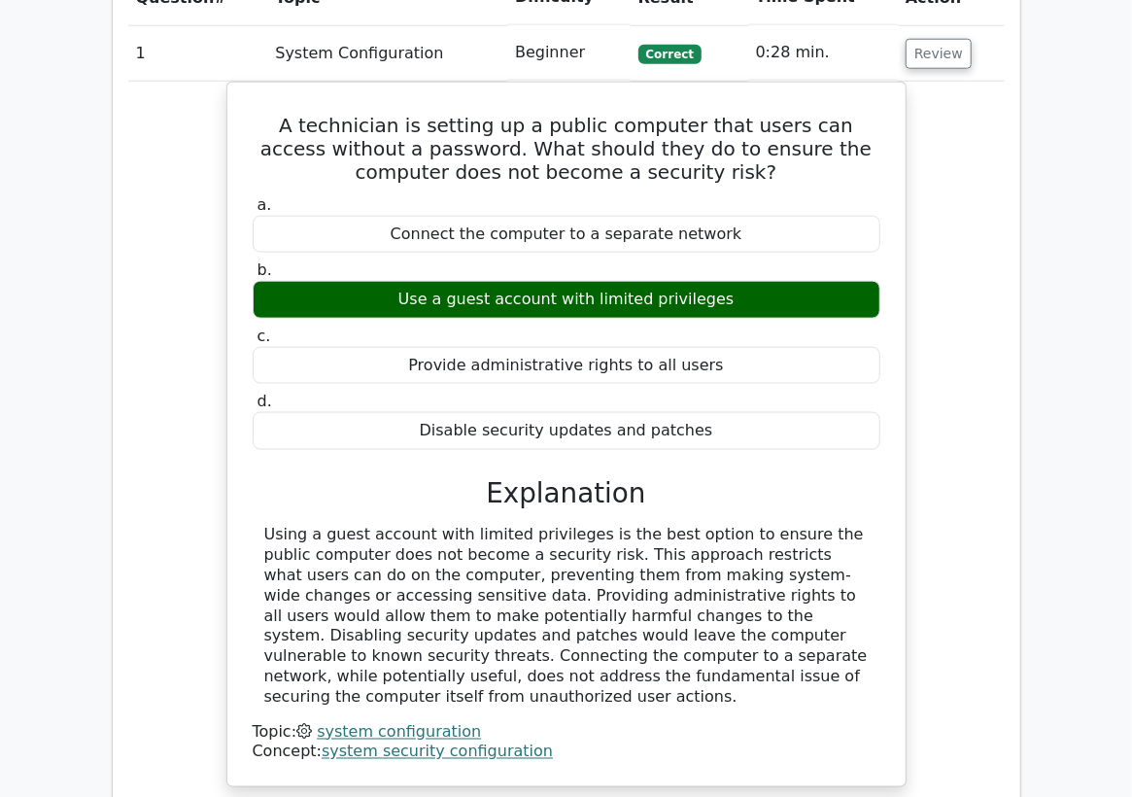
scroll to position [972, 0]
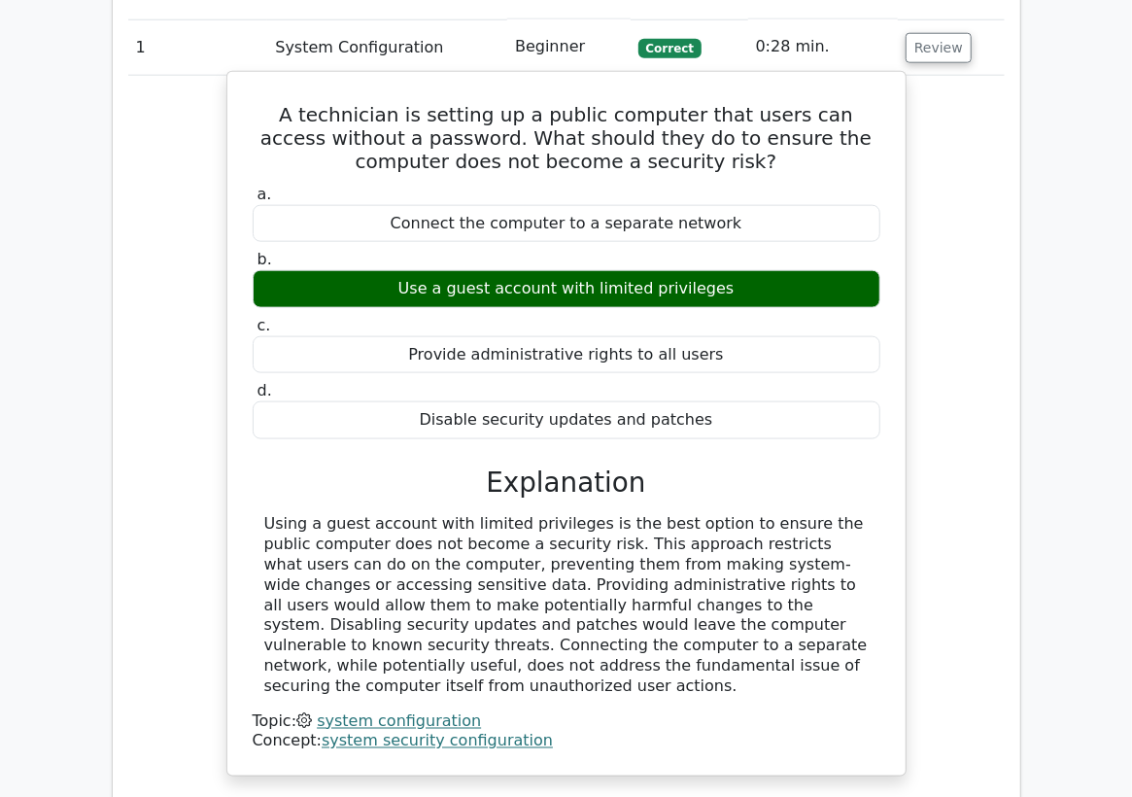
drag, startPoint x: 840, startPoint y: 664, endPoint x: 273, endPoint y: 122, distance: 783.6
click at [273, 122] on div "A technician is setting up a public computer that users can access without a pa…" at bounding box center [566, 424] width 663 height 688
copy div "A technician is setting up a public computer that users can access without a pa…"
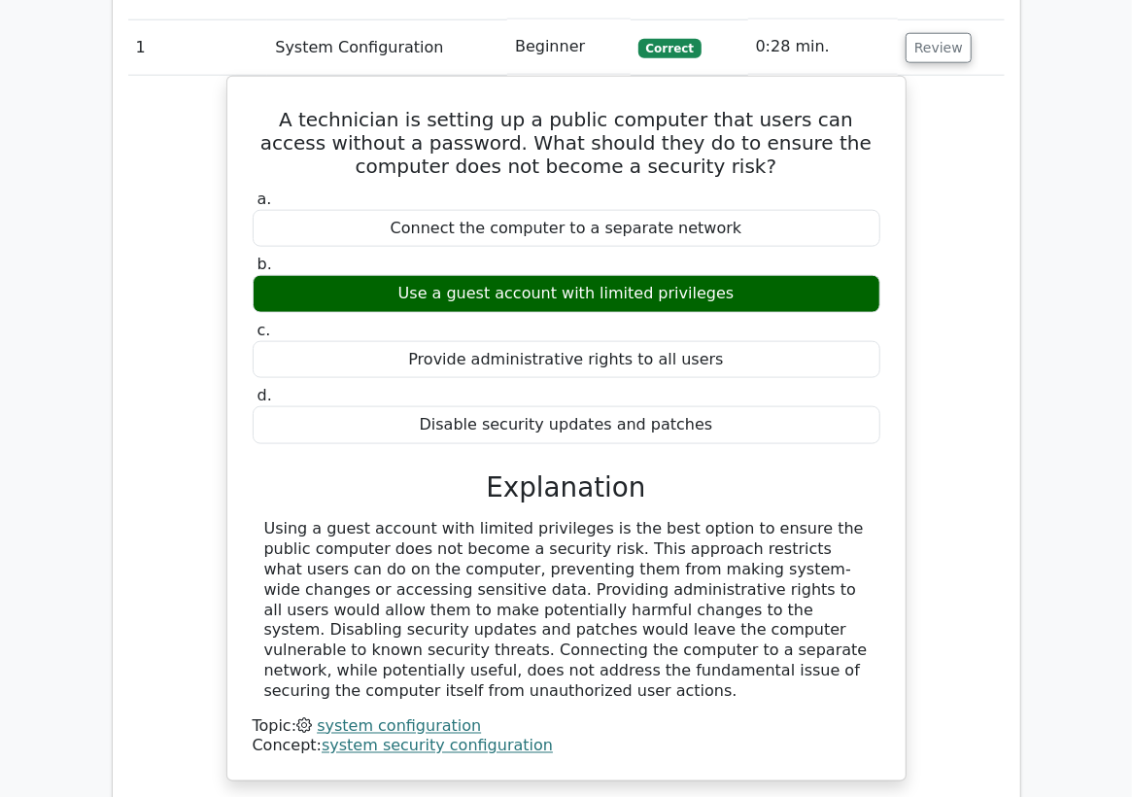
click at [134, 144] on div "A technician is setting up a public computer that users can access without a pa…" at bounding box center [566, 440] width 877 height 729
click at [917, 43] on button "Review" at bounding box center [939, 48] width 66 height 30
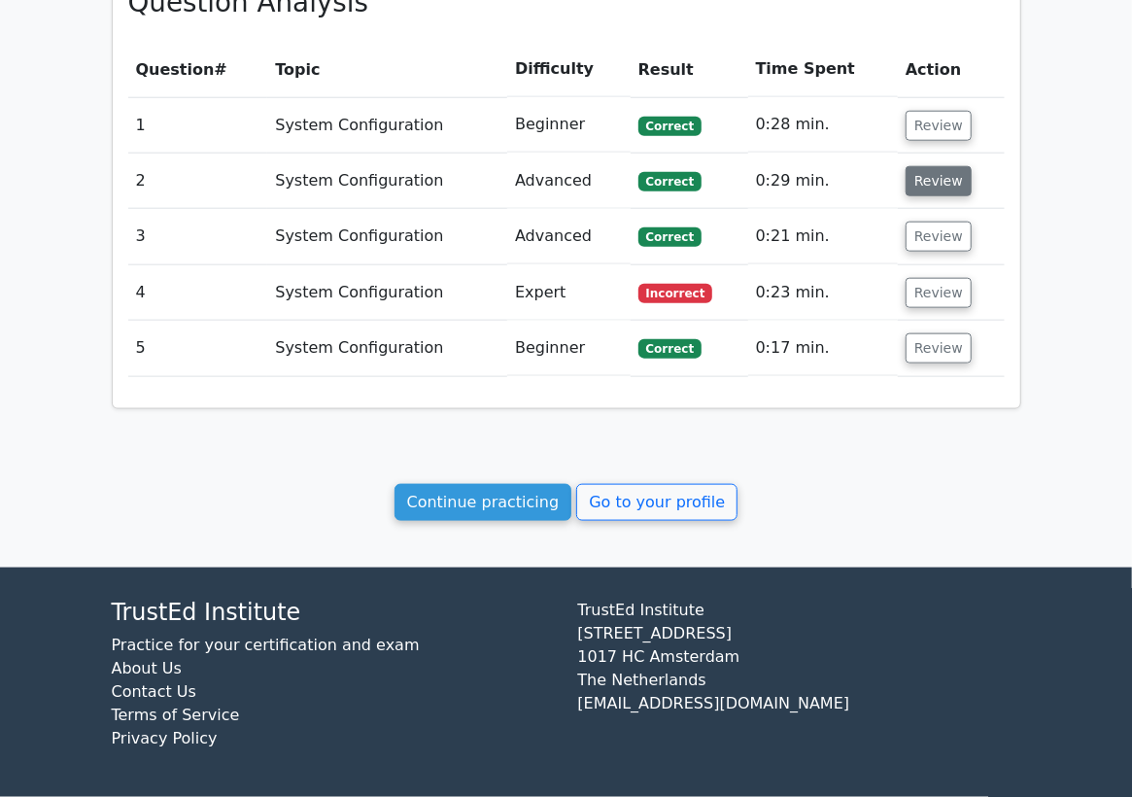
click at [920, 195] on button "Review" at bounding box center [939, 181] width 66 height 30
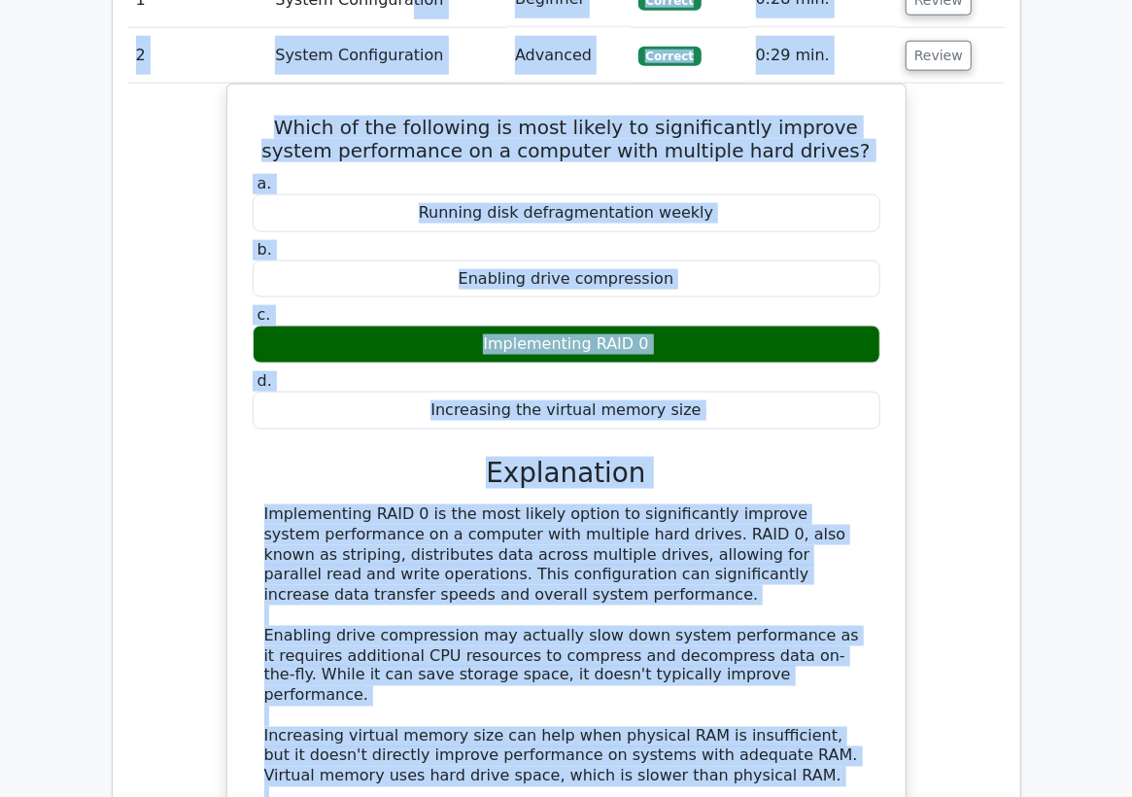
scroll to position [969, 0]
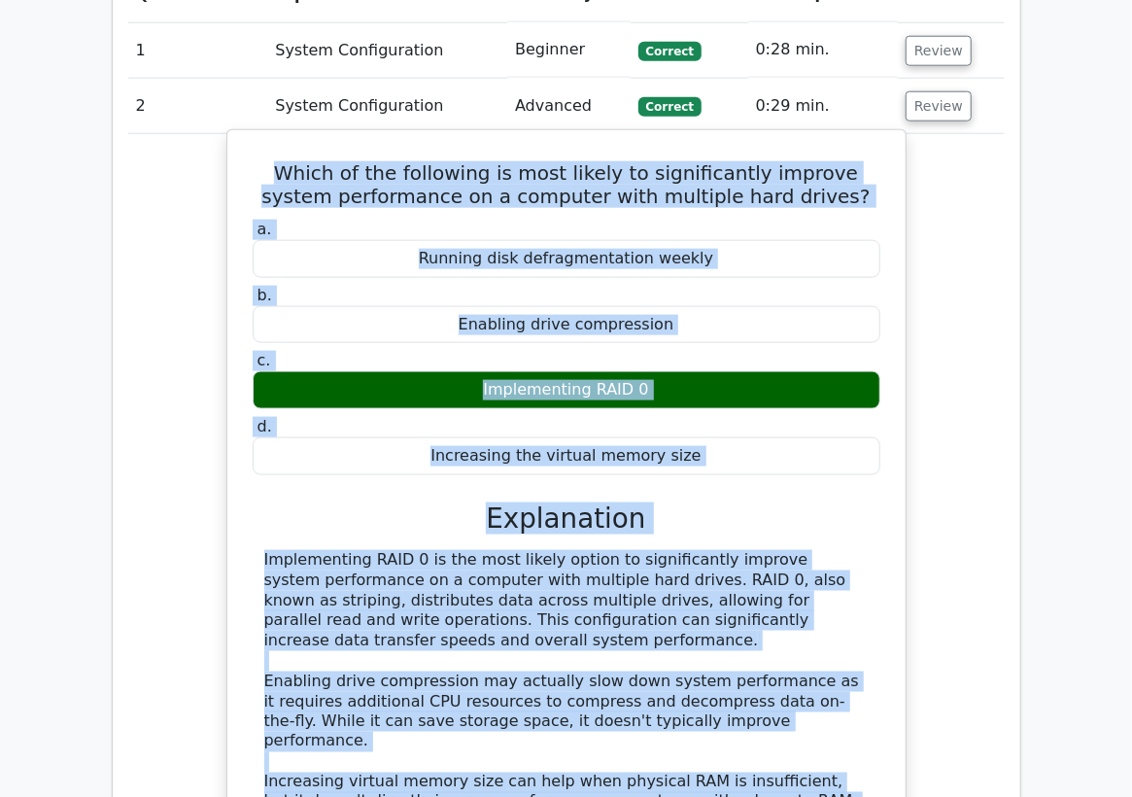
drag, startPoint x: 748, startPoint y: 649, endPoint x: 233, endPoint y: 162, distance: 708.8
click at [233, 162] on div "Which of the following is most likely to significantly improve system performan…" at bounding box center [566, 581] width 680 height 905
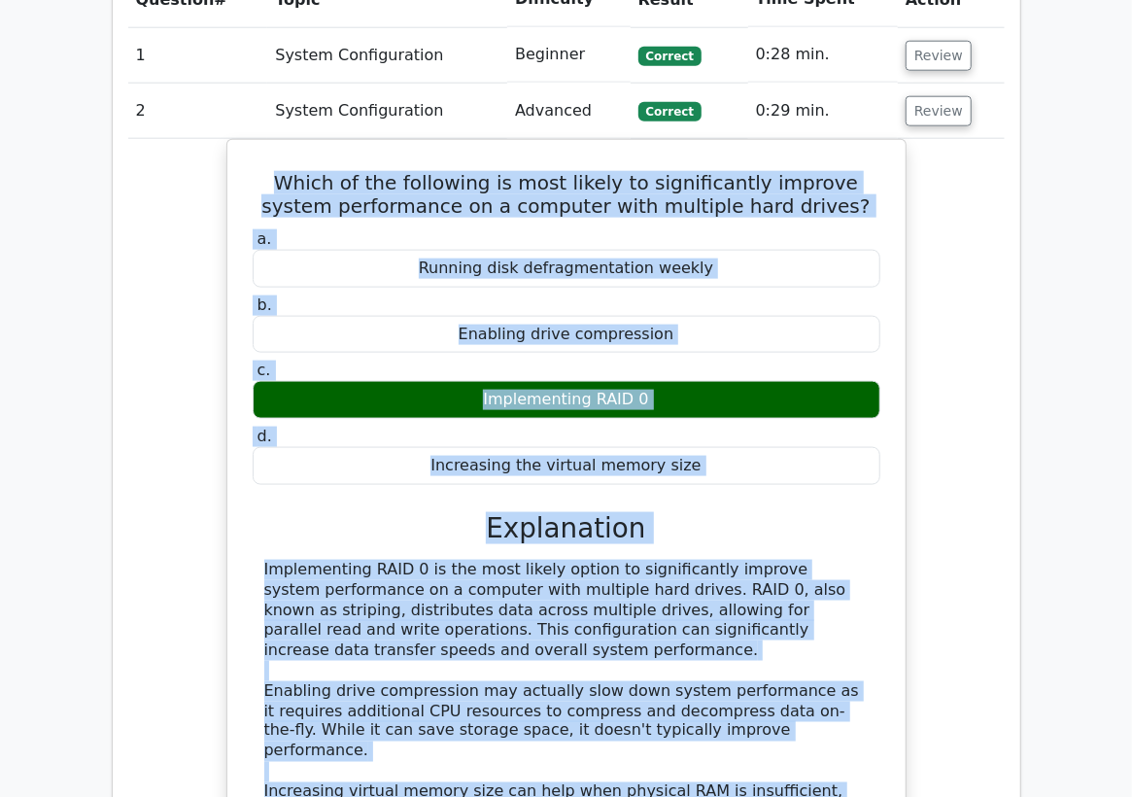
copy div "Which of the following is most likely to significantly improve system performan…"
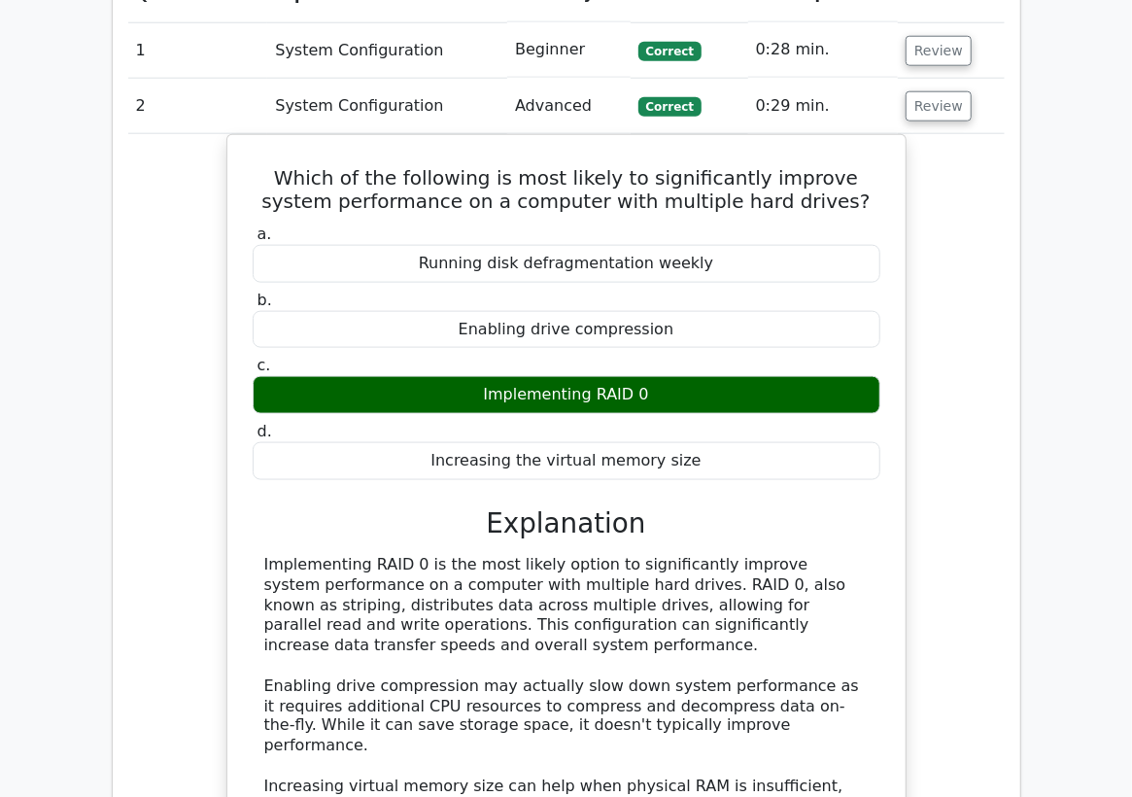
click at [277, 96] on td "System Configuration" at bounding box center [387, 106] width 240 height 55
click at [940, 117] on button "Review" at bounding box center [939, 106] width 66 height 30
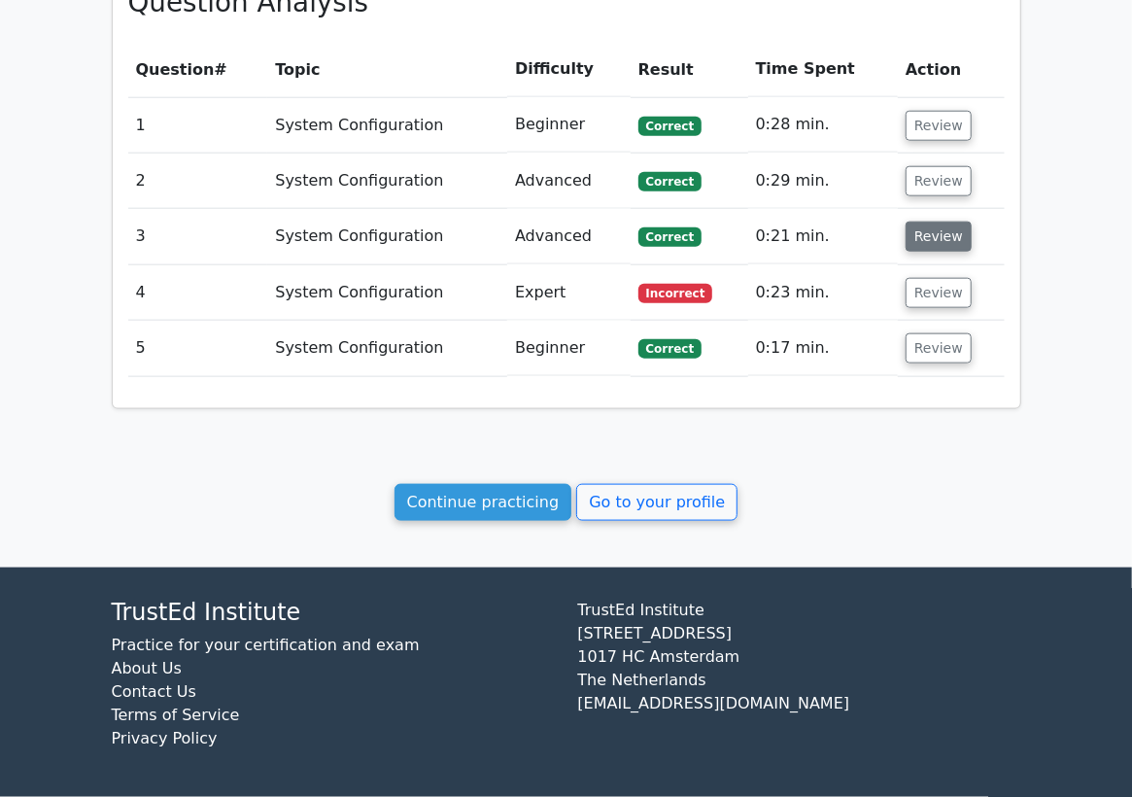
click at [915, 239] on button "Review" at bounding box center [939, 237] width 66 height 30
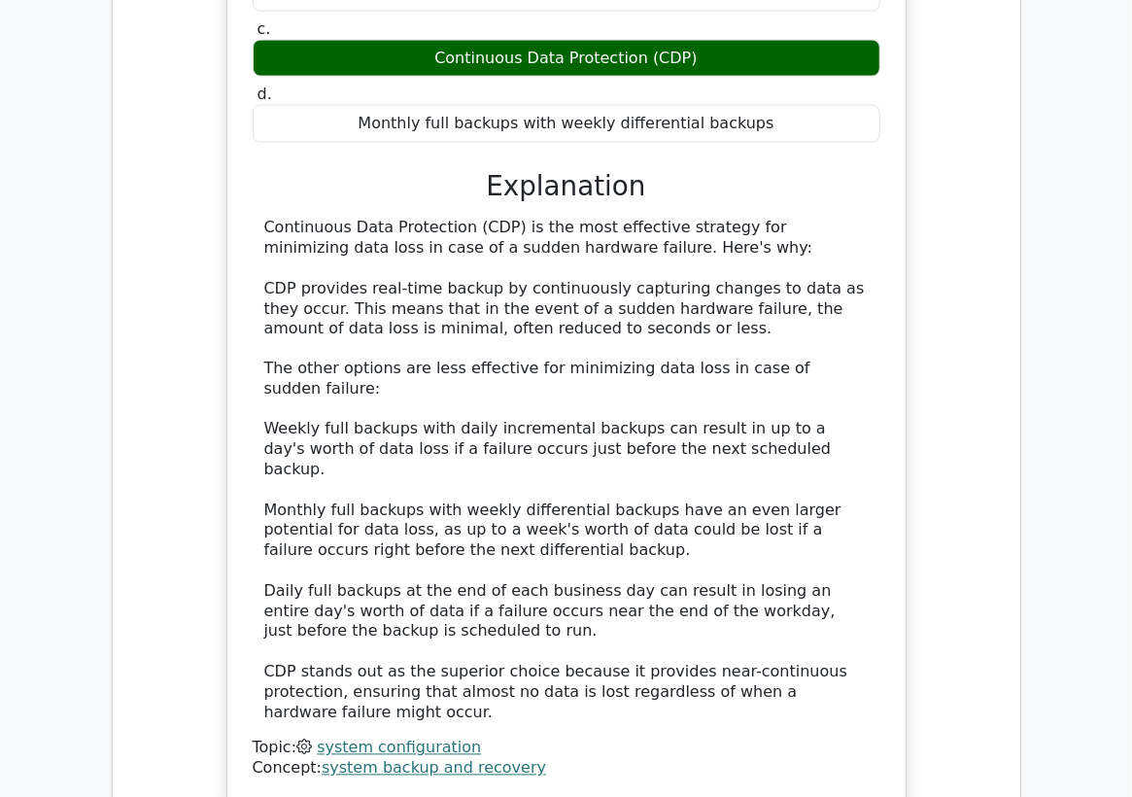
scroll to position [1326, 0]
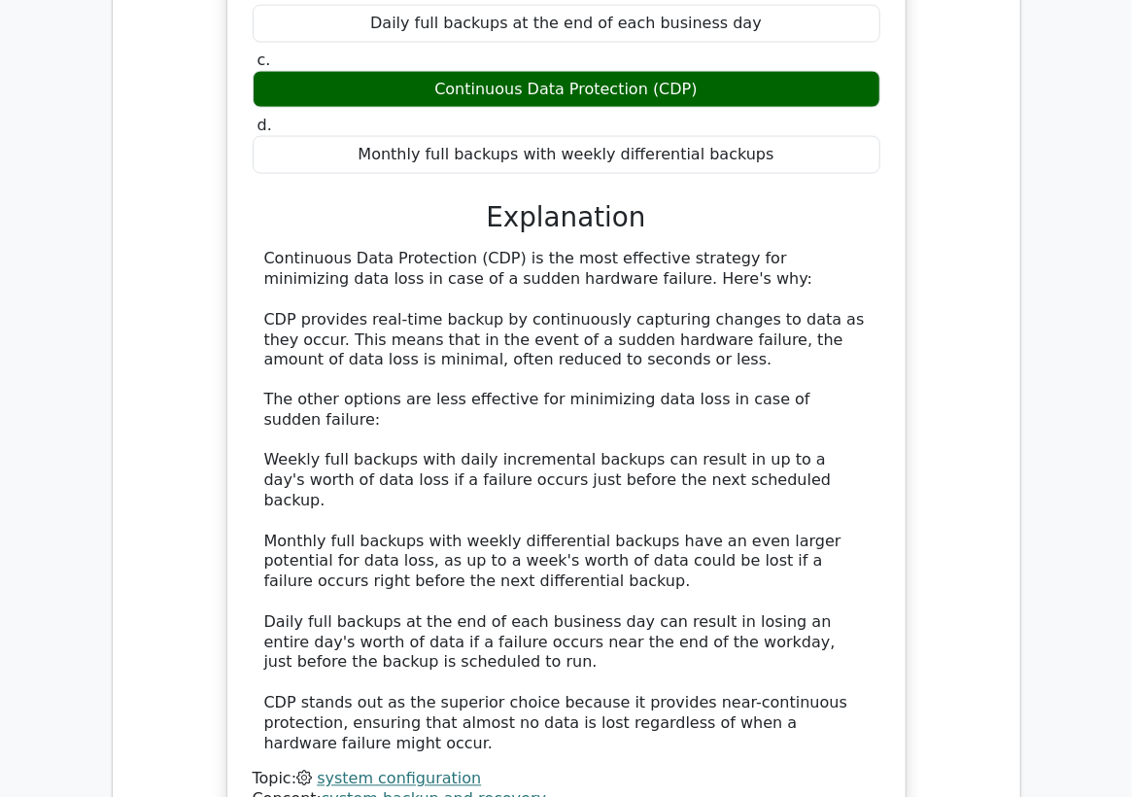
click at [638, 87] on div "Continuous Data Protection (CDP)" at bounding box center [567, 90] width 628 height 38
drag, startPoint x: 643, startPoint y: 89, endPoint x: 448, endPoint y: 80, distance: 195.6
click at [448, 80] on div "Continuous Data Protection (CDP)" at bounding box center [567, 90] width 628 height 38
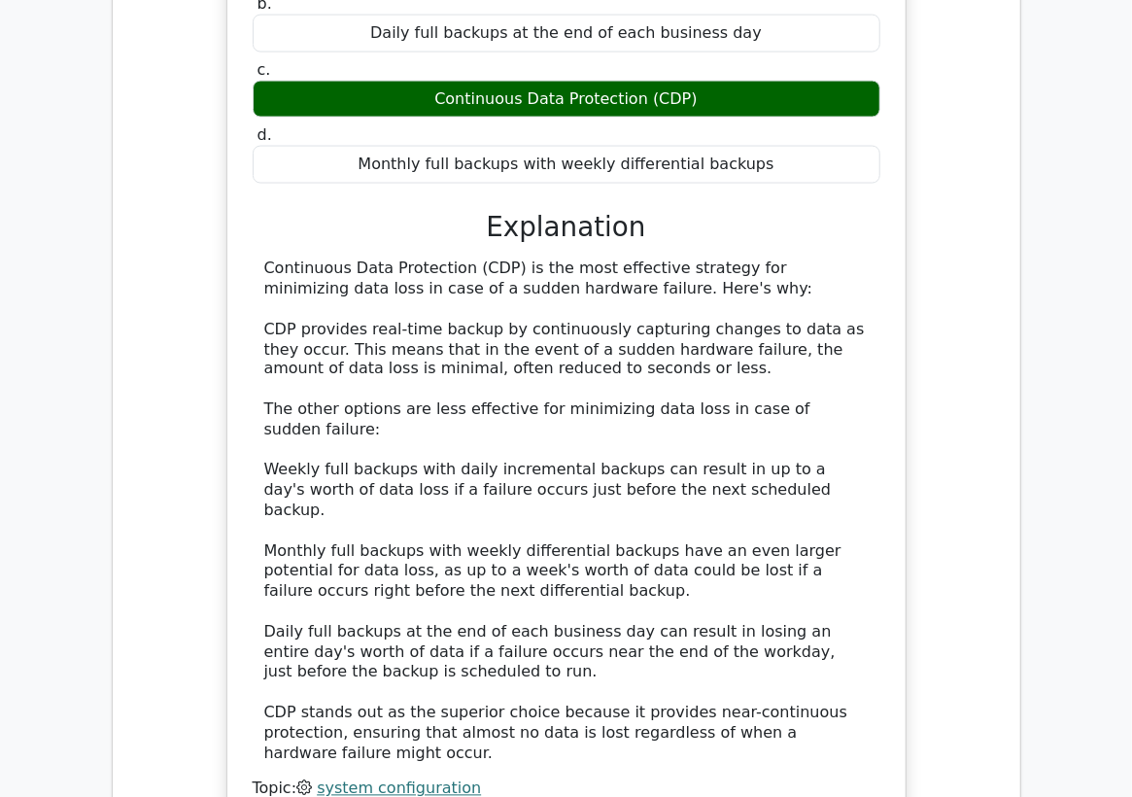
click at [435, 51] on div at bounding box center [435, 51] width 0 height 0
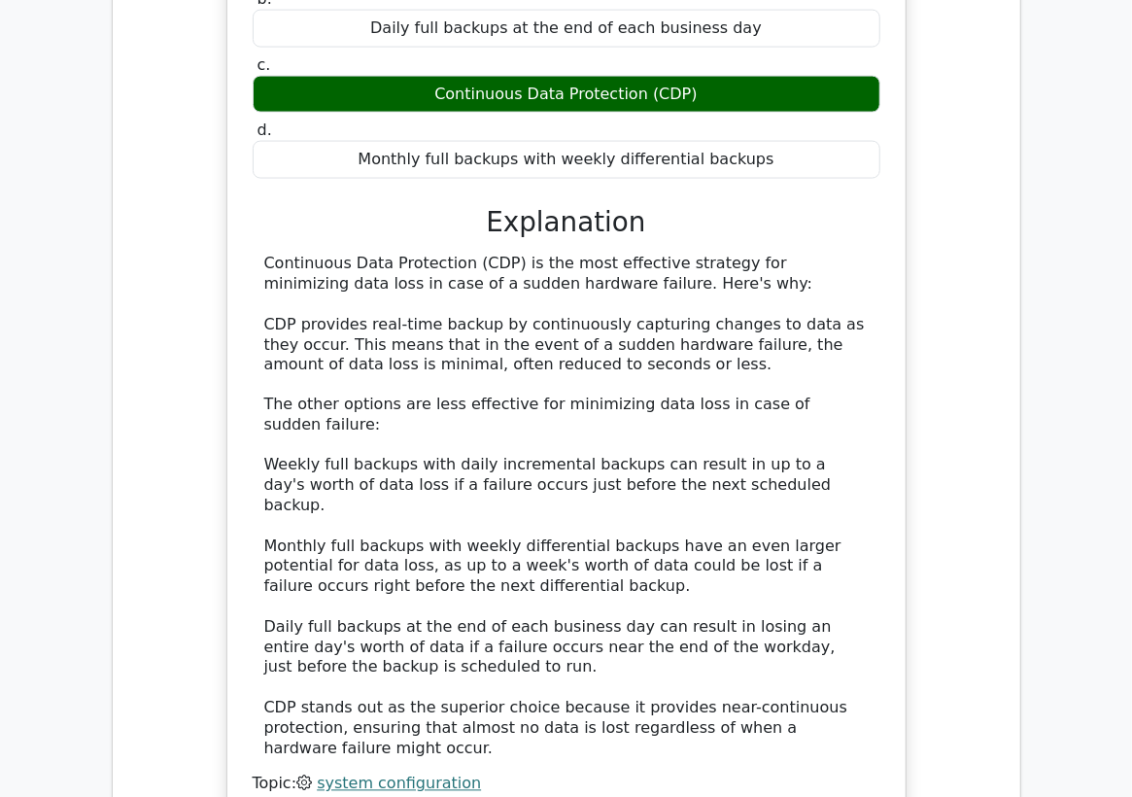
click at [939, 576] on div "Which backup strategy is most effective for minimizing data loss in case of a s…" at bounding box center [566, 348] width 877 height 1029
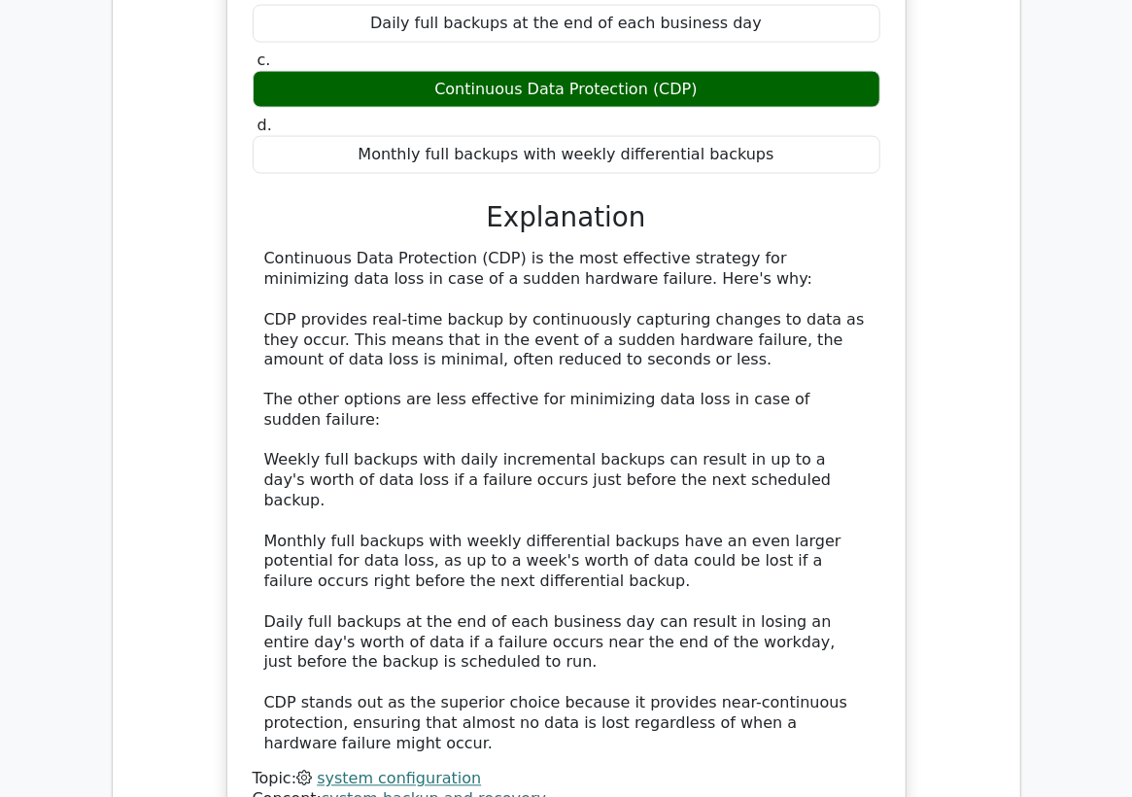
drag, startPoint x: 531, startPoint y: 82, endPoint x: 446, endPoint y: 80, distance: 84.6
click at [446, 80] on div "Continuous Data Protection (CDP)" at bounding box center [567, 90] width 628 height 38
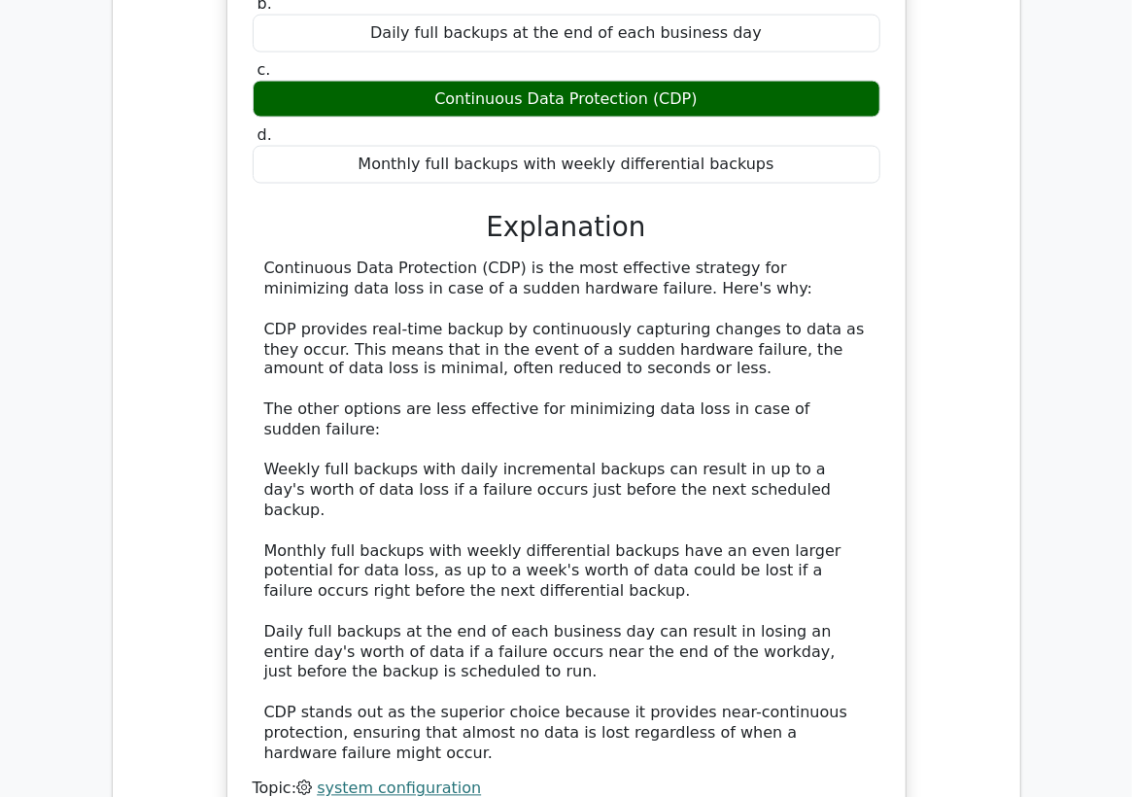
click at [433, 51] on div at bounding box center [433, 51] width 0 height 0
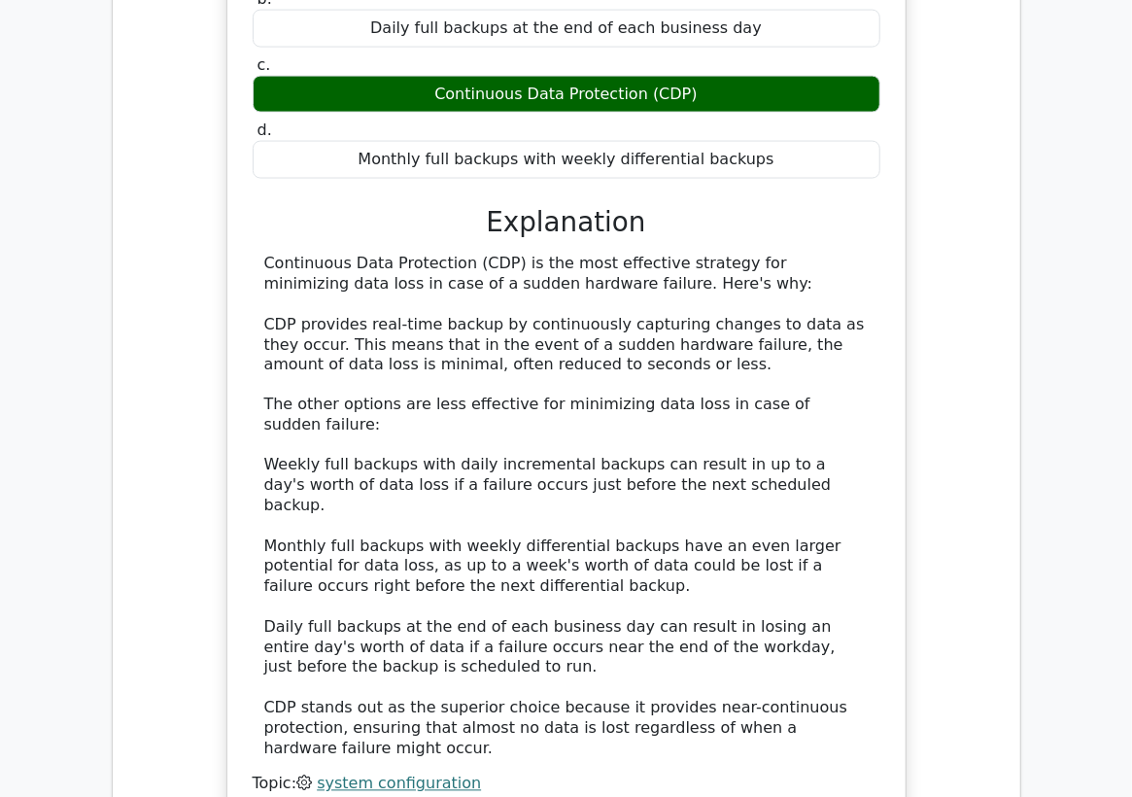
click at [948, 200] on div "Which backup strategy is most effective for minimizing data loss in case of a s…" at bounding box center [566, 348] width 877 height 1029
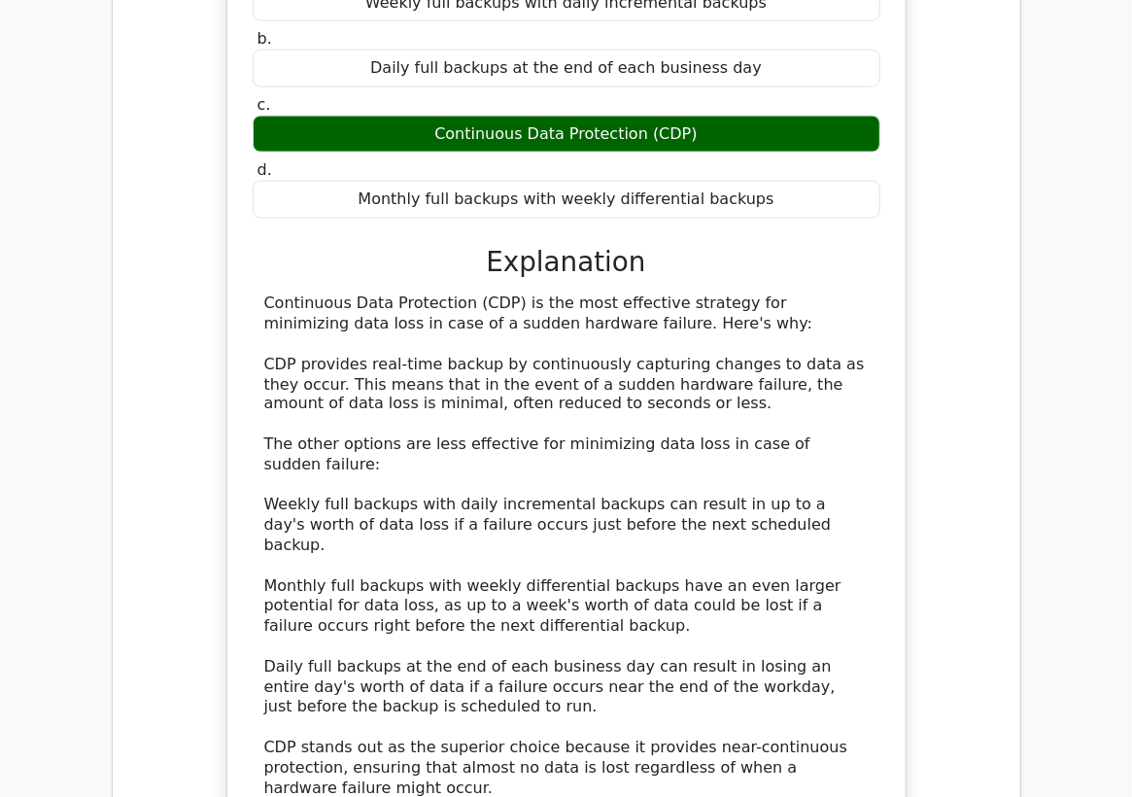
scroll to position [1081, 0]
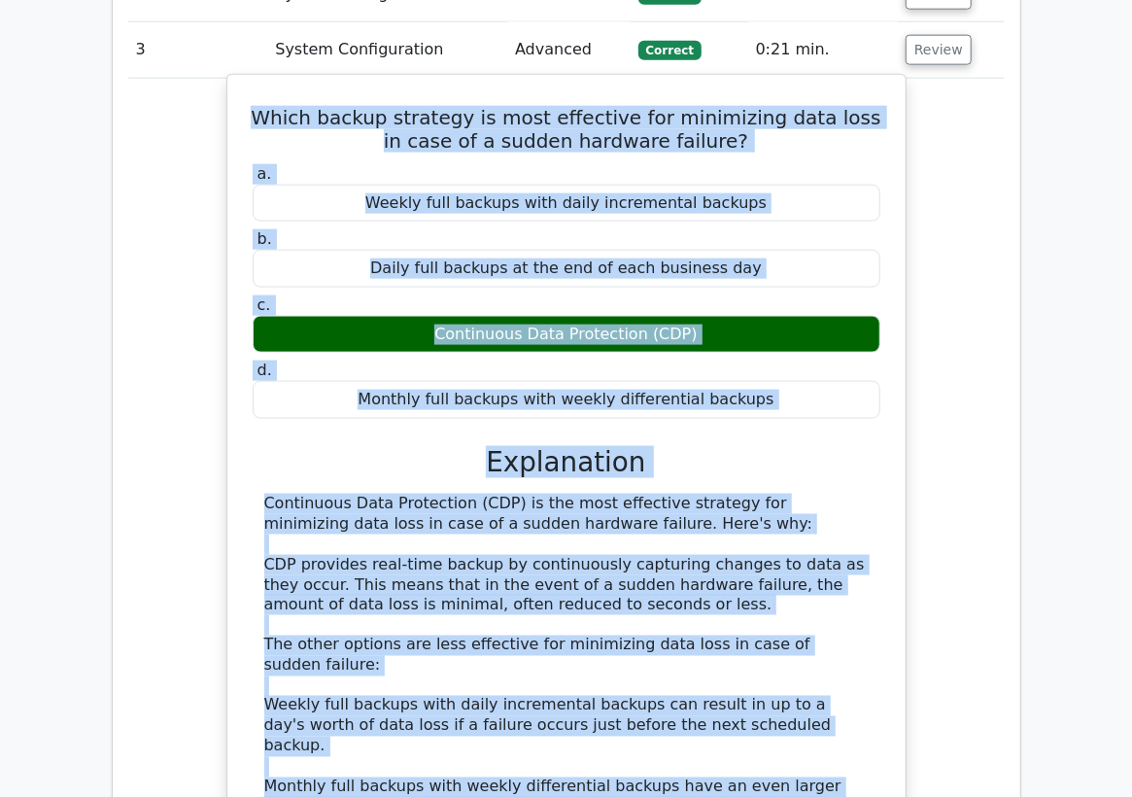
drag, startPoint x: 863, startPoint y: 467, endPoint x: 249, endPoint y: 118, distance: 706.4
click at [249, 118] on div "Which backup strategy is most effective for minimizing data loss in case of a s…" at bounding box center [566, 577] width 663 height 988
copy div "Which backup strategy is most effective for minimizing data loss in case of a s…"
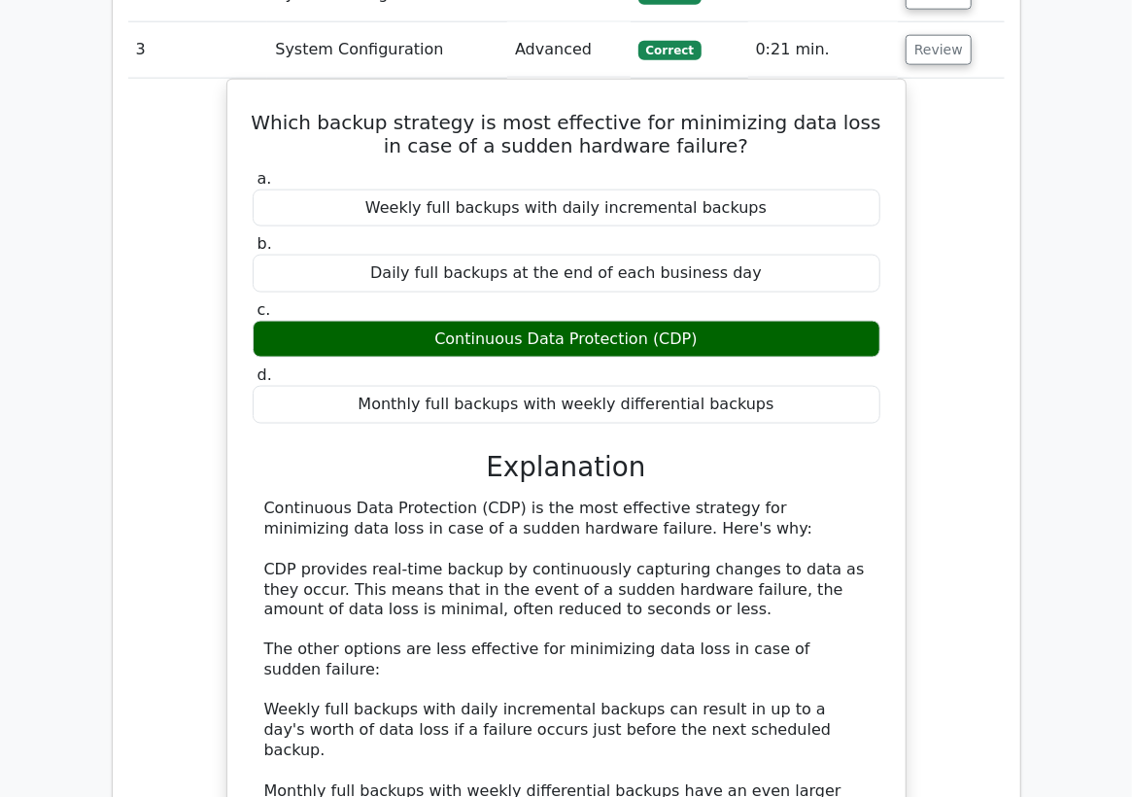
click at [454, 52] on td "System Configuration" at bounding box center [387, 49] width 240 height 55
drag, startPoint x: 944, startPoint y: 53, endPoint x: 933, endPoint y: 64, distance: 15.1
click at [943, 52] on button "Review" at bounding box center [939, 50] width 66 height 30
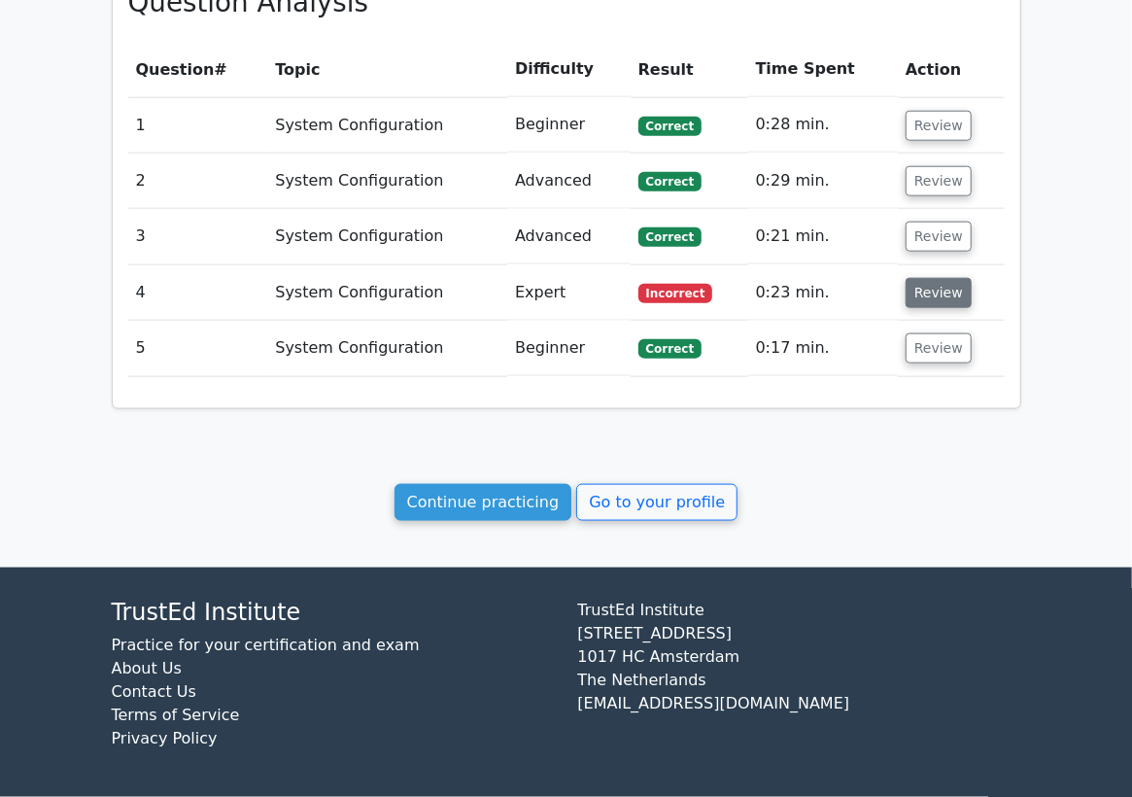
click at [935, 292] on button "Review" at bounding box center [939, 293] width 66 height 30
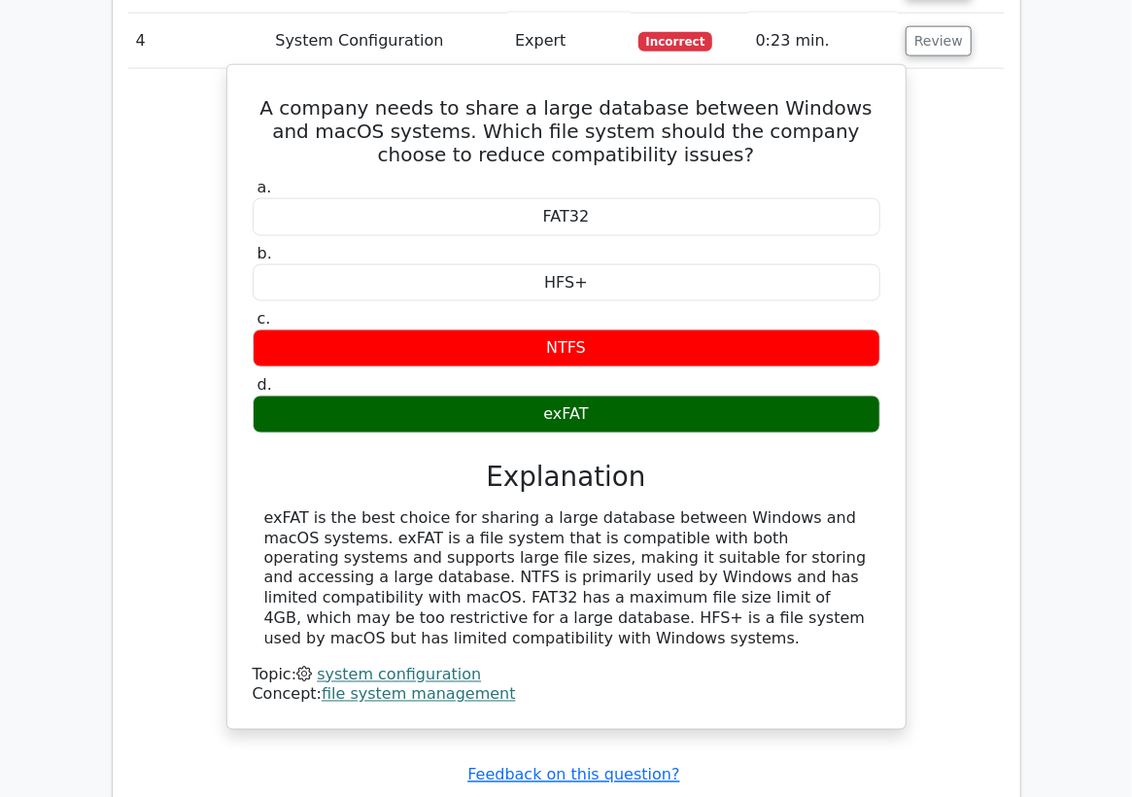
scroll to position [1110, 0]
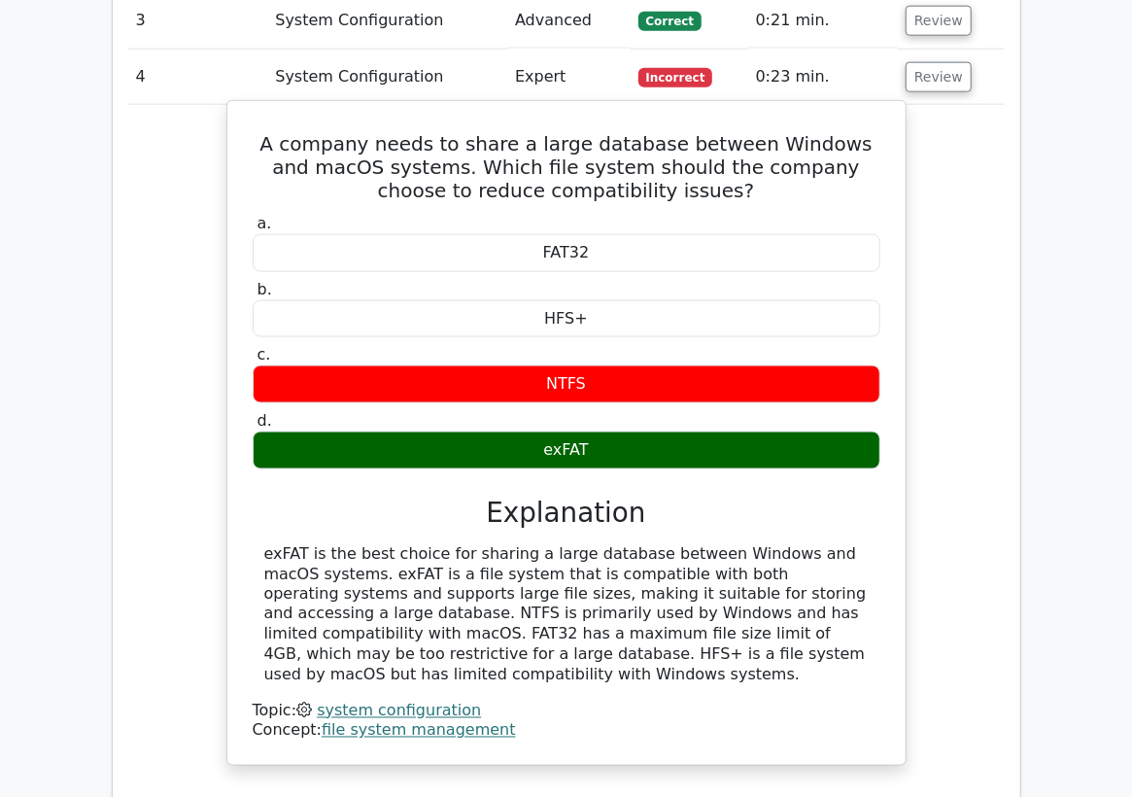
drag, startPoint x: 332, startPoint y: 670, endPoint x: 266, endPoint y: 137, distance: 536.7
click at [266, 137] on div "A company needs to share a large database between Windows and macOS systems. Wh…" at bounding box center [566, 433] width 663 height 648
copy div "A company needs to share a large database between Windows and macOS systems. Wh…"
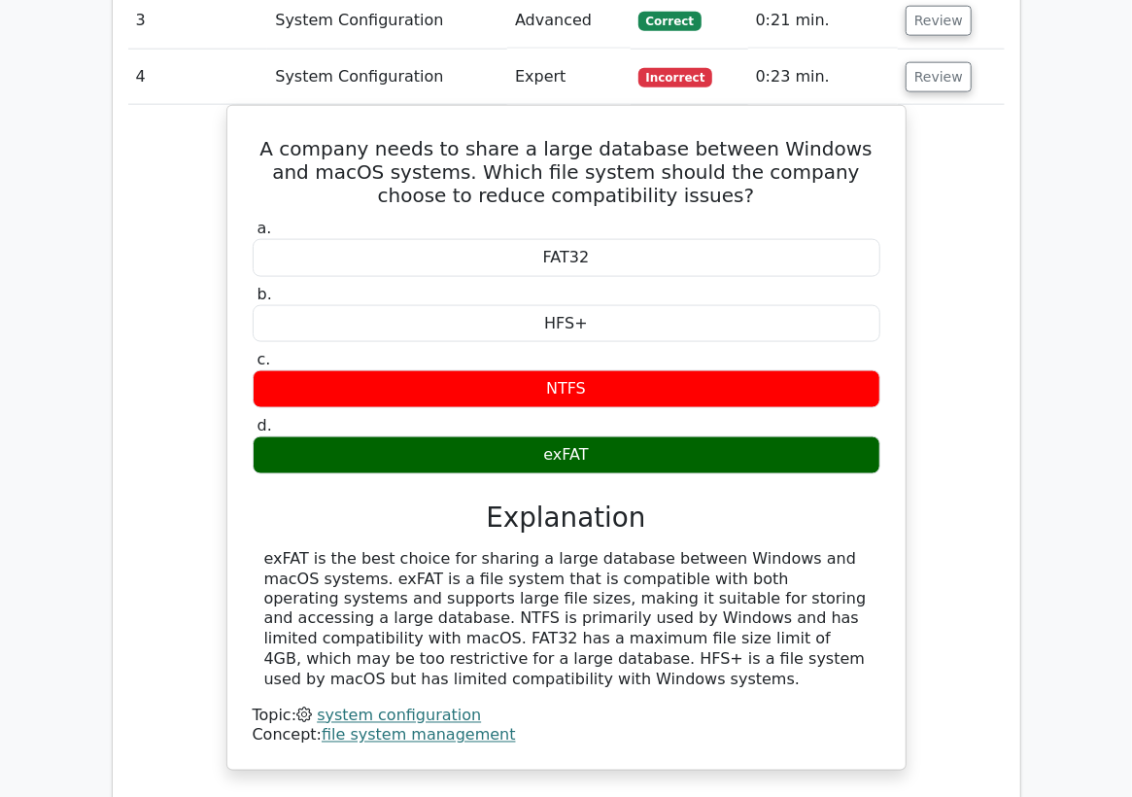
click at [256, 61] on td "4" at bounding box center [198, 77] width 140 height 55
click at [915, 79] on button "Review" at bounding box center [939, 77] width 66 height 30
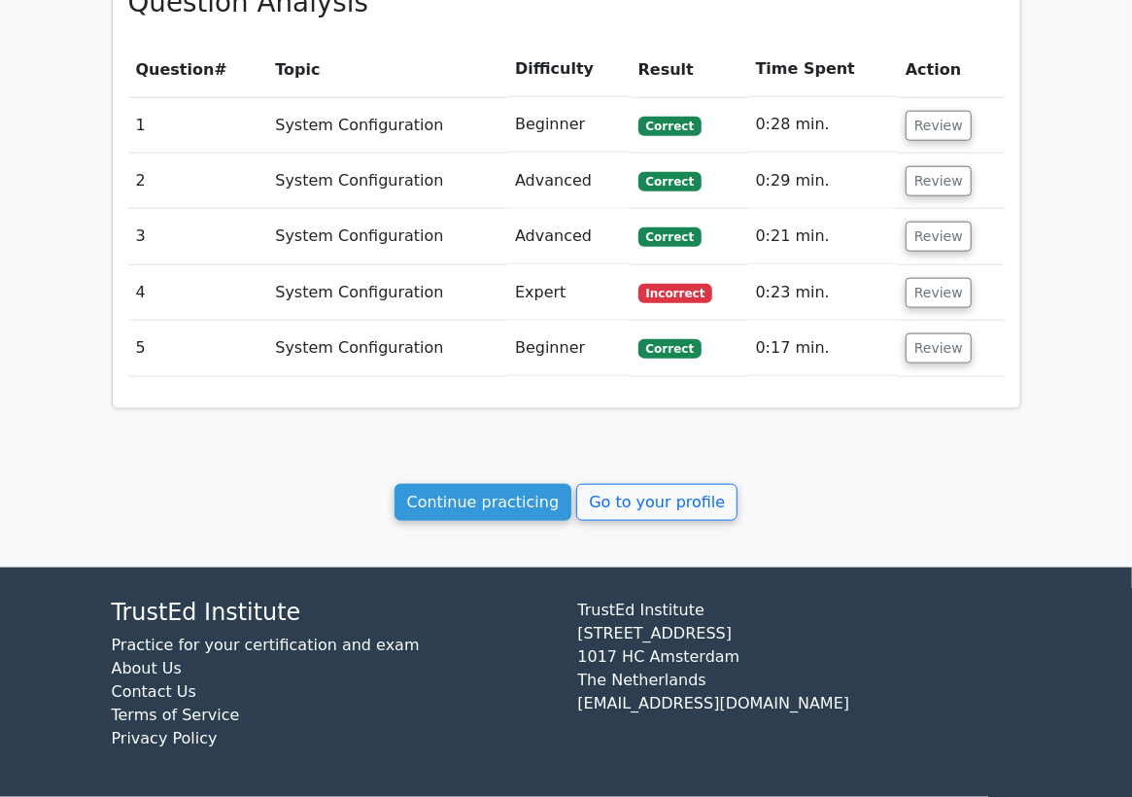
scroll to position [894, 0]
click at [933, 352] on button "Review" at bounding box center [939, 348] width 66 height 30
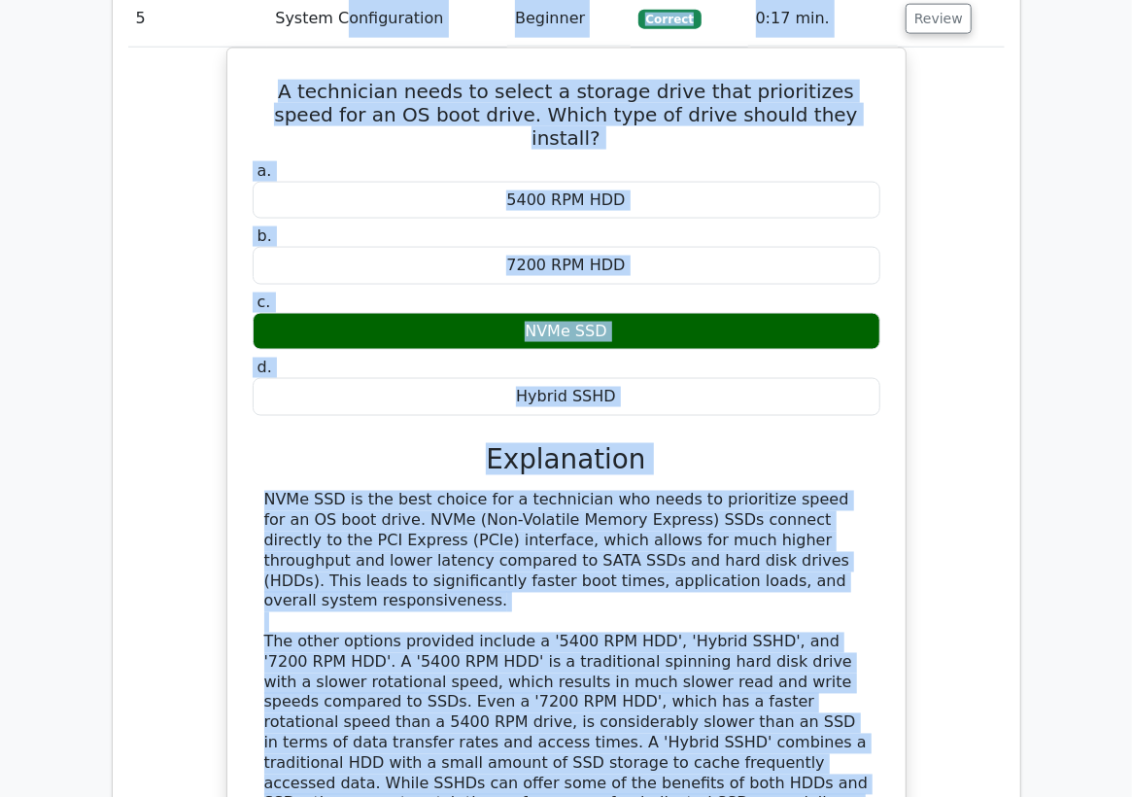
scroll to position [1204, 0]
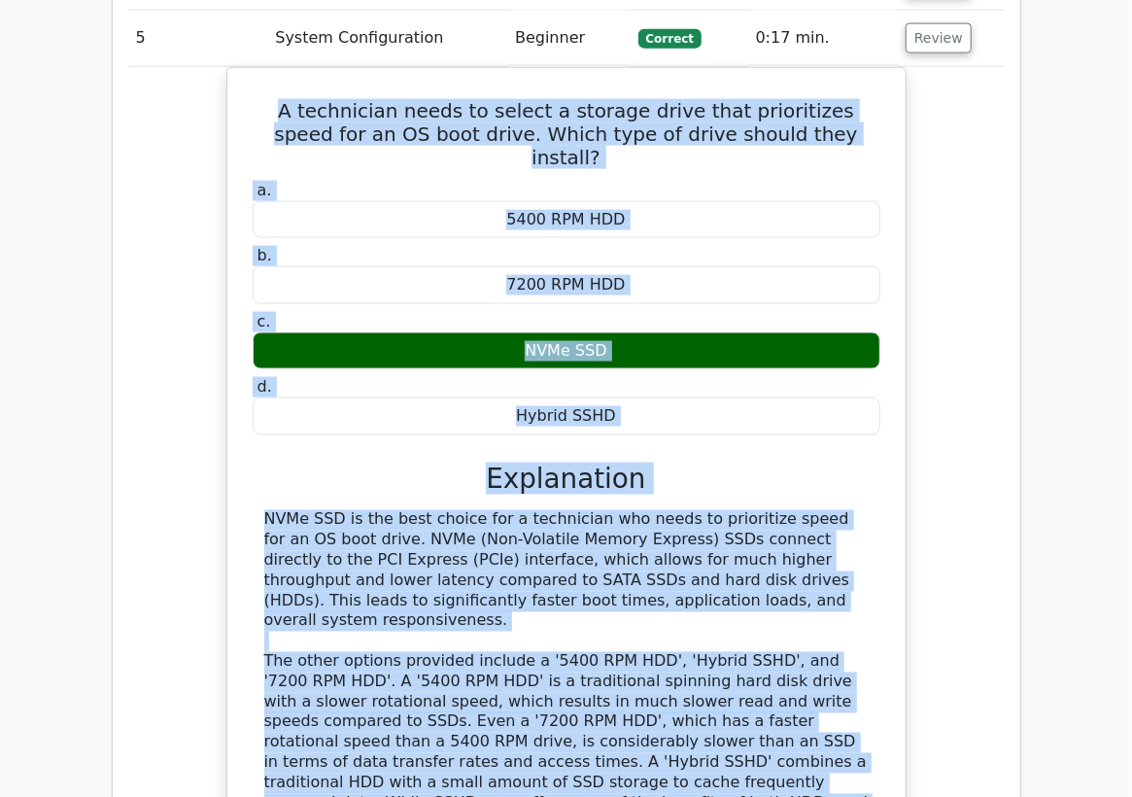
drag, startPoint x: 391, startPoint y: 671, endPoint x: 202, endPoint y: 84, distance: 616.6
click at [202, 84] on div "A technician needs to select a storage drive that prioritizes speed for an OS b…" at bounding box center [566, 523] width 877 height 912
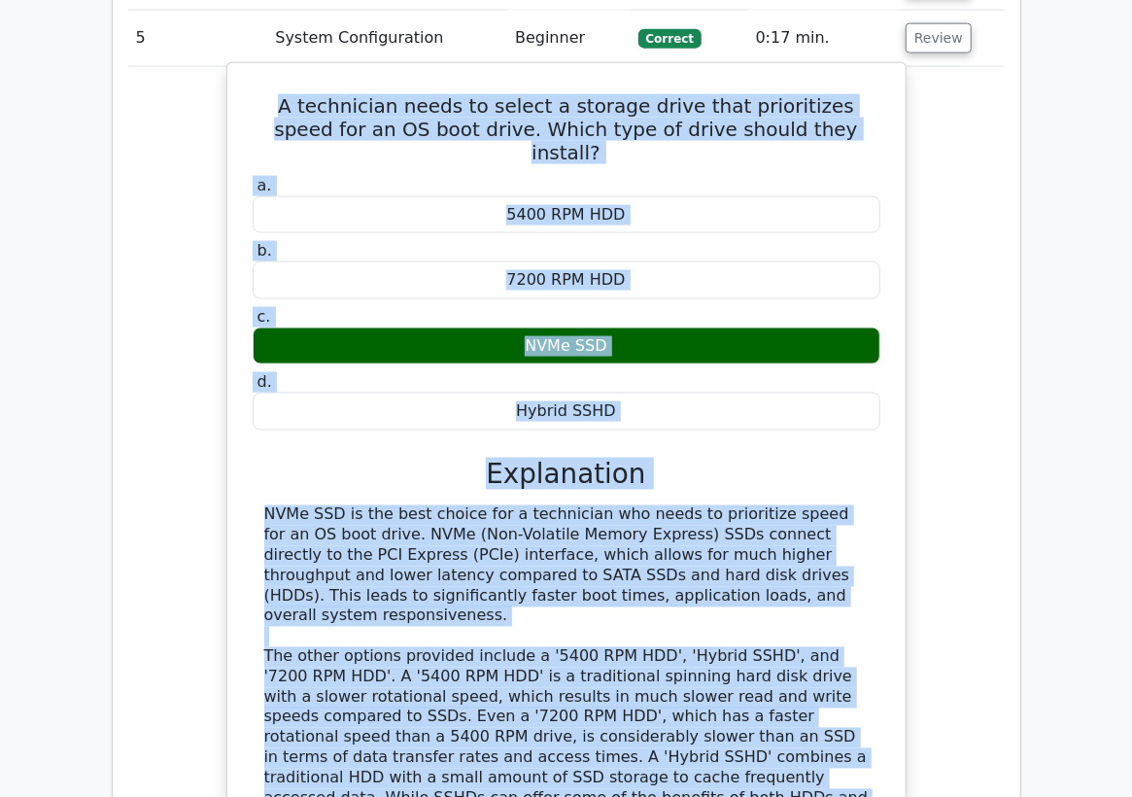
copy div "A technician needs to select a storage drive that prioritizes speed for an OS b…"
click at [462, 553] on div "NVMe SSD is the best choice for a technician who needs to prioritize speed for …" at bounding box center [566, 686] width 605 height 363
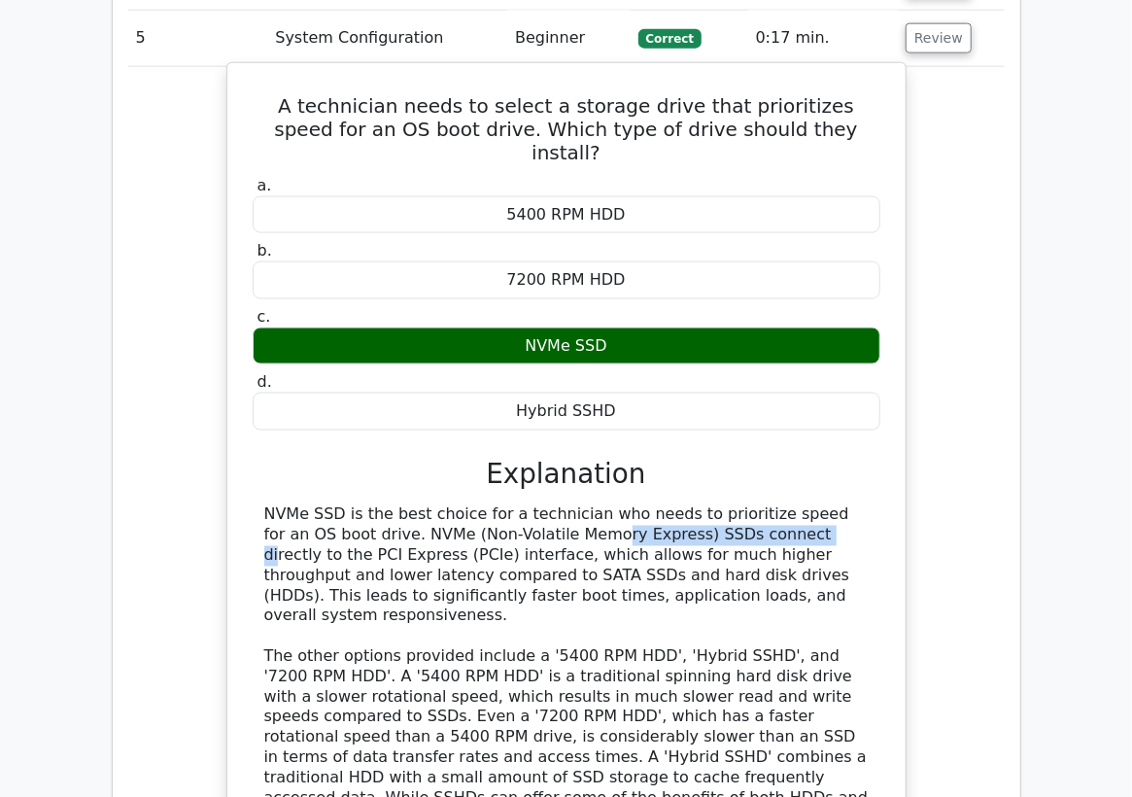
drag, startPoint x: 598, startPoint y: 514, endPoint x: 397, endPoint y: 504, distance: 201.4
click at [397, 505] on div "NVMe SSD is the best choice for a technician who needs to prioritize speed for …" at bounding box center [566, 686] width 605 height 363
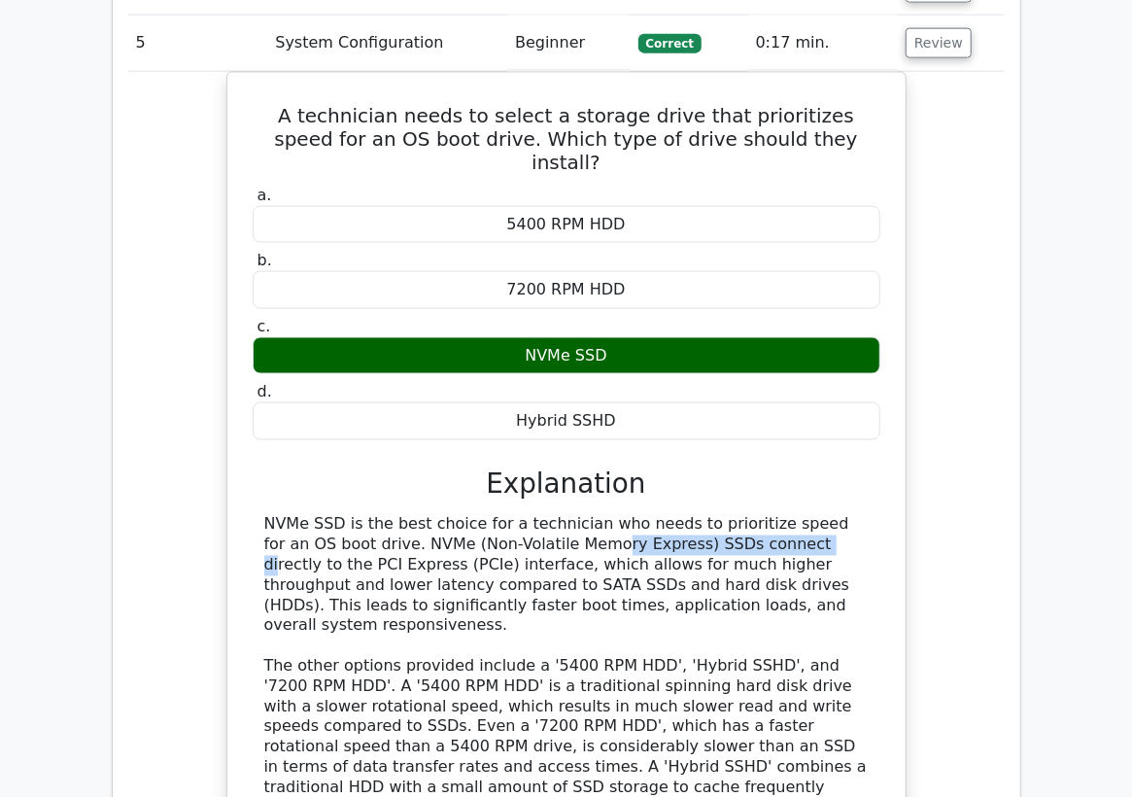
click at [384, 473] on div at bounding box center [384, 473] width 0 height 0
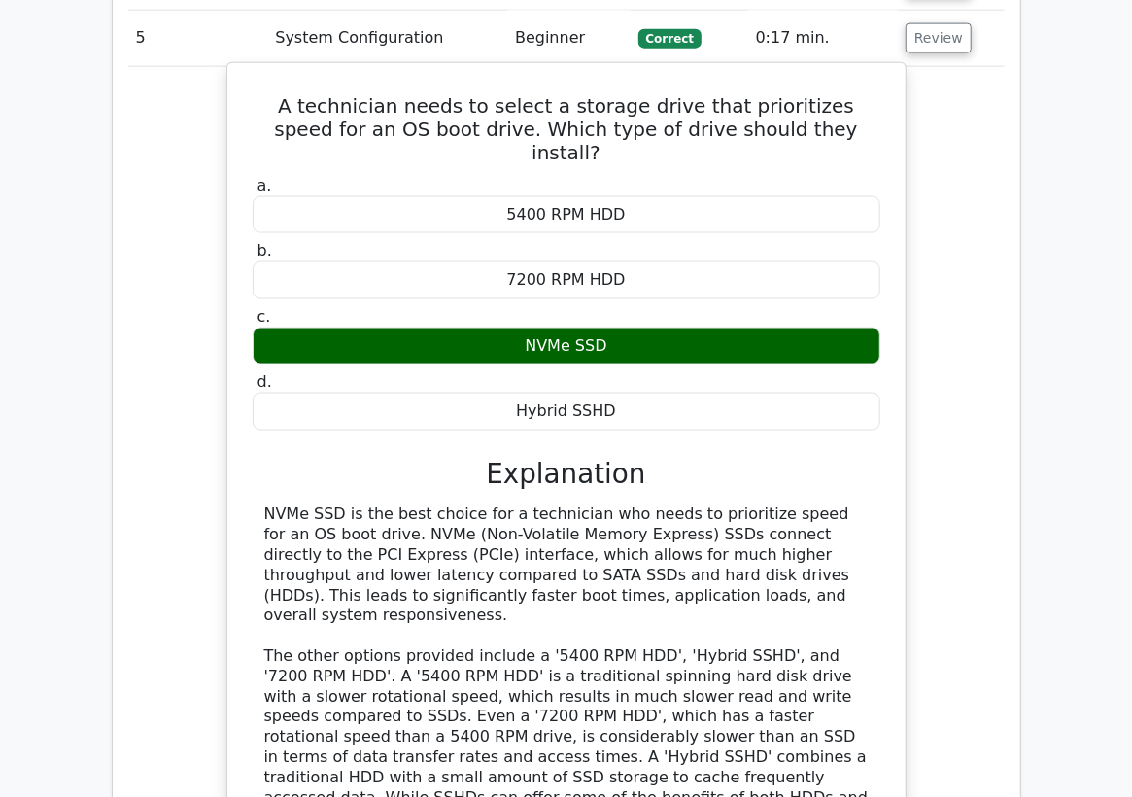
click at [274, 458] on h3 "Explanation" at bounding box center [566, 474] width 605 height 32
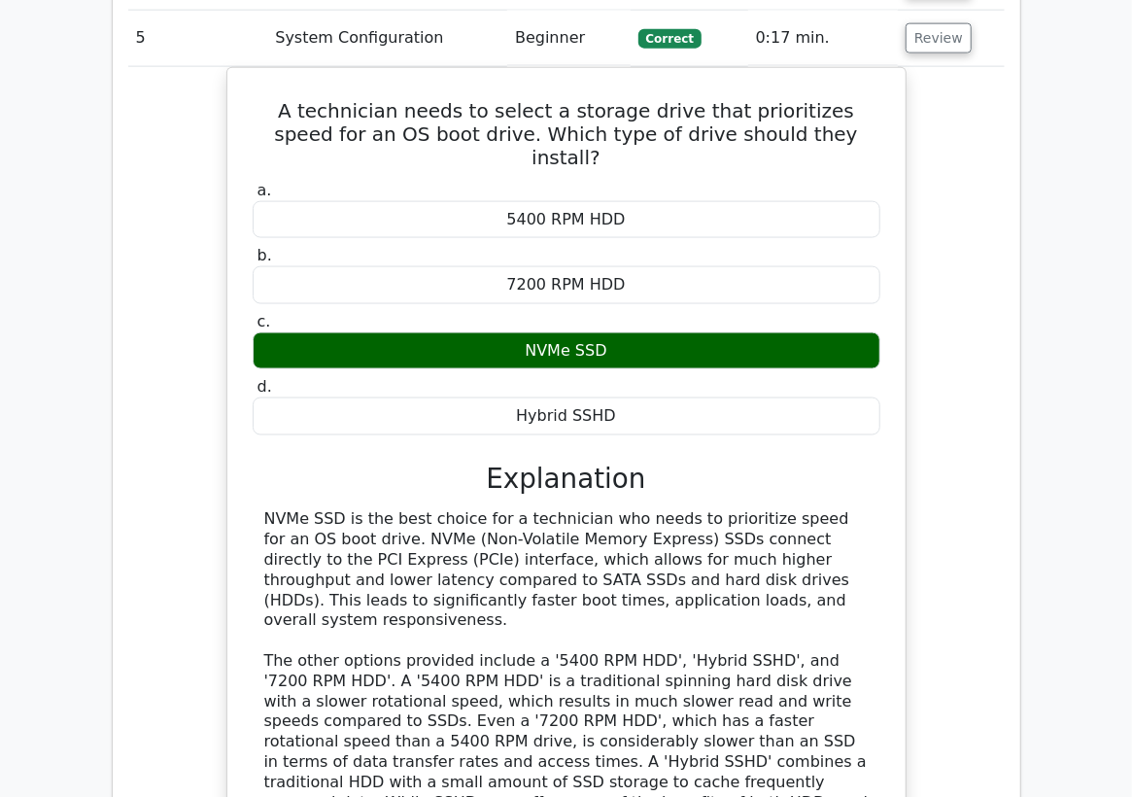
click at [204, 94] on div "A technician needs to select a storage drive that prioritizes speed for an OS b…" at bounding box center [566, 523] width 877 height 912
click at [935, 37] on button "Review" at bounding box center [939, 38] width 66 height 30
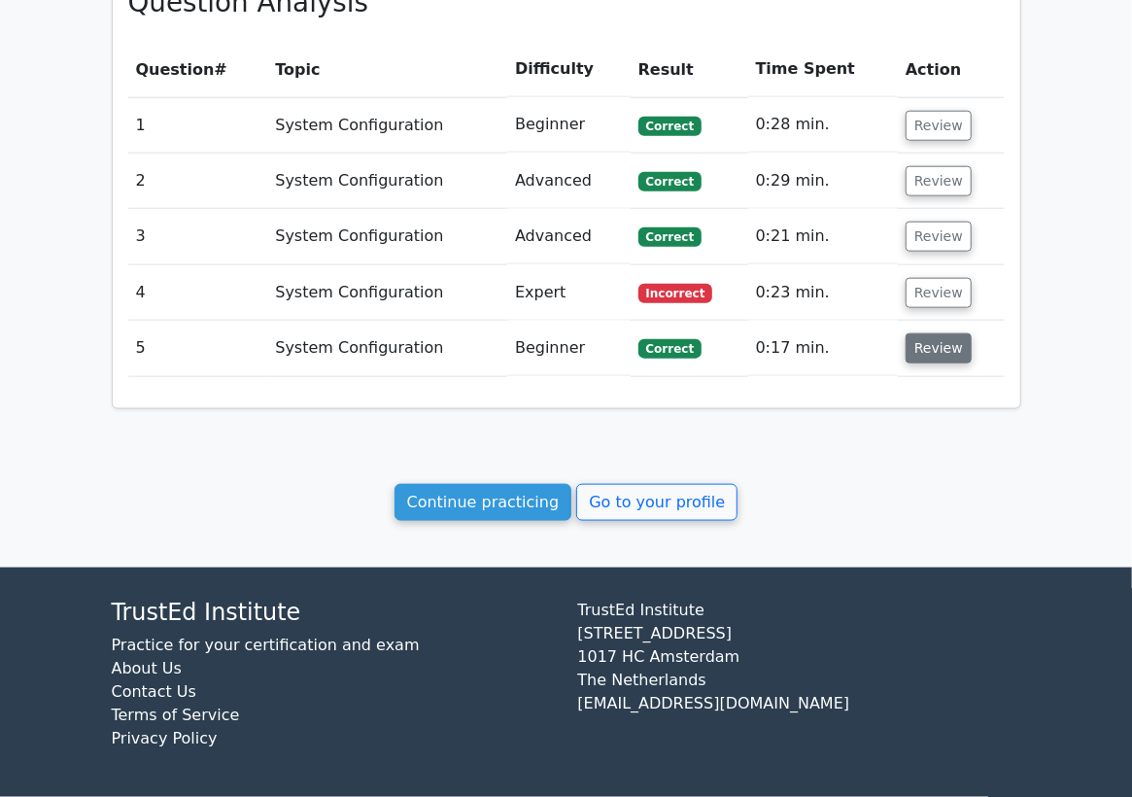
scroll to position [894, 0]
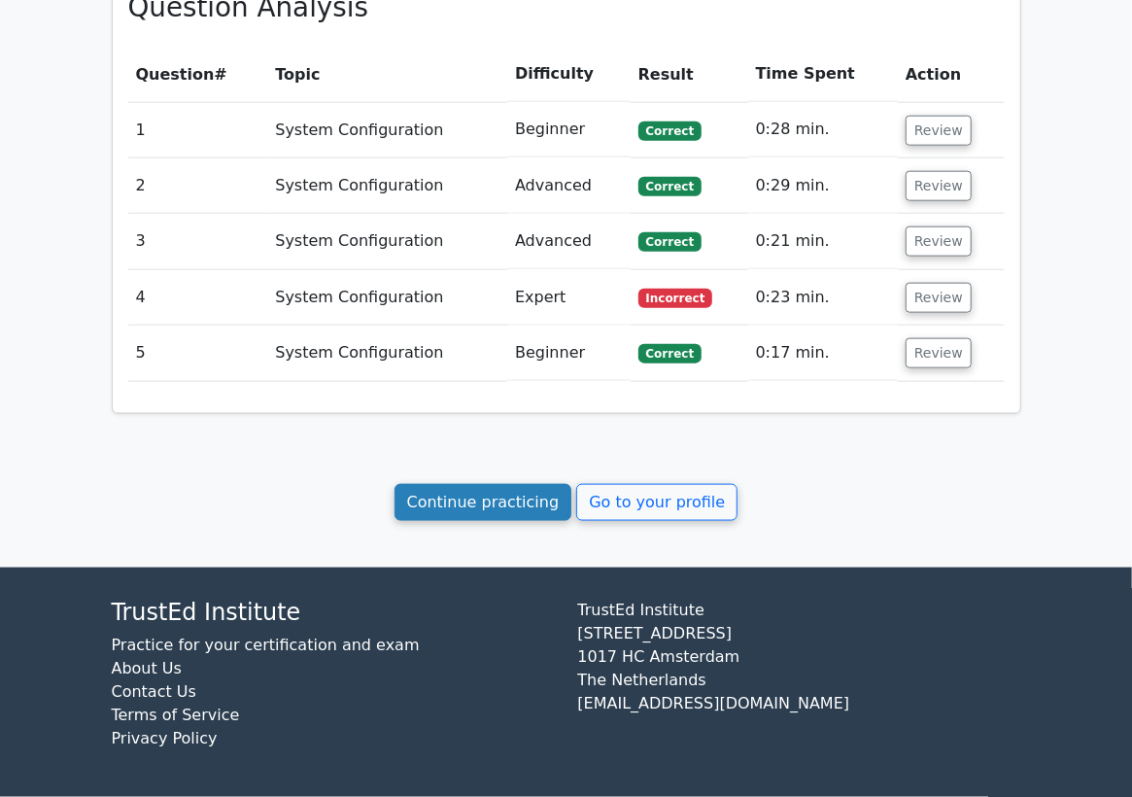
click at [517, 500] on link "Continue practicing" at bounding box center [484, 502] width 178 height 37
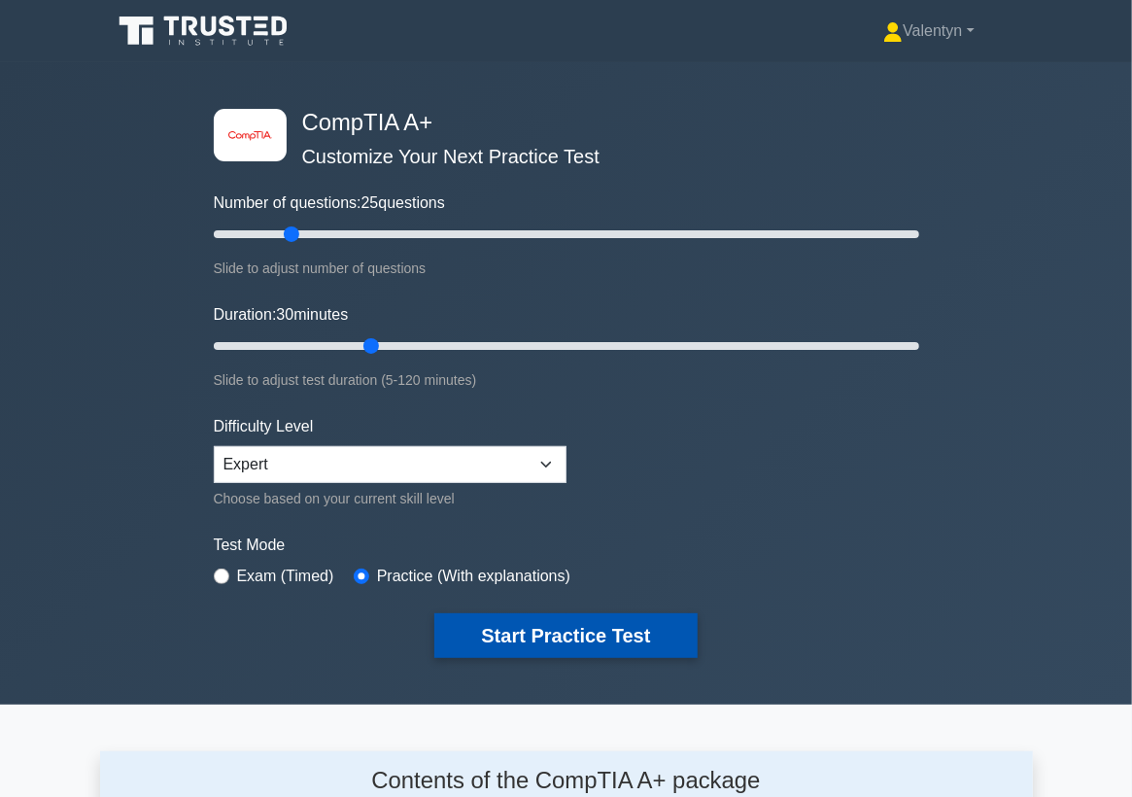
click at [552, 634] on button "Start Practice Test" at bounding box center [565, 635] width 262 height 45
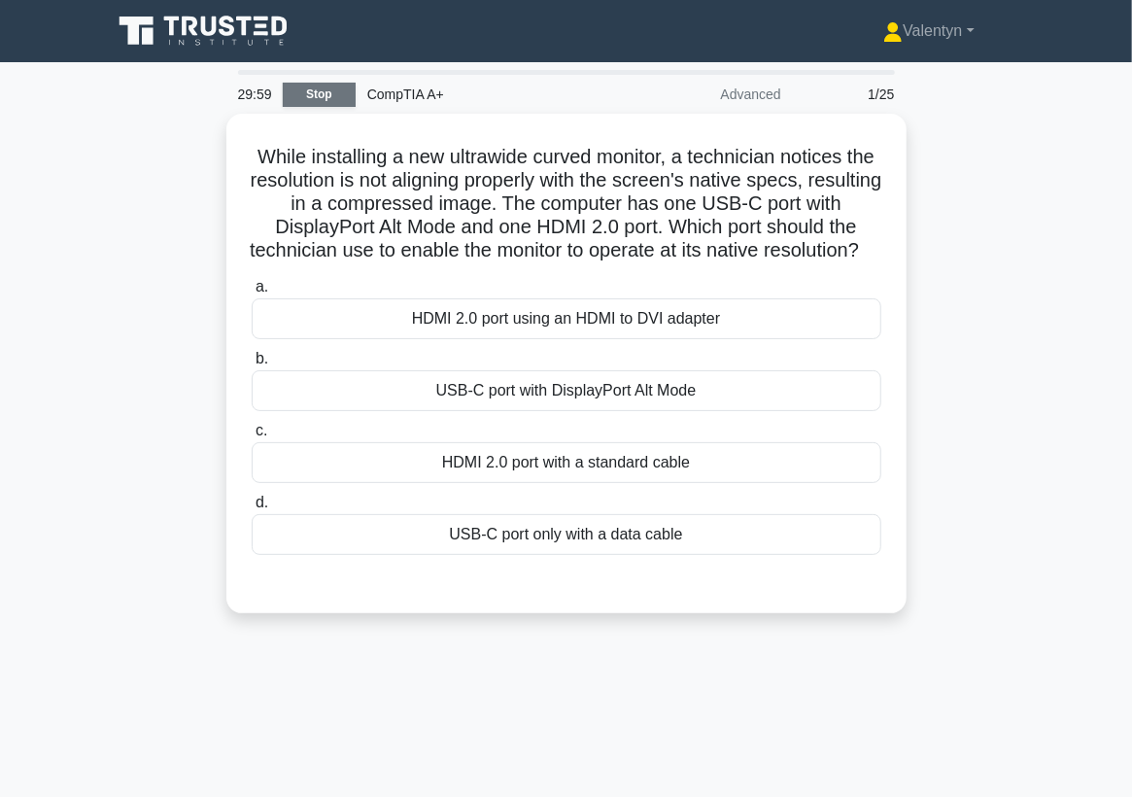
click at [304, 87] on link "Stop" at bounding box center [319, 95] width 73 height 24
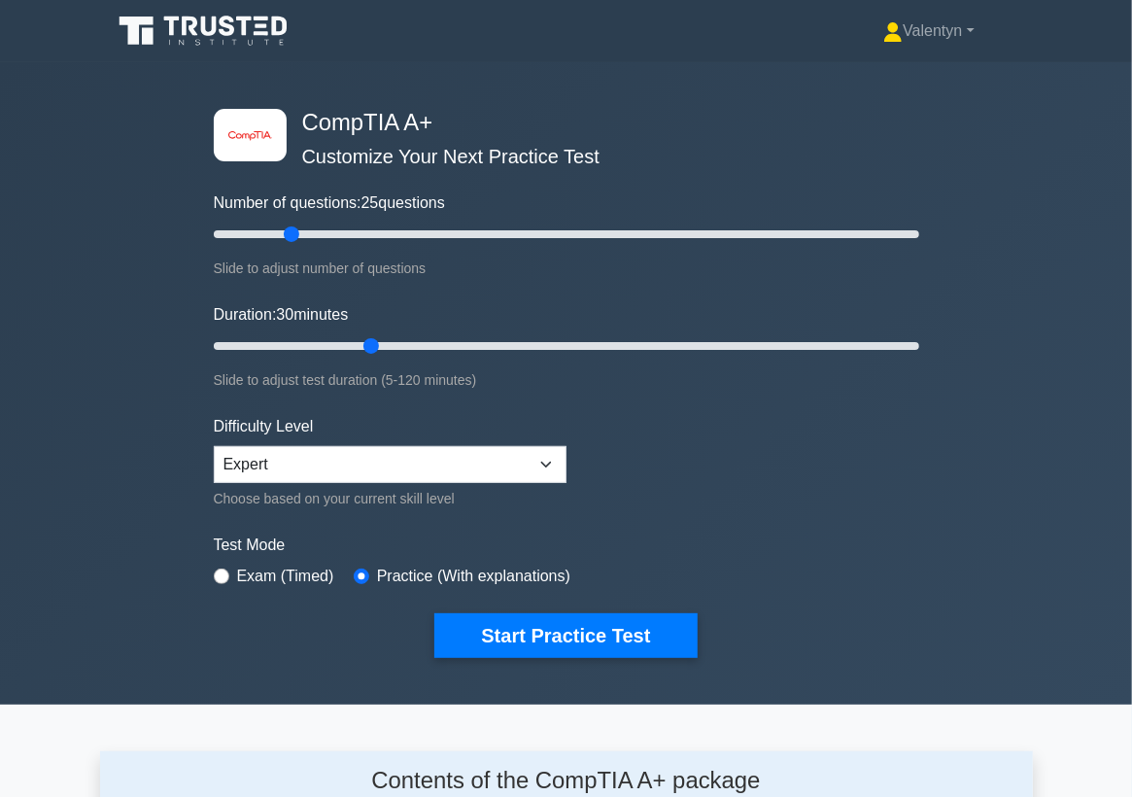
scroll to position [2595, 0]
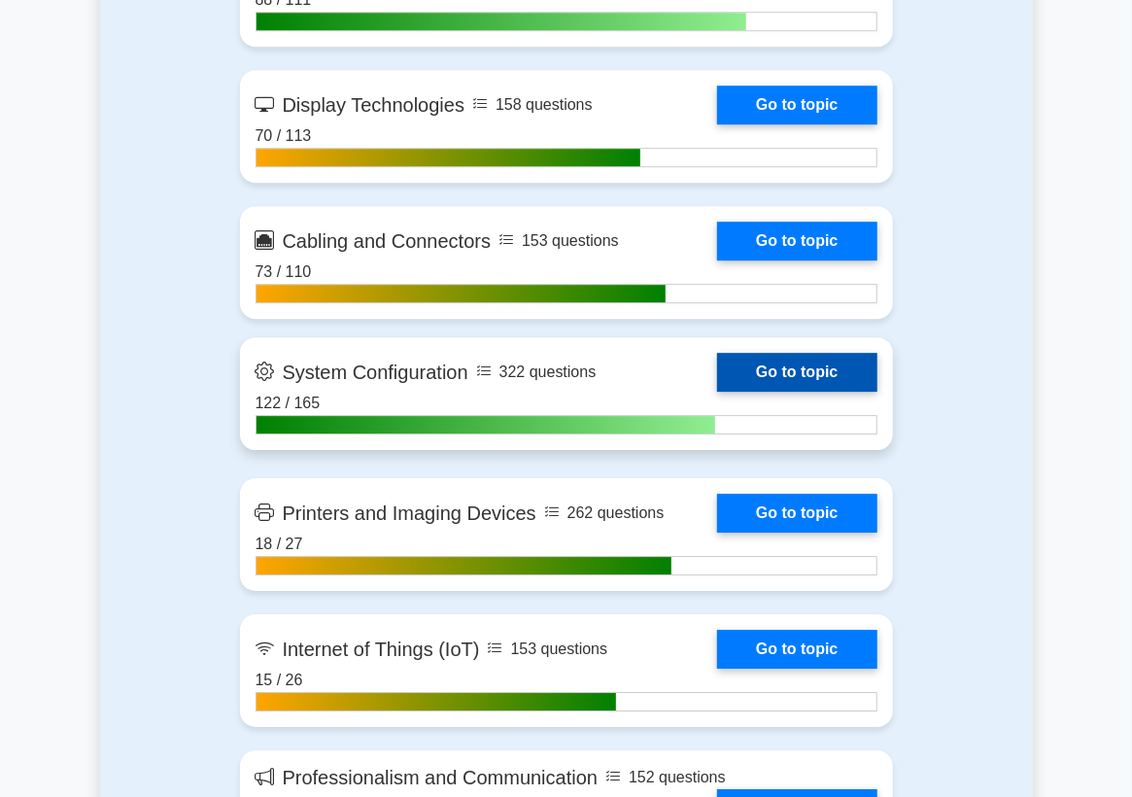
click at [773, 392] on link "Go to topic" at bounding box center [796, 372] width 159 height 39
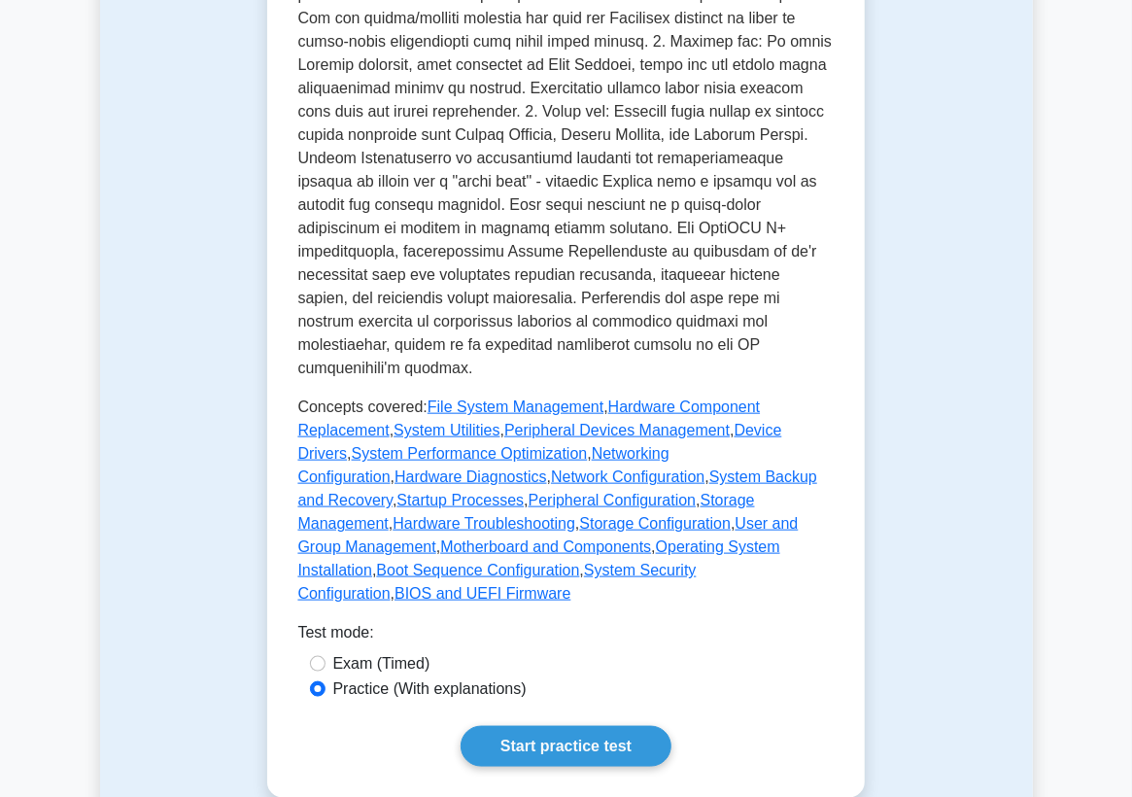
scroll to position [1267, 0]
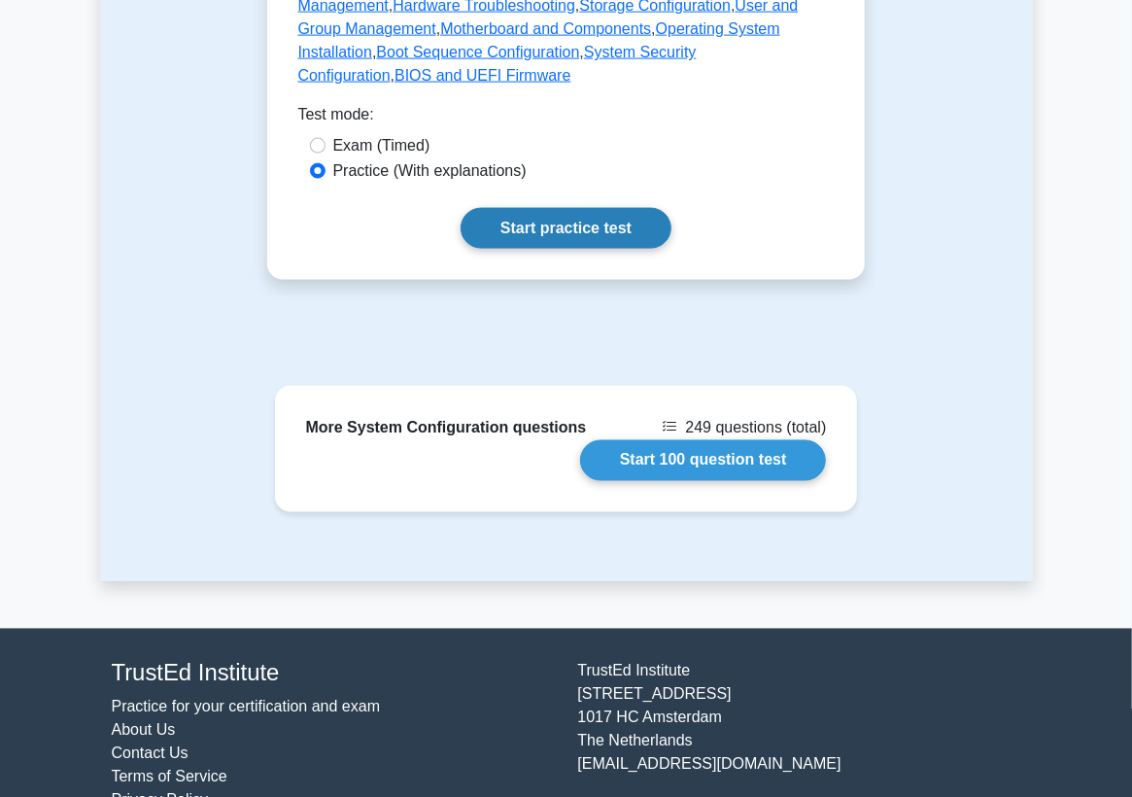
click at [580, 208] on link "Start practice test" at bounding box center [566, 228] width 211 height 41
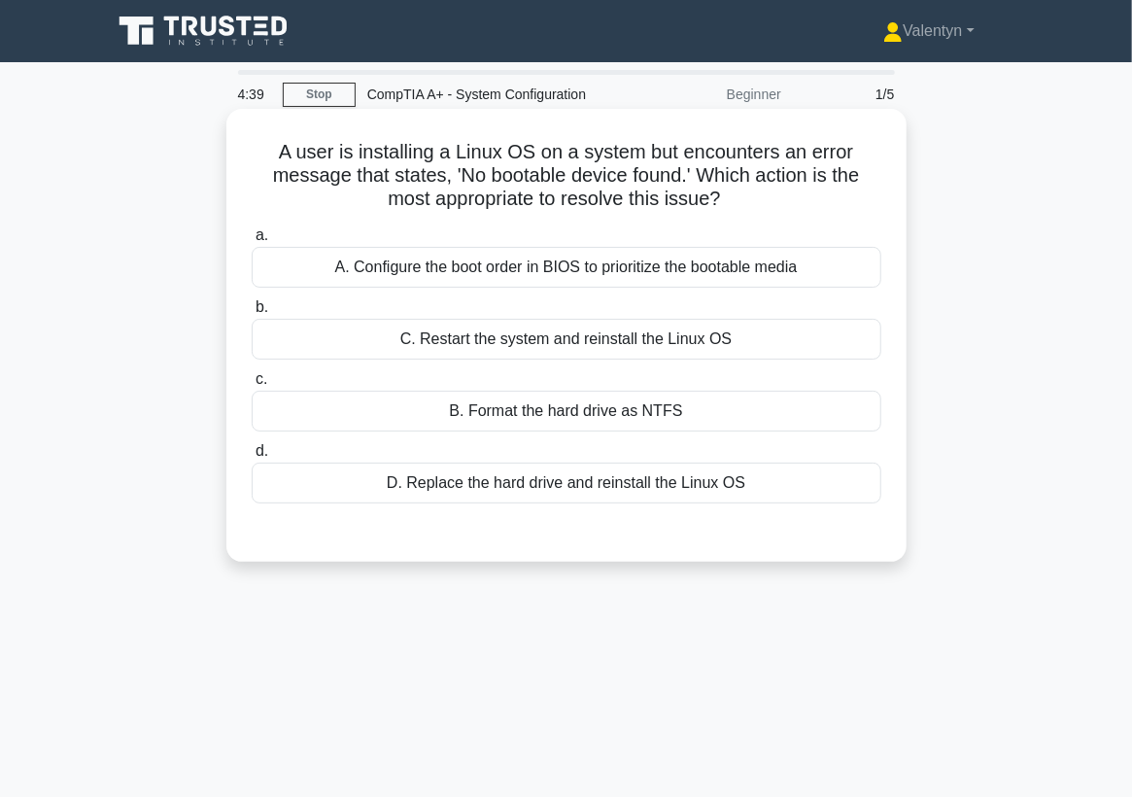
click at [685, 276] on div "A. Configure the boot order in BIOS to prioritize the bootable media" at bounding box center [567, 267] width 630 height 41
click at [252, 242] on input "a. A. Configure the boot order in BIOS to prioritize the bootable media" at bounding box center [252, 235] width 0 height 13
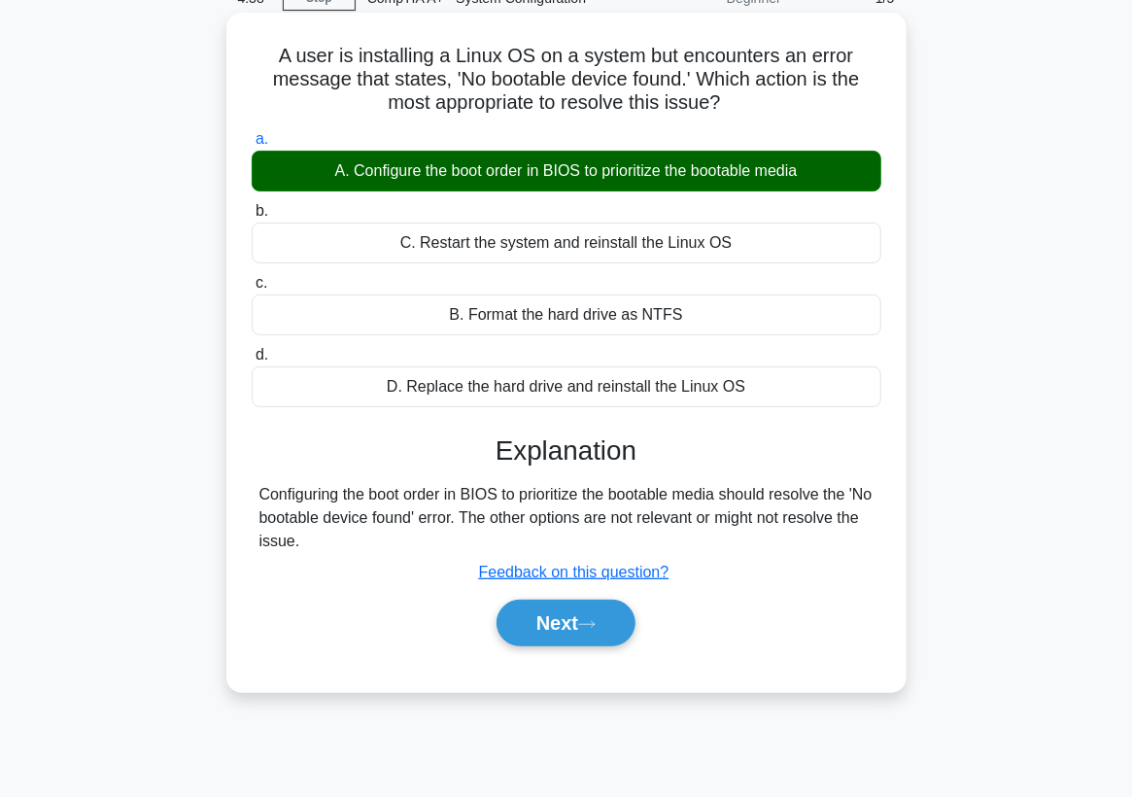
scroll to position [254, 0]
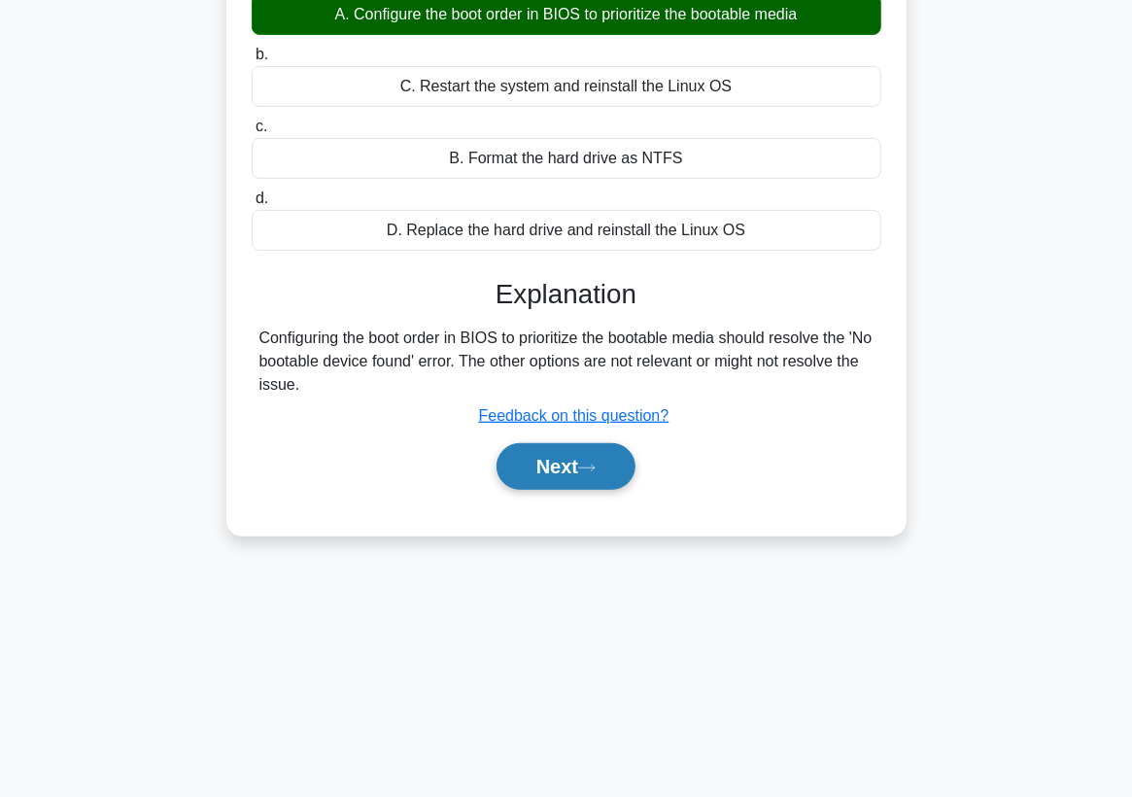
click at [589, 463] on icon at bounding box center [586, 468] width 17 height 11
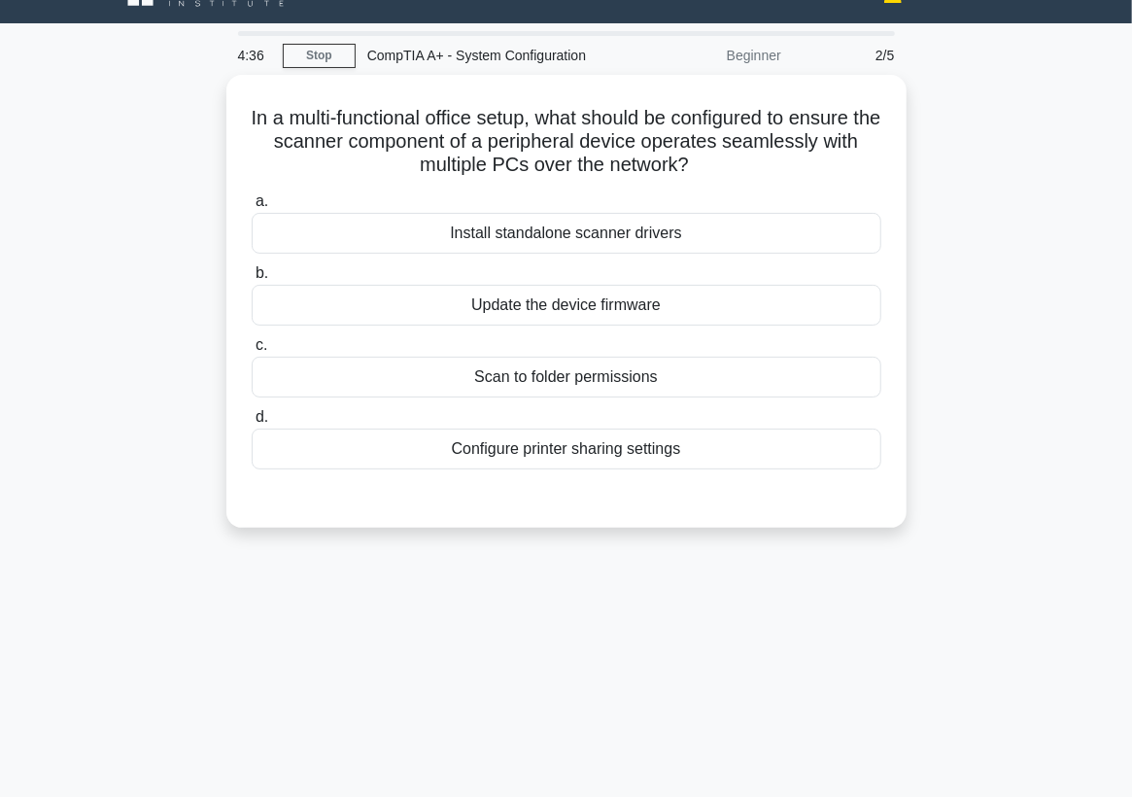
scroll to position [38, 0]
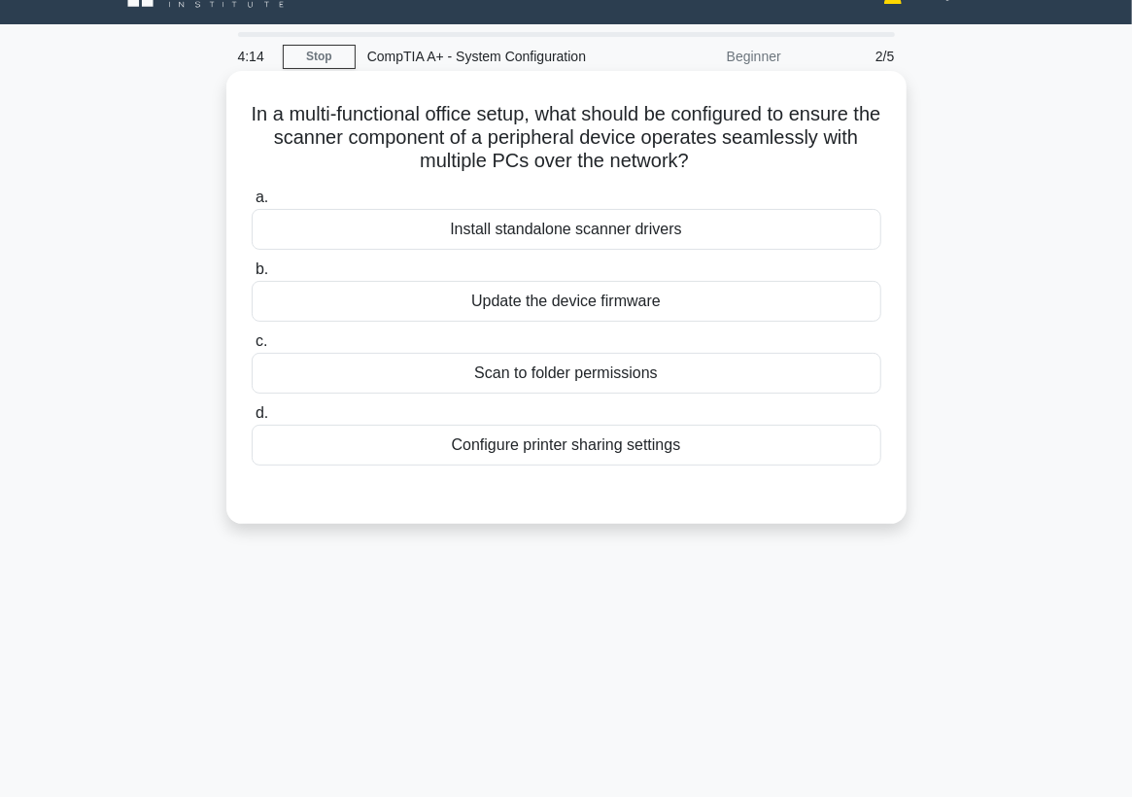
click at [630, 454] on div "Configure printer sharing settings" at bounding box center [567, 445] width 630 height 41
click at [252, 420] on input "d. Configure printer sharing settings" at bounding box center [252, 413] width 0 height 13
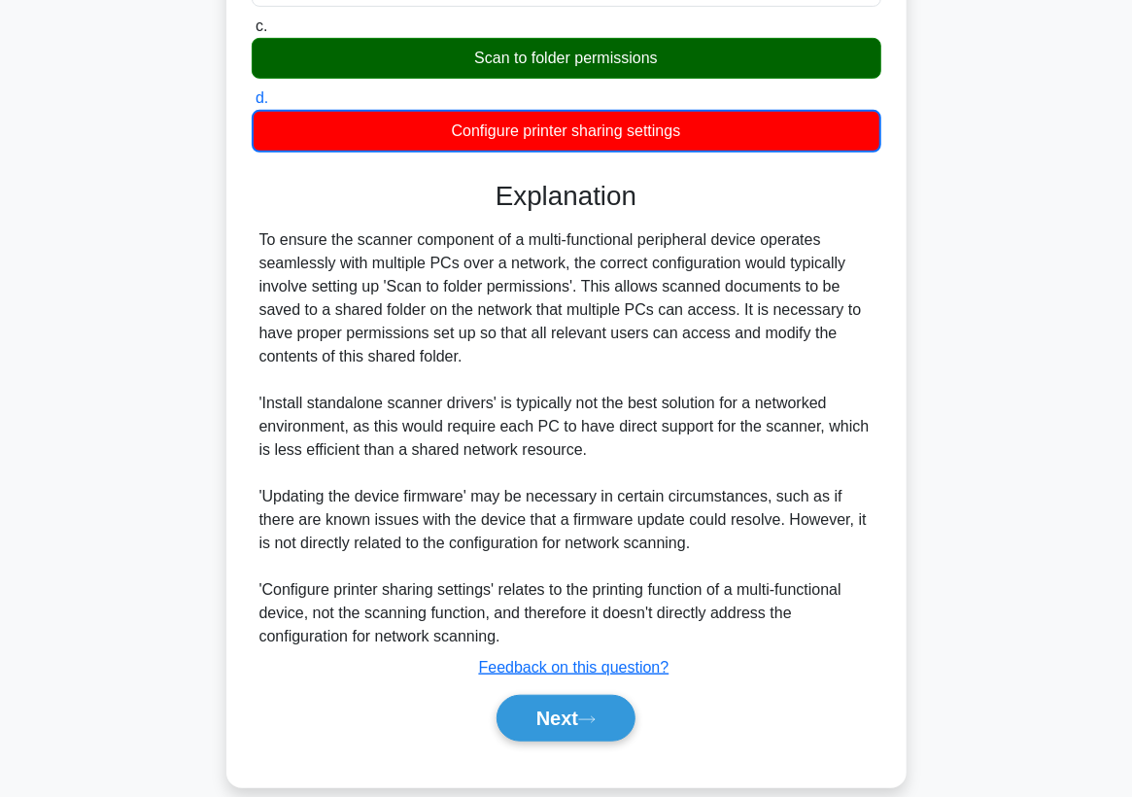
scroll to position [362, 0]
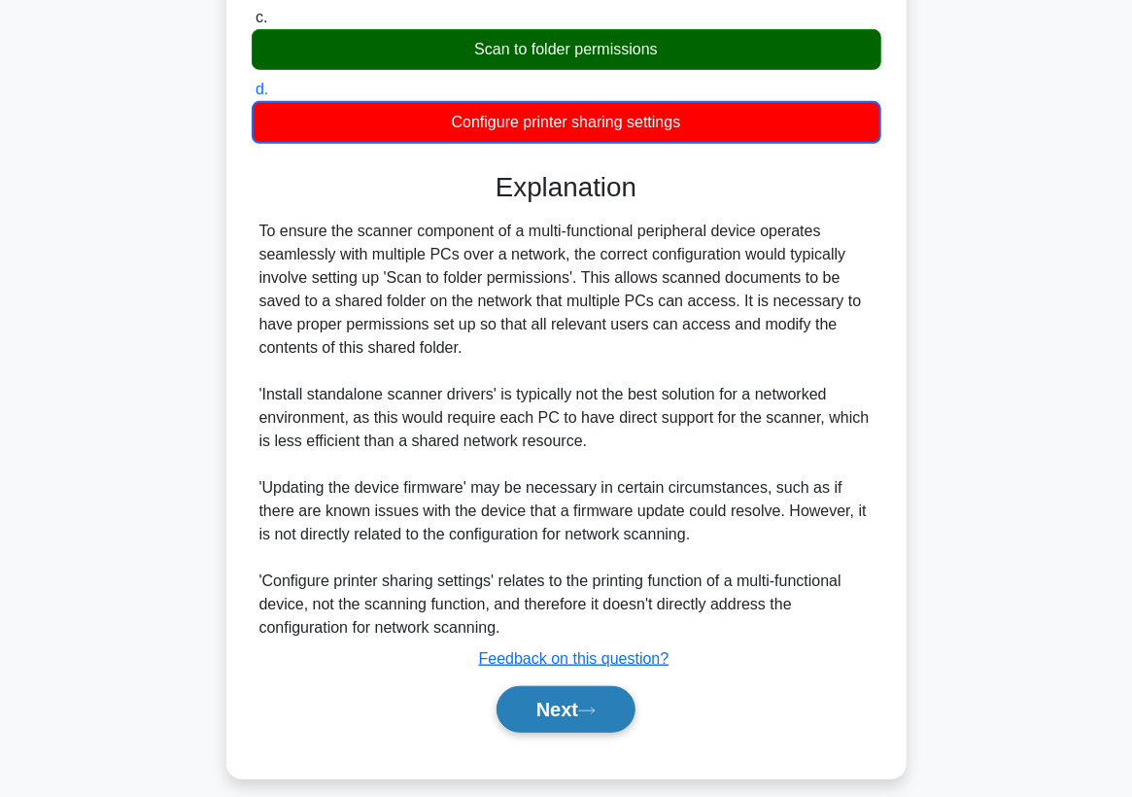
click at [568, 709] on button "Next" at bounding box center [566, 709] width 139 height 47
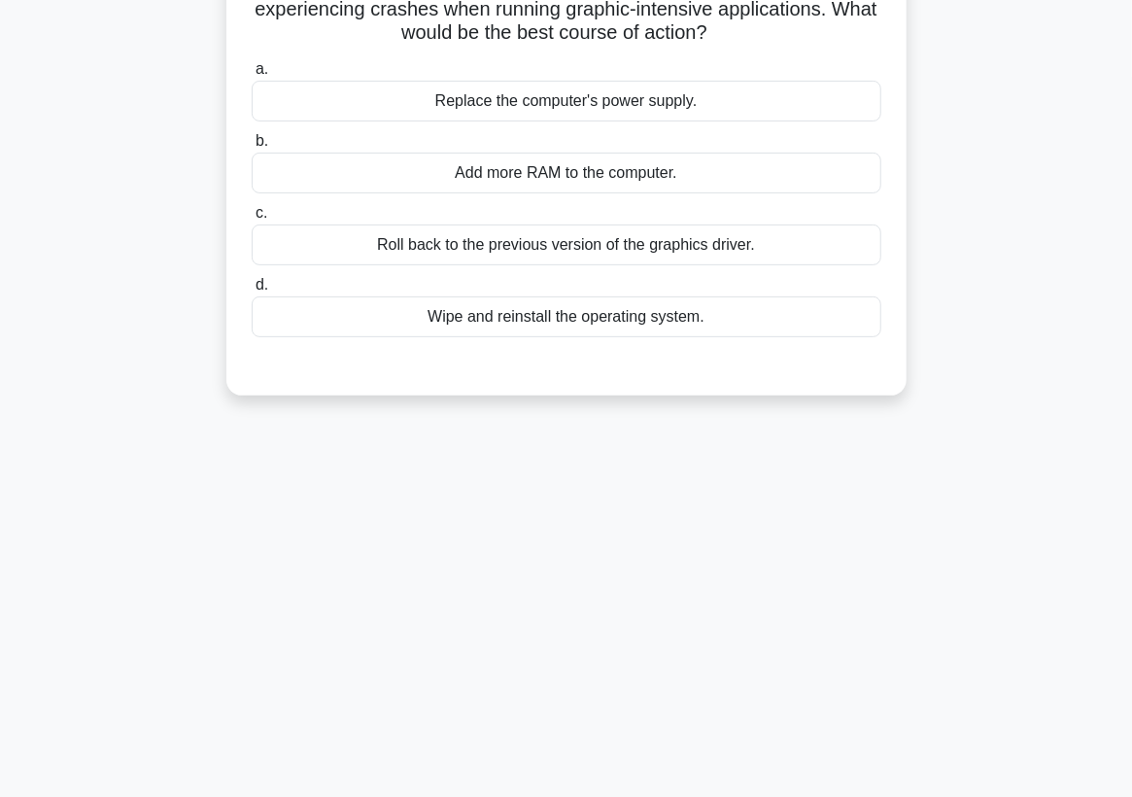
scroll to position [0, 0]
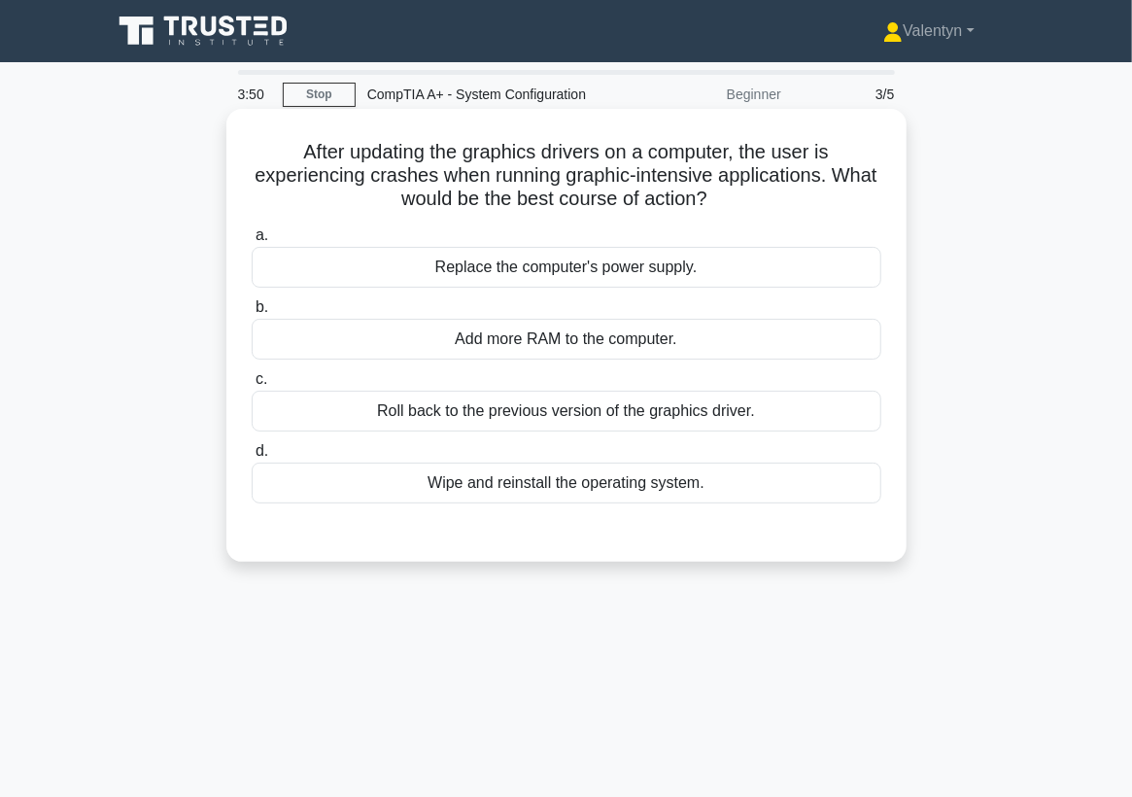
click at [622, 417] on div "Roll back to the previous version of the graphics driver." at bounding box center [567, 411] width 630 height 41
click at [252, 386] on input "c. Roll back to the previous version of the graphics driver." at bounding box center [252, 379] width 0 height 13
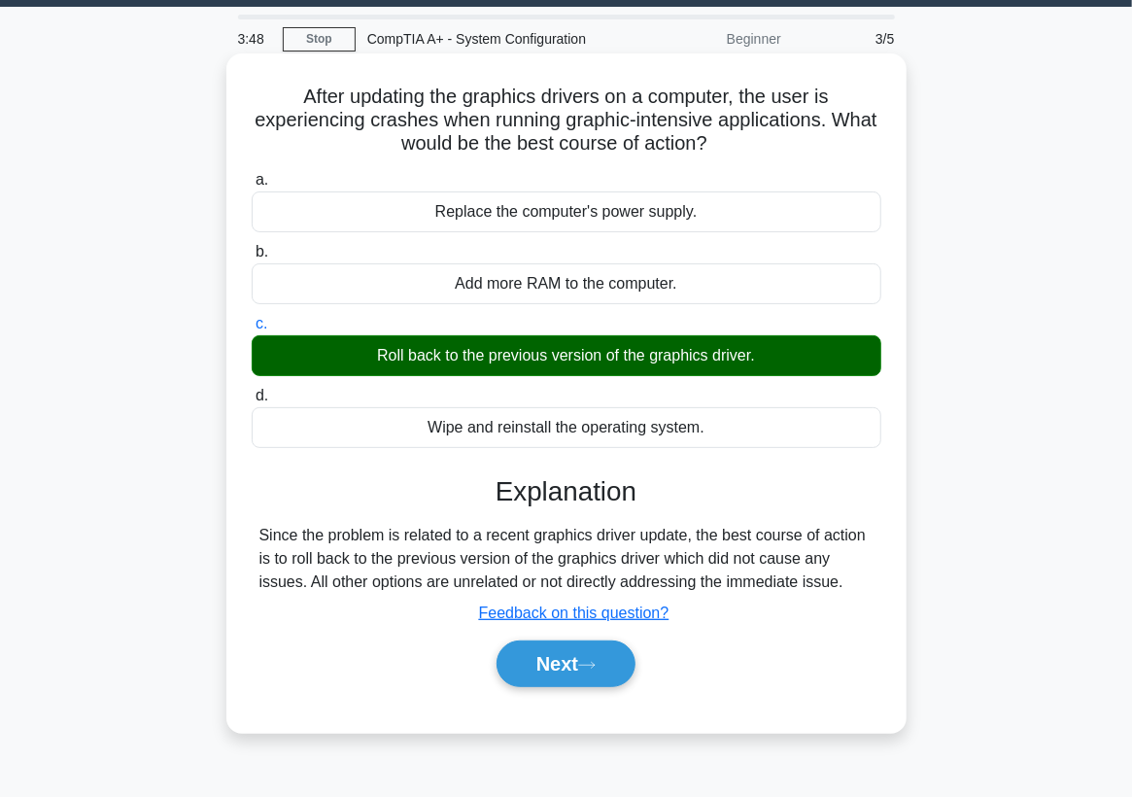
scroll to position [108, 0]
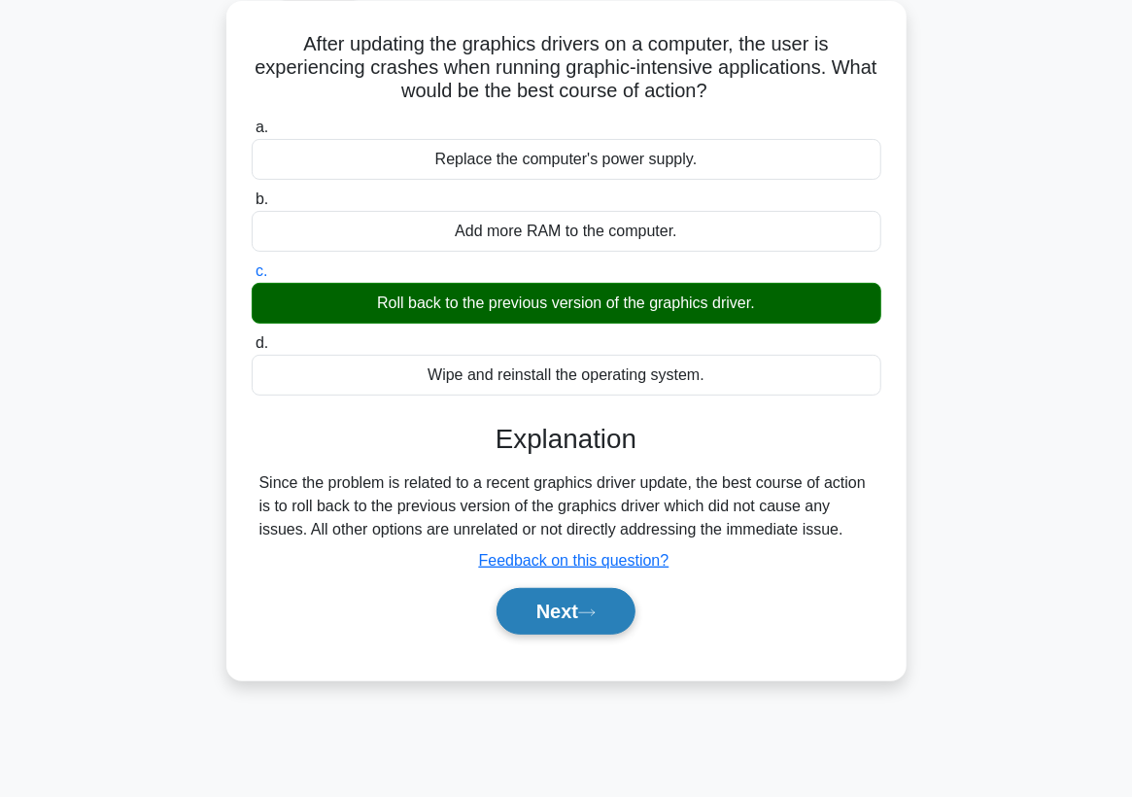
click at [536, 624] on button "Next" at bounding box center [566, 611] width 139 height 47
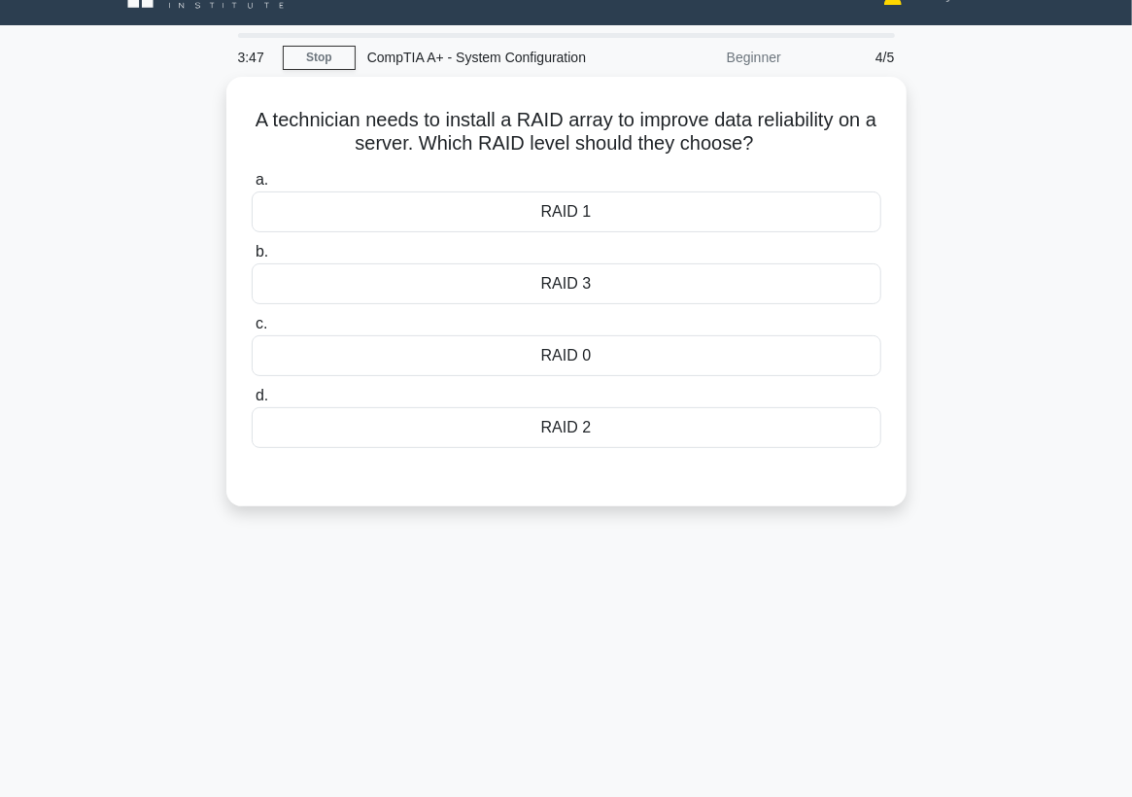
scroll to position [0, 0]
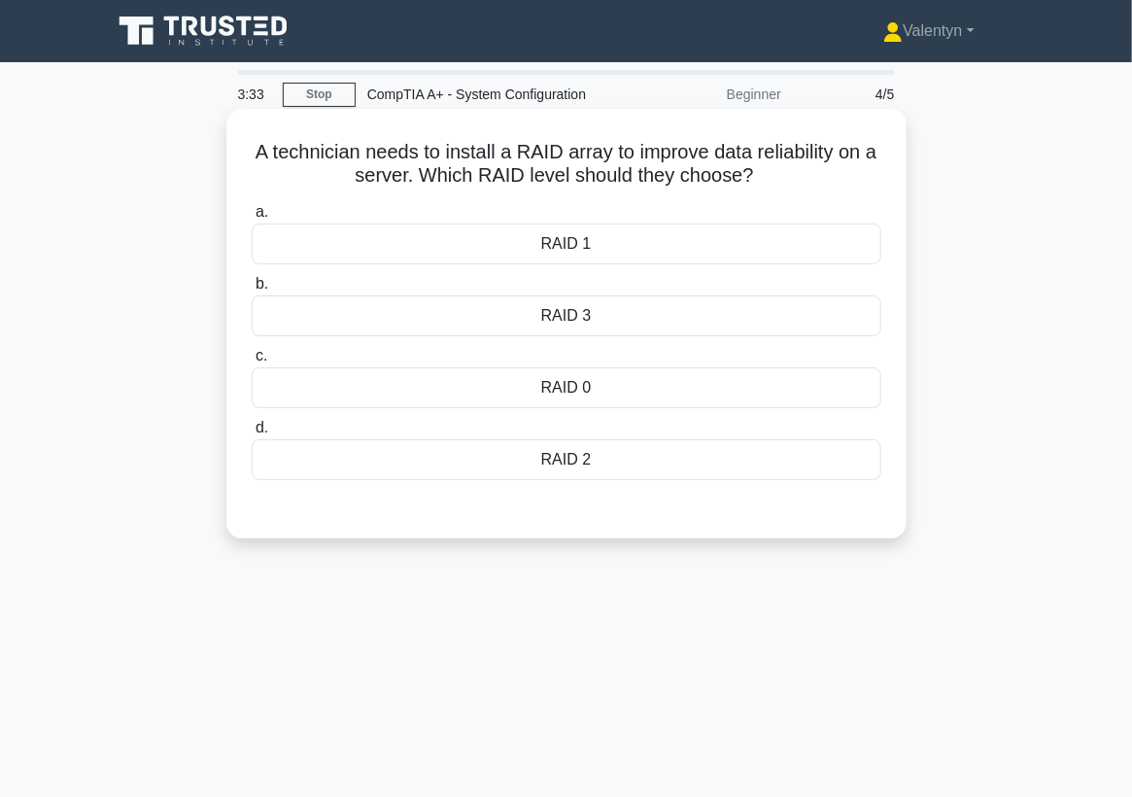
click at [582, 248] on div "RAID 1" at bounding box center [567, 244] width 630 height 41
click at [252, 219] on input "a. RAID 1" at bounding box center [252, 212] width 0 height 13
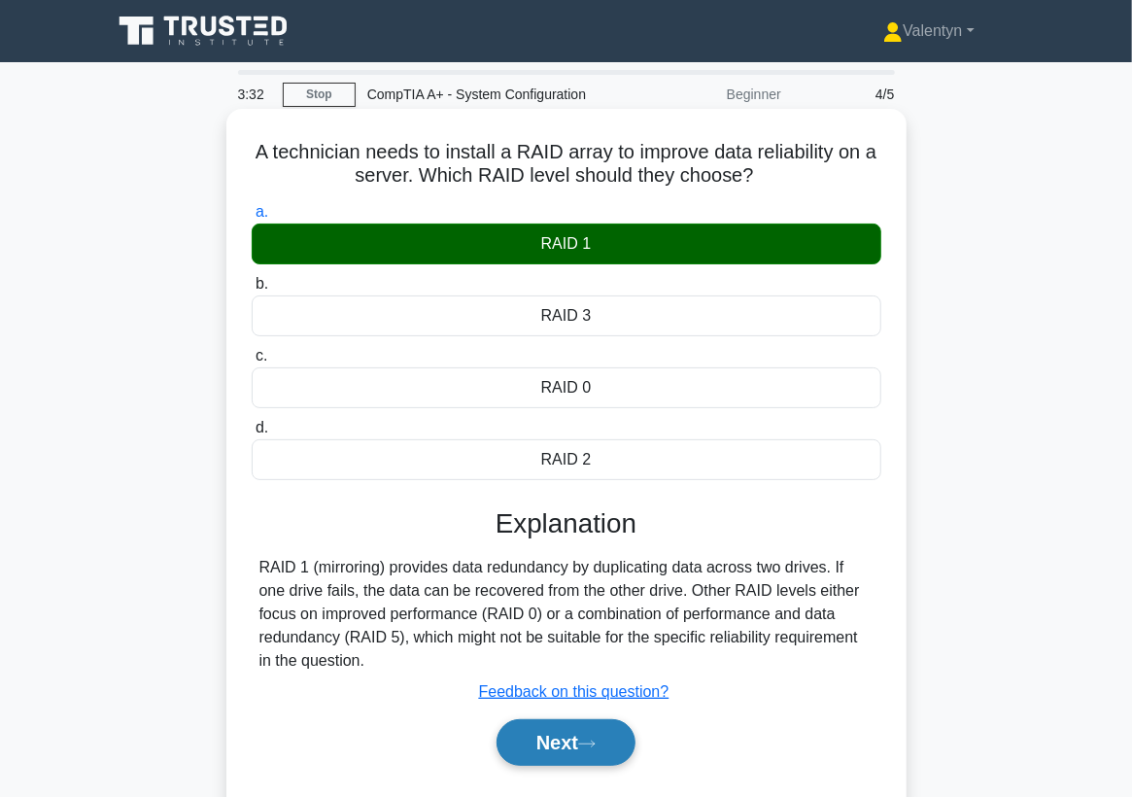
click at [568, 746] on button "Next" at bounding box center [566, 742] width 139 height 47
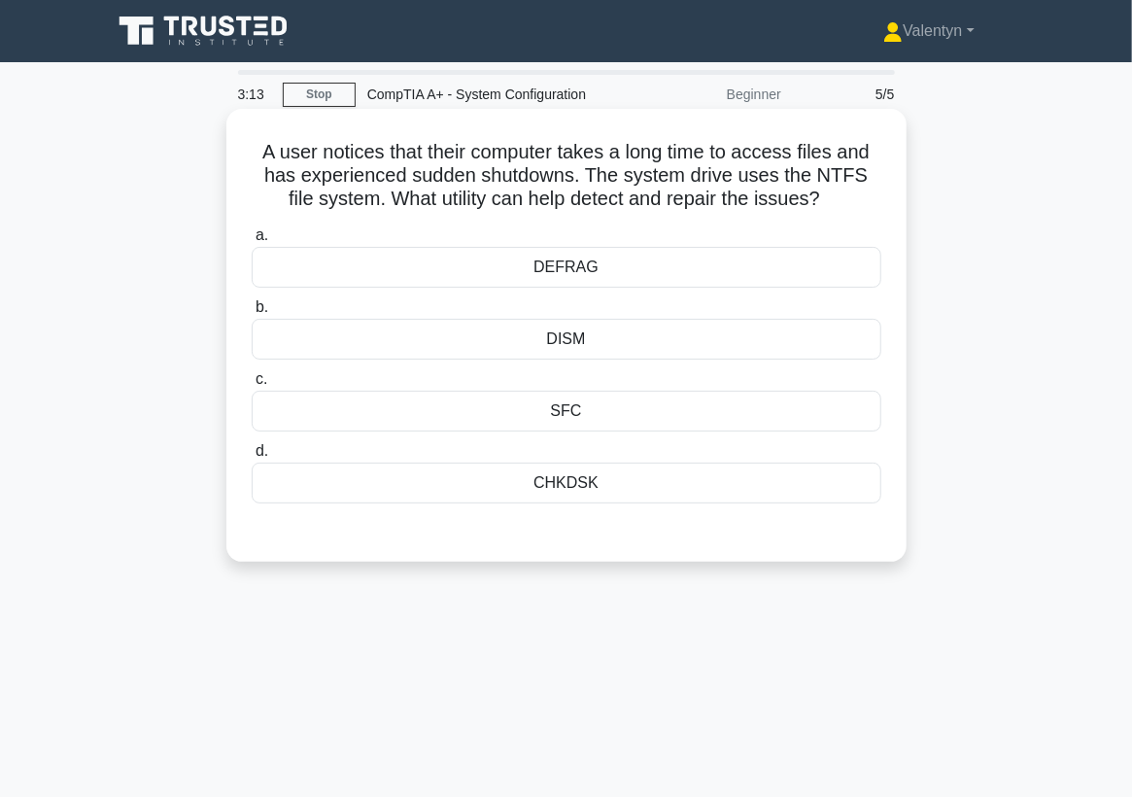
click at [573, 478] on div "CHKDSK" at bounding box center [567, 483] width 630 height 41
click at [252, 458] on input "d. CHKDSK" at bounding box center [252, 451] width 0 height 13
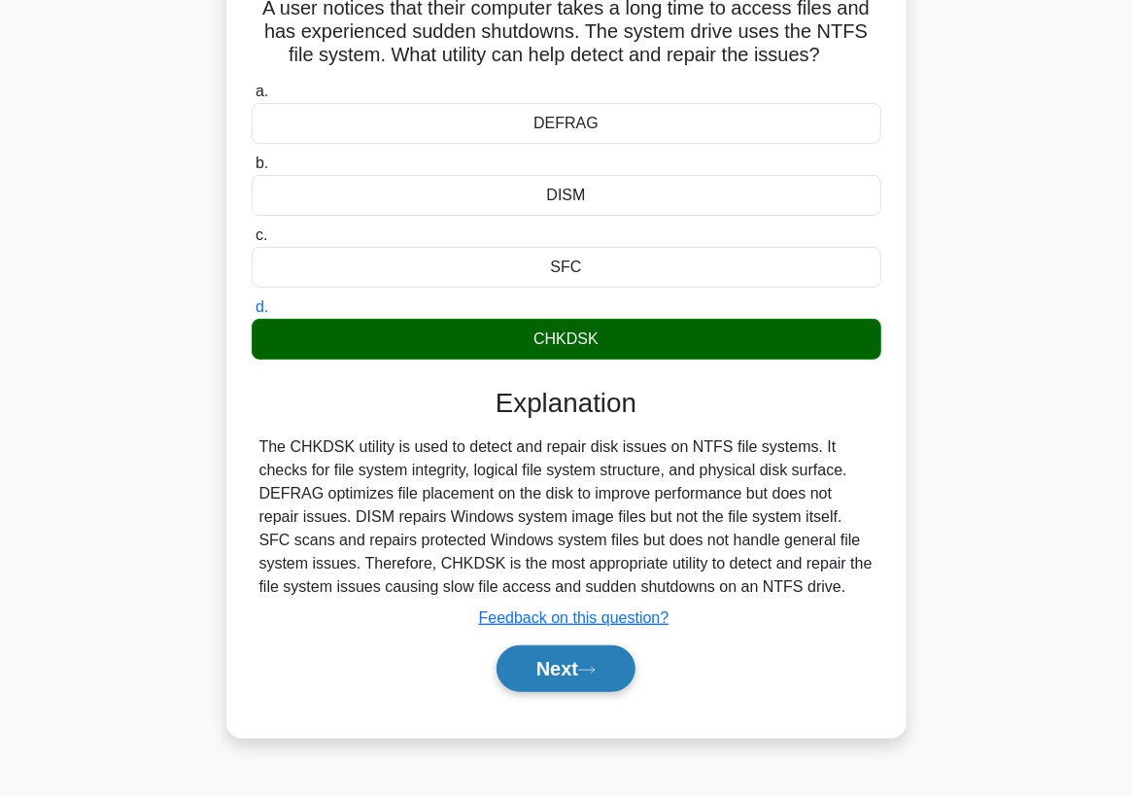
scroll to position [108, 0]
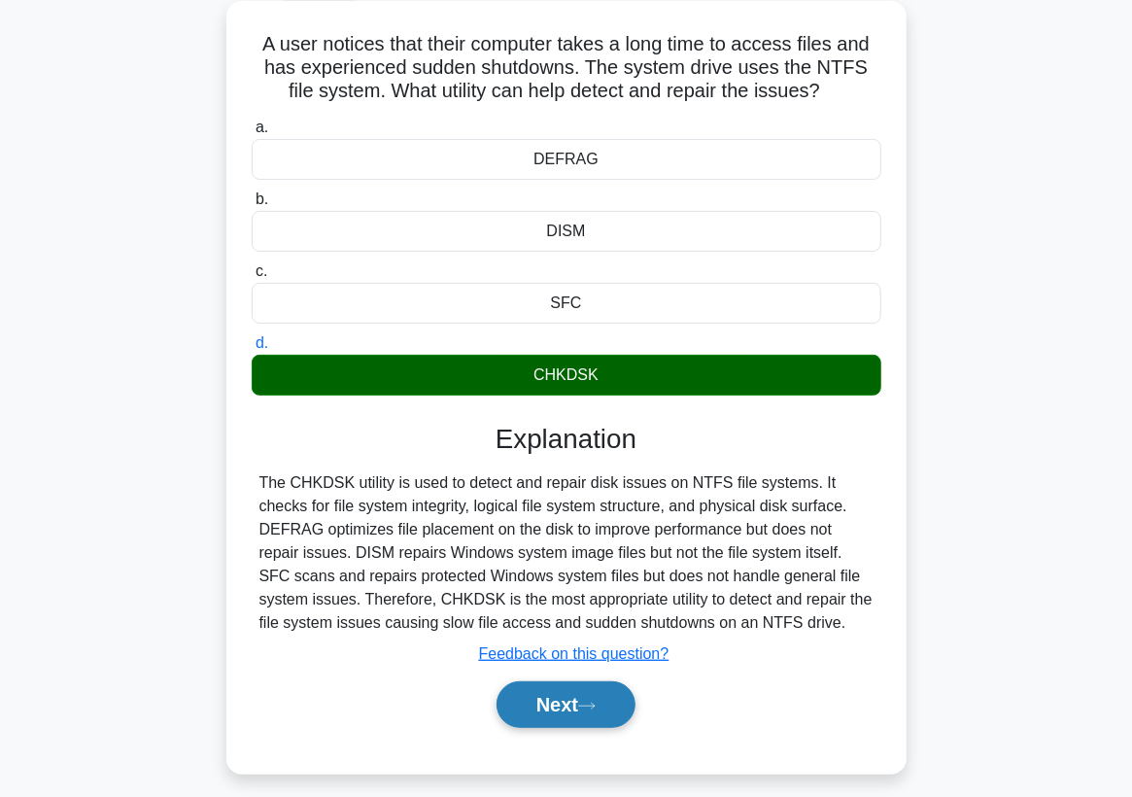
click at [551, 700] on button "Next" at bounding box center [566, 704] width 139 height 47
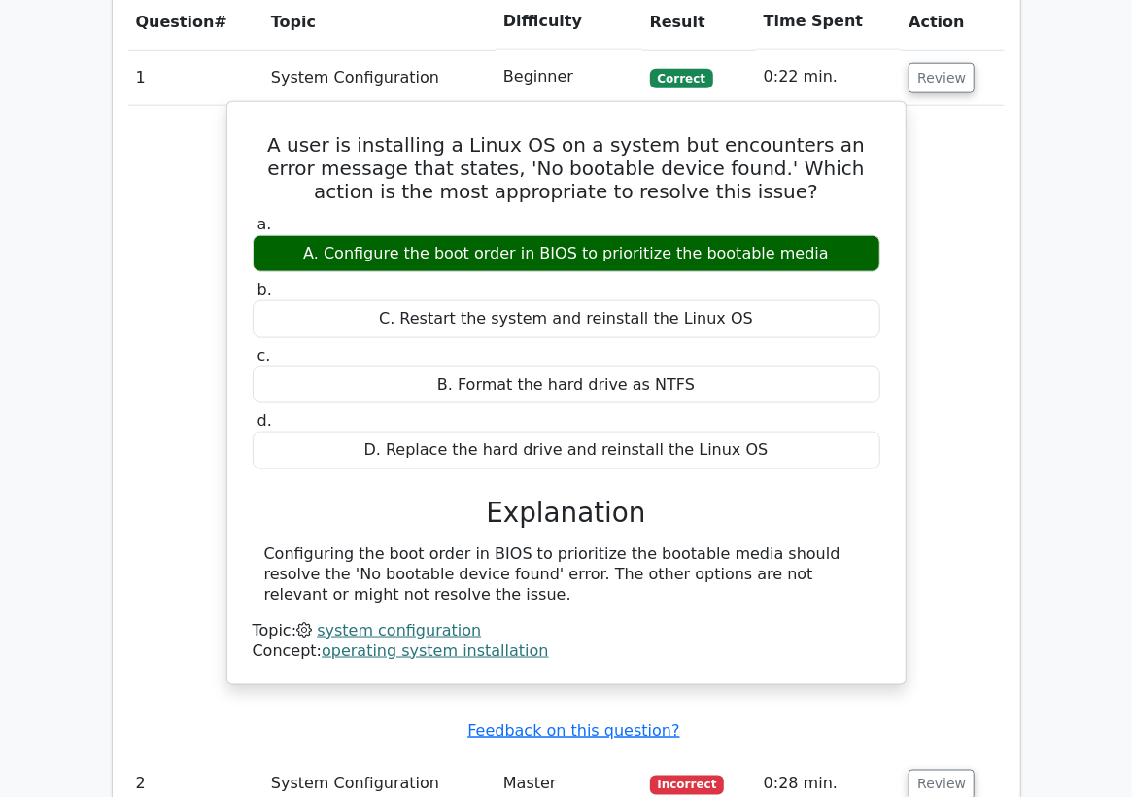
scroll to position [972, 0]
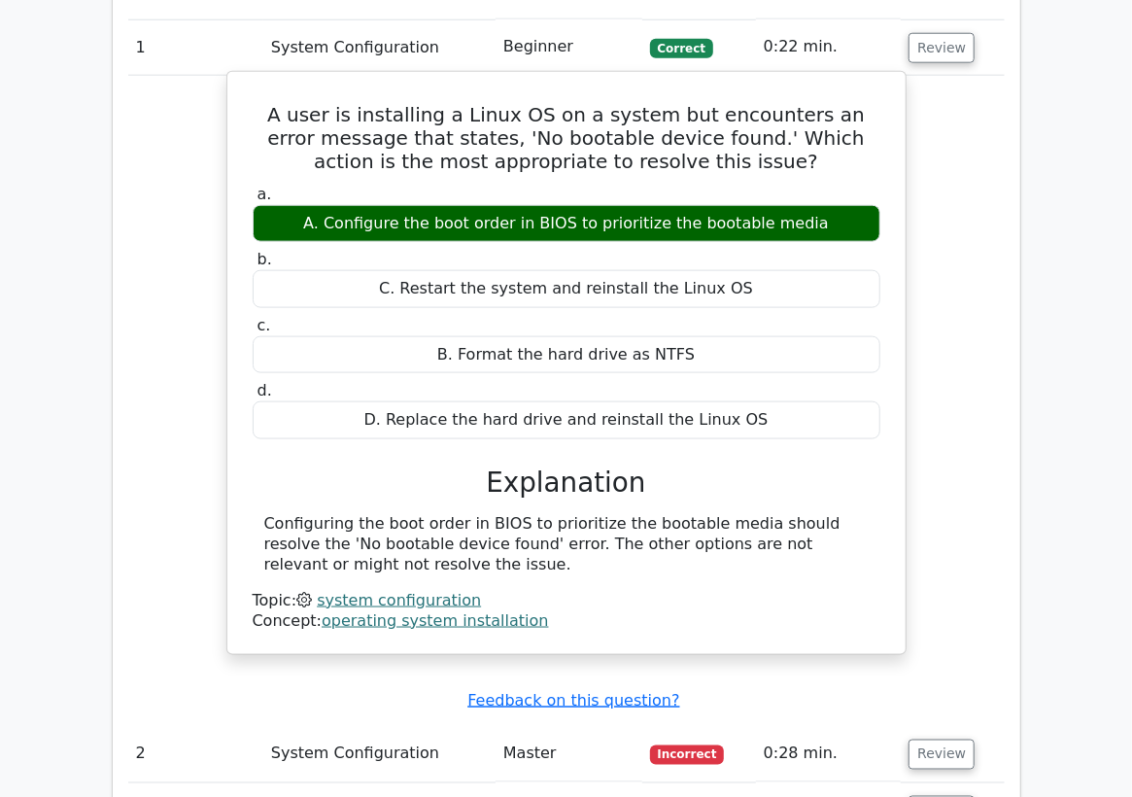
drag, startPoint x: 401, startPoint y: 555, endPoint x: 267, endPoint y: 119, distance: 456.5
click at [267, 119] on div "A user is installing a Linux OS on a system but encounters an error message tha…" at bounding box center [566, 364] width 663 height 568
copy div "A user is installing a Linux OS on a system but encounters an error message tha…"
drag, startPoint x: 178, startPoint y: 142, endPoint x: 247, endPoint y: 119, distance: 72.8
click at [178, 142] on div "A user is installing a Linux OS on a system but encounters an error message tha…" at bounding box center [566, 380] width 877 height 608
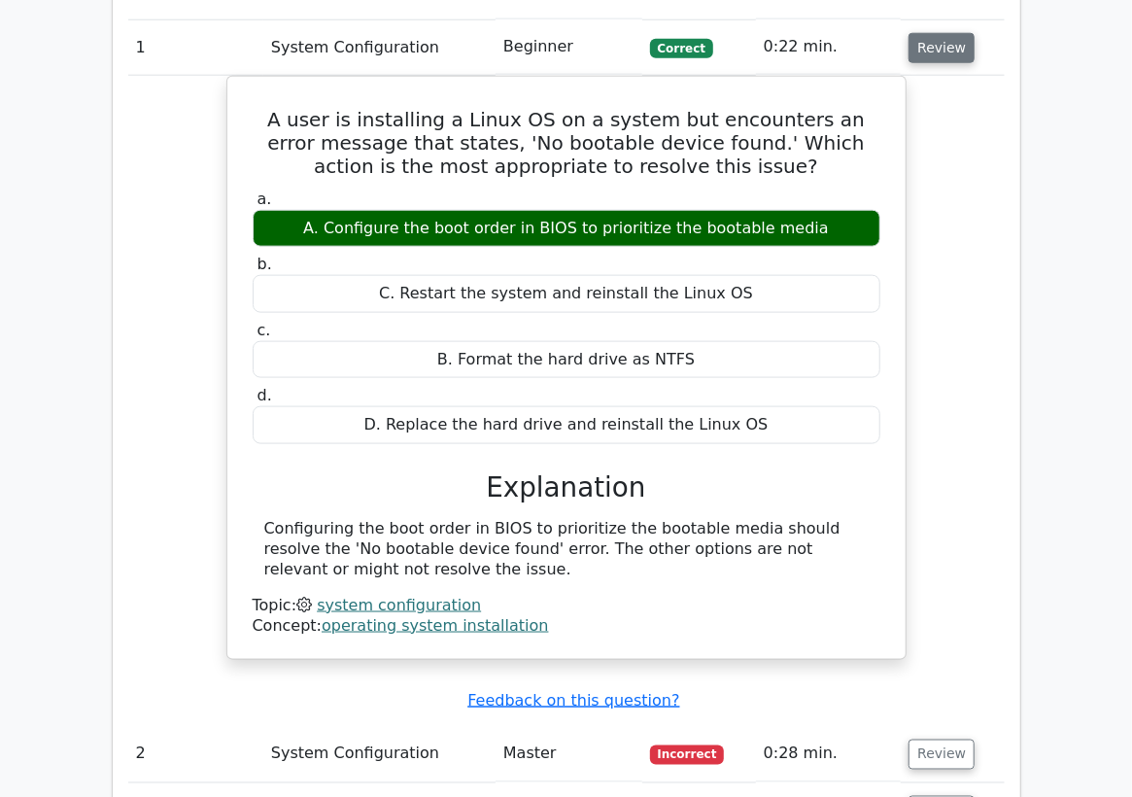
click at [945, 48] on button "Review" at bounding box center [942, 48] width 66 height 30
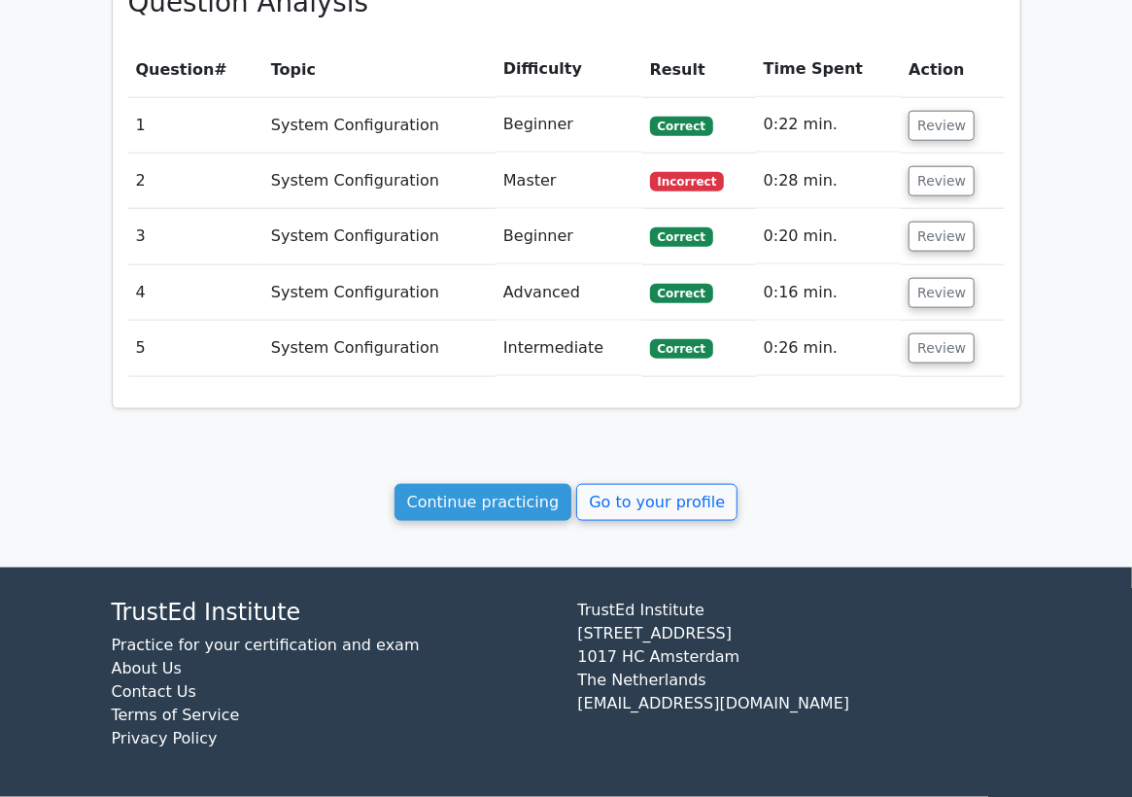
scroll to position [894, 0]
click at [935, 182] on button "Review" at bounding box center [942, 181] width 66 height 30
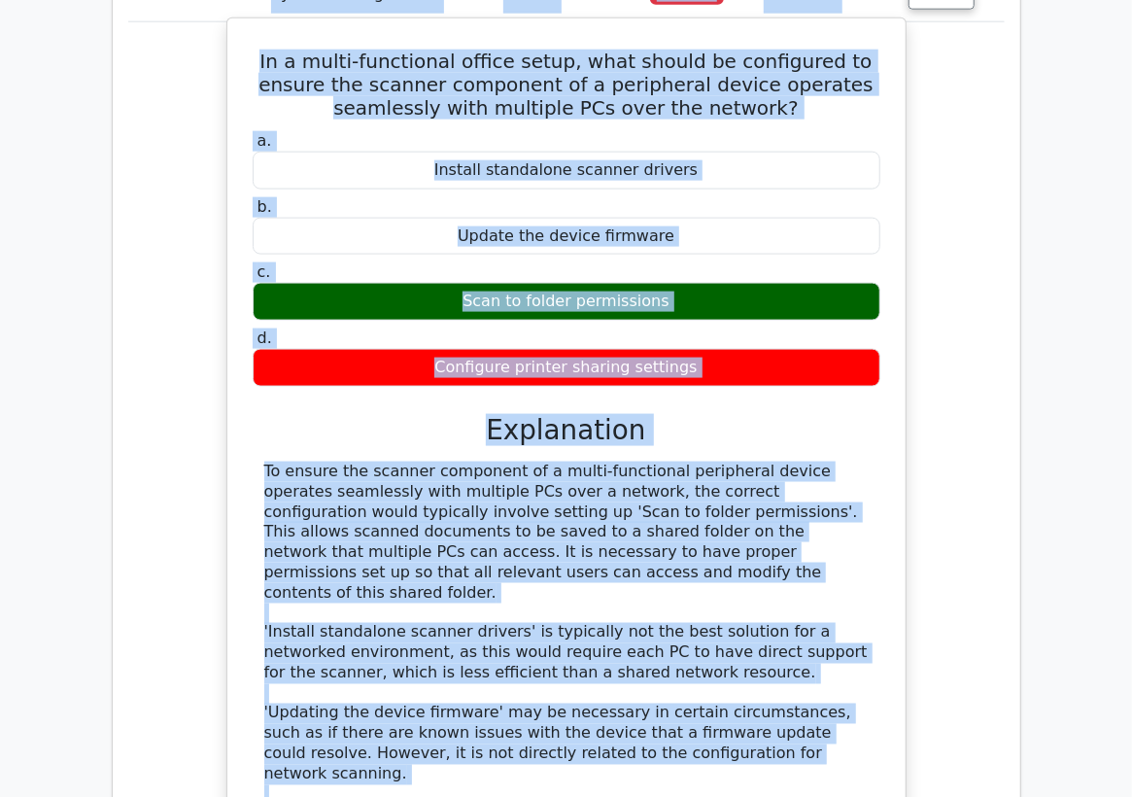
scroll to position [1055, 0]
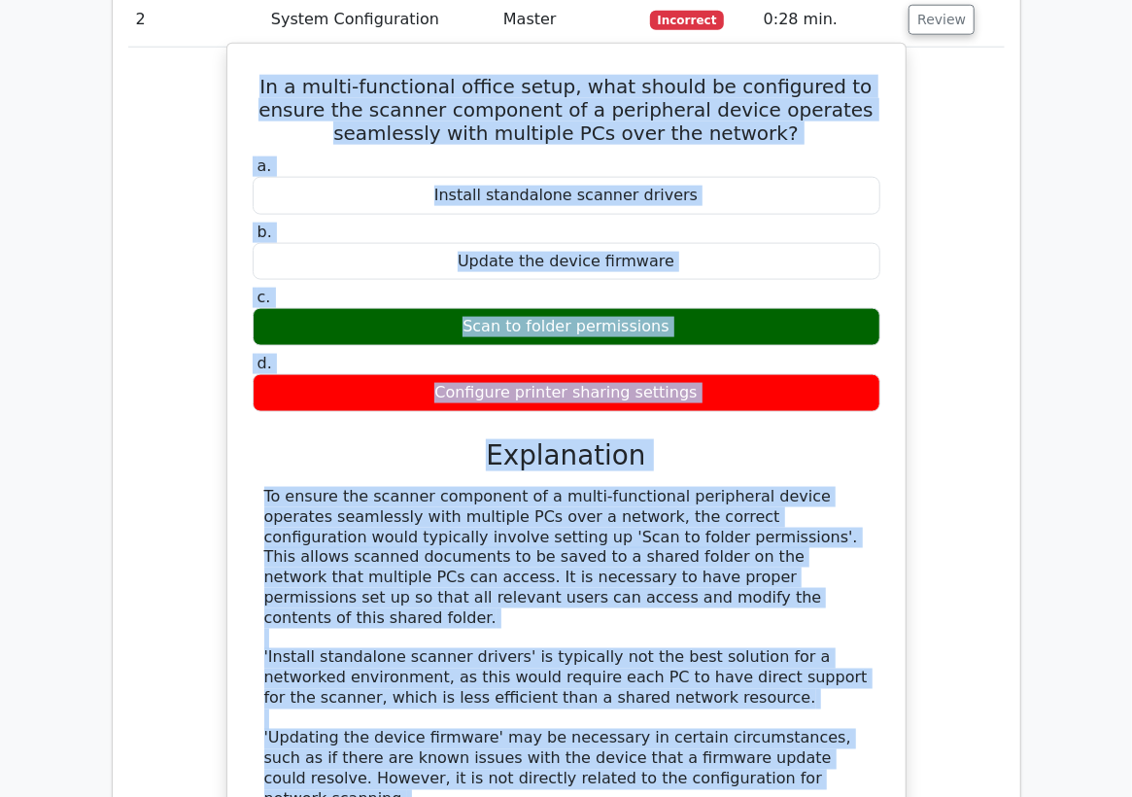
drag, startPoint x: 515, startPoint y: 676, endPoint x: 241, endPoint y: 72, distance: 663.7
click at [241, 72] on div "In a multi-functional office setup, what should be configured to ensure the sca…" at bounding box center [566, 507] width 663 height 911
copy div "In a multi-functional office setup, what should be configured to ensure the sca…"
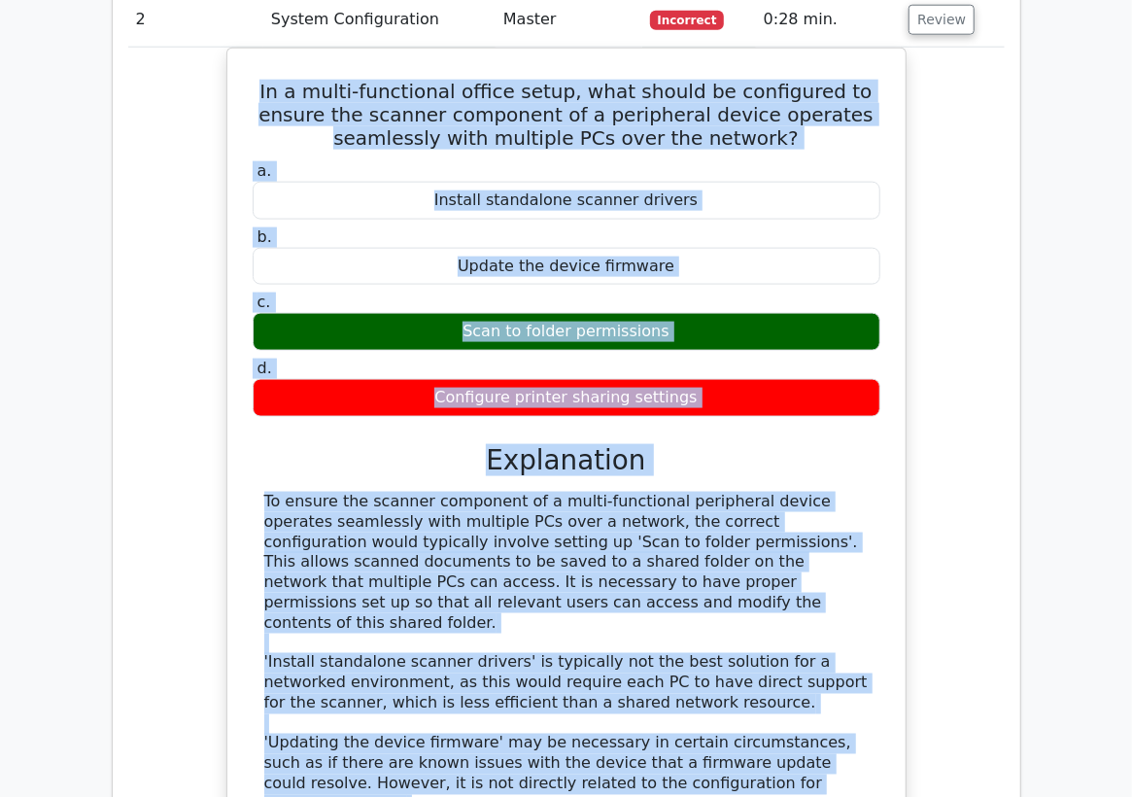
click at [216, 89] on div "In a multi-functional office setup, what should be configured to ensure the sca…" at bounding box center [566, 523] width 877 height 951
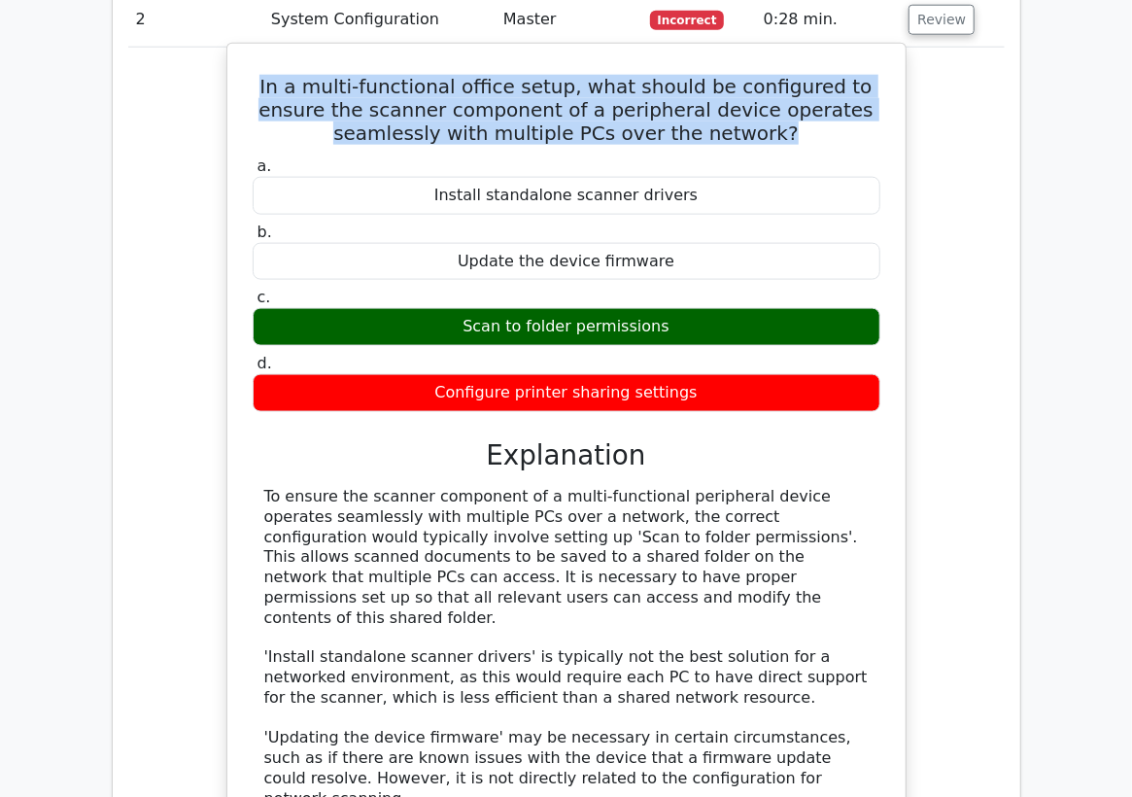
drag, startPoint x: 708, startPoint y: 135, endPoint x: 250, endPoint y: 80, distance: 461.1
click at [251, 80] on h5 "In a multi-functional office setup, what should be configured to ensure the sca…" at bounding box center [567, 110] width 632 height 70
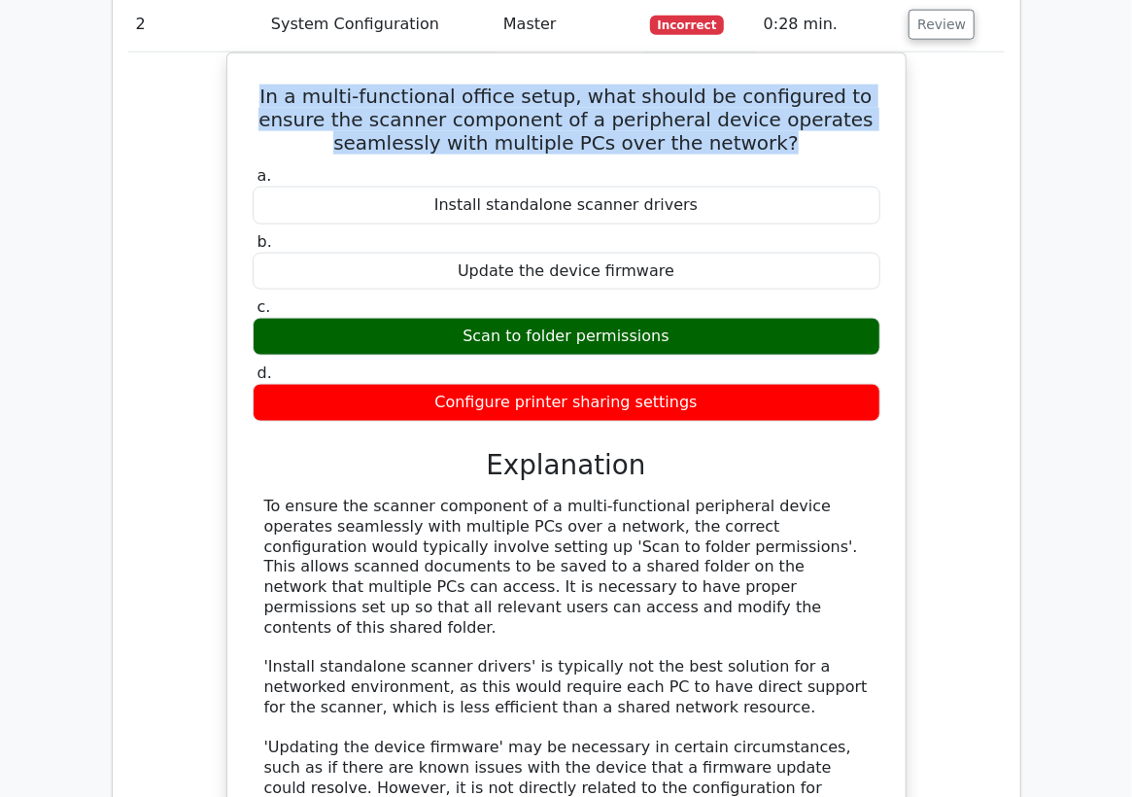
click at [237, 46] on div at bounding box center [237, 46] width 0 height 0
